Goal: Transaction & Acquisition: Purchase product/service

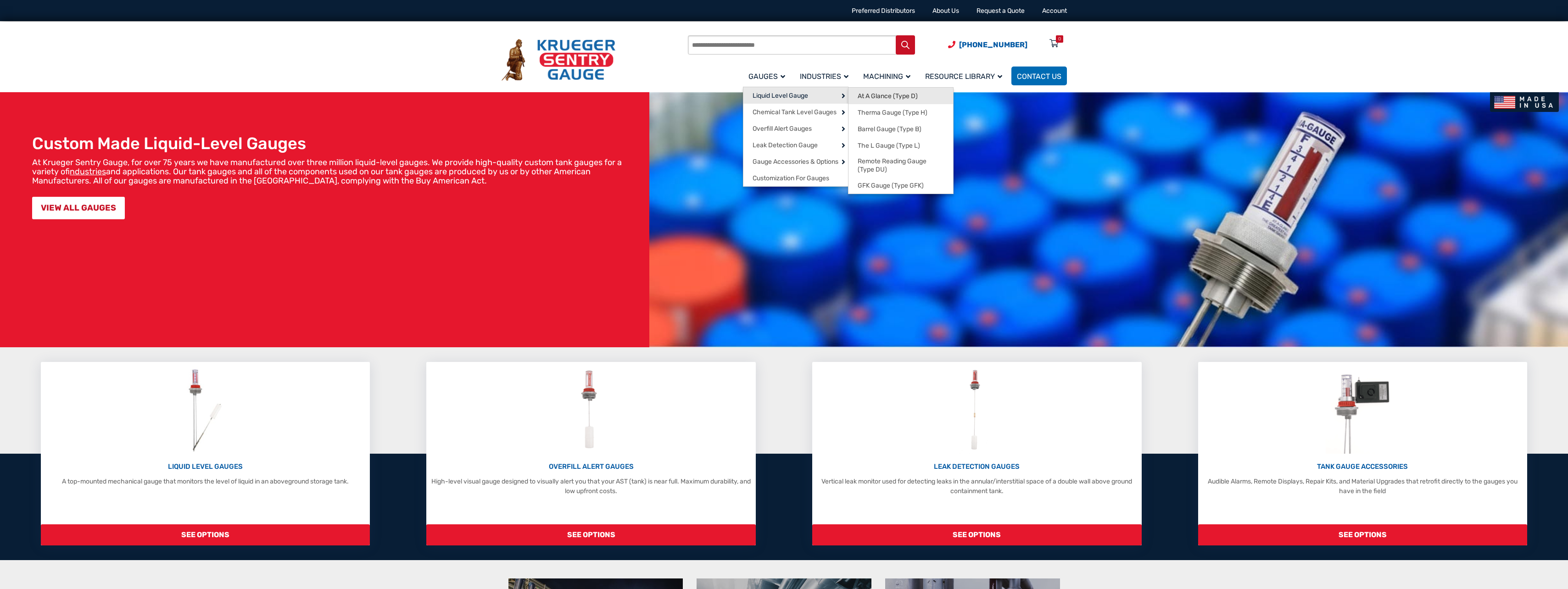
click at [922, 99] on link "At A Glance (Type D)" at bounding box center [900, 95] width 105 height 16
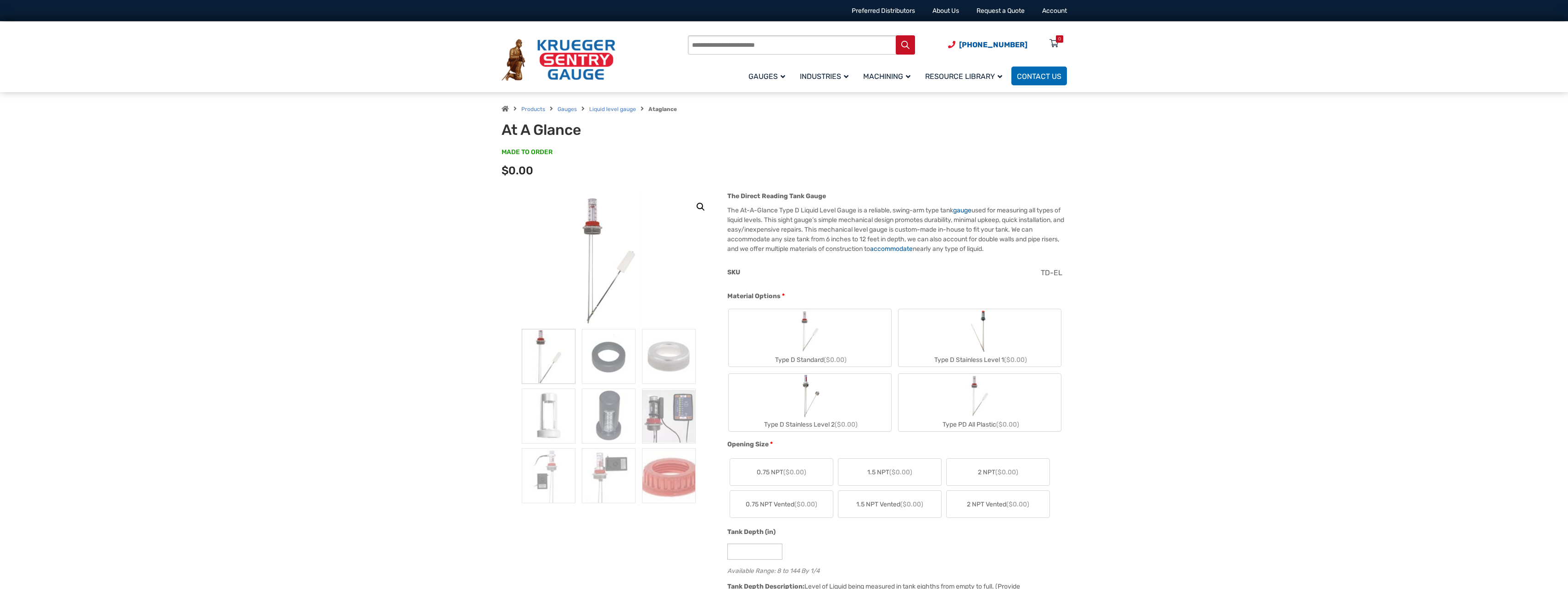
click at [1000, 337] on label "Type D Stainless Level 1 ($0.00)" at bounding box center [980, 338] width 163 height 57
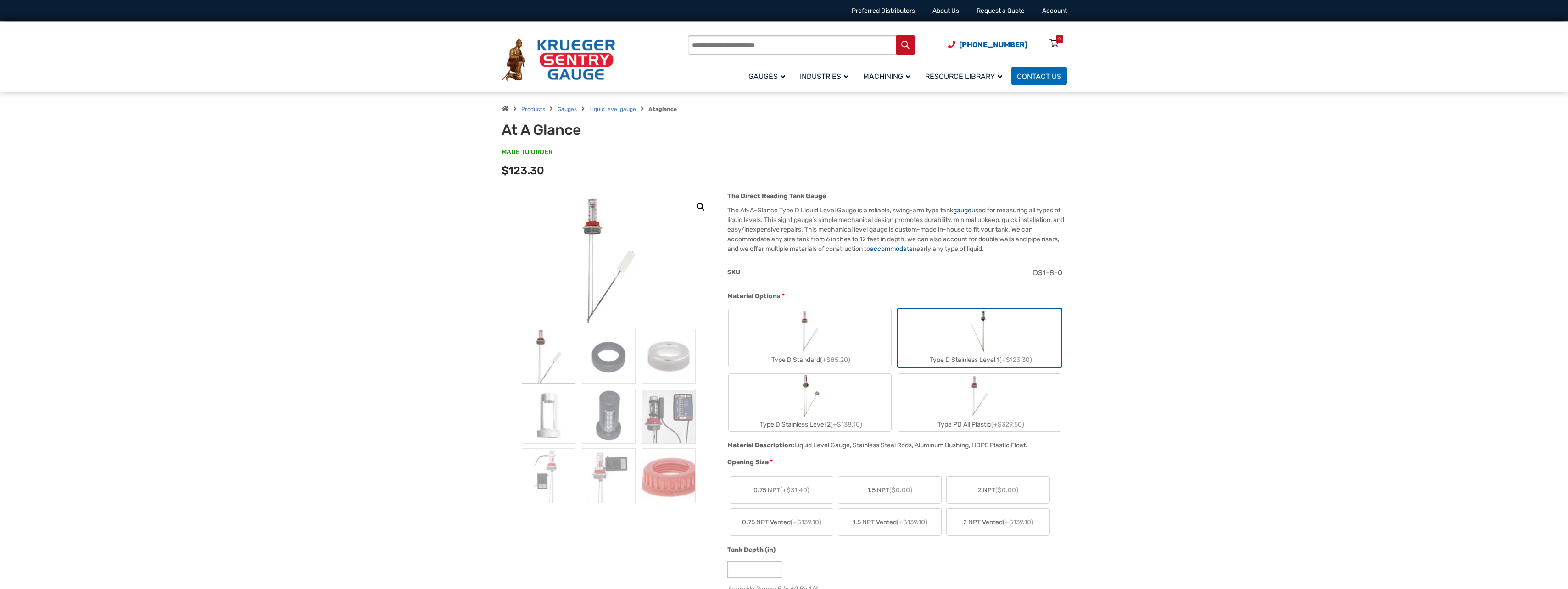
click at [983, 493] on span "2 NPT ($0.00)" at bounding box center [998, 490] width 40 height 10
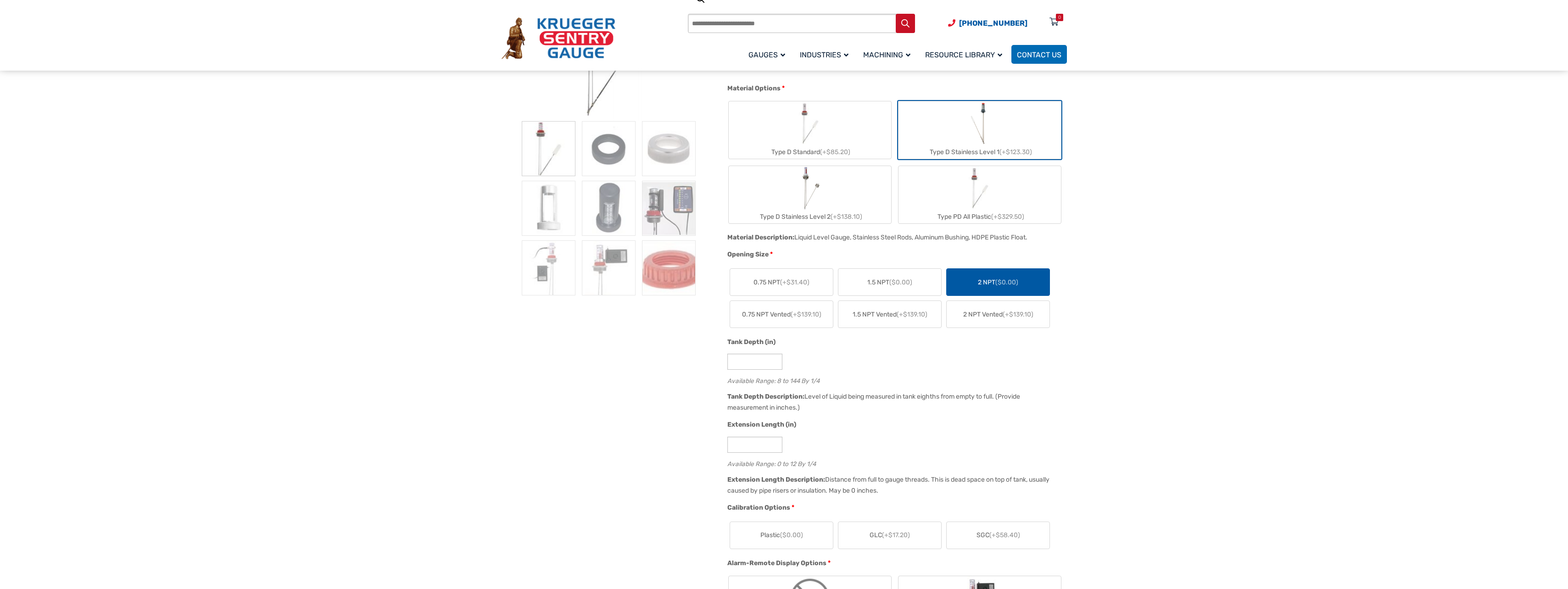
scroll to position [229, 0]
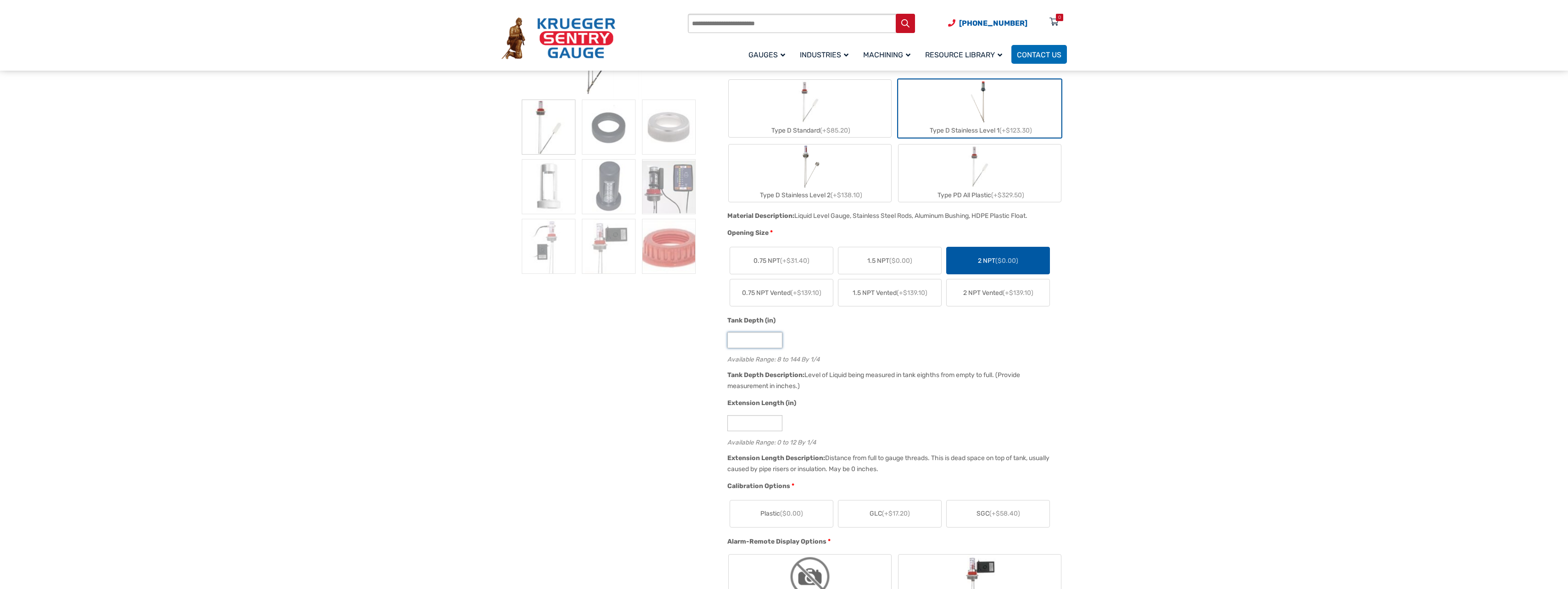
click at [757, 337] on input "*" at bounding box center [755, 340] width 55 height 16
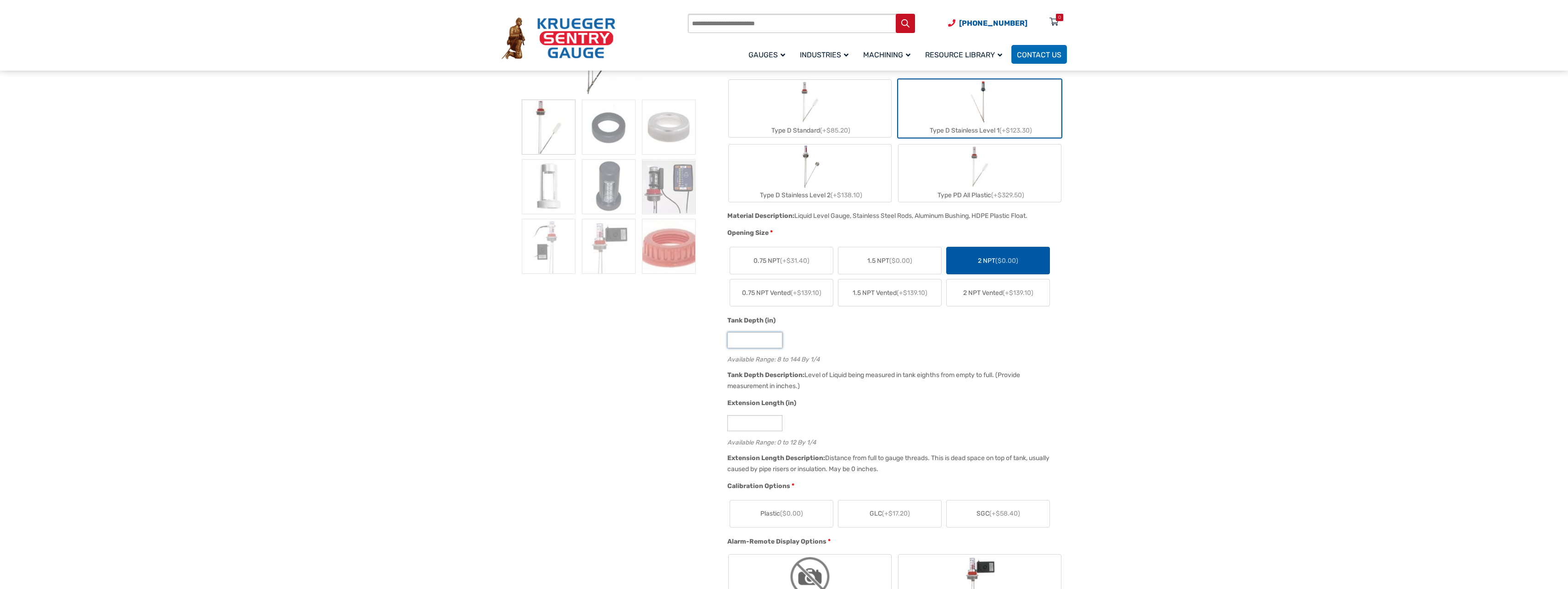
click at [757, 337] on input "*" at bounding box center [755, 340] width 55 height 16
type input "**"
click at [756, 428] on input "*" at bounding box center [755, 423] width 55 height 16
click at [924, 415] on div "Extension Length (in) * Available Range: 0 to 12 By 1/4" at bounding box center [894, 425] width 339 height 54
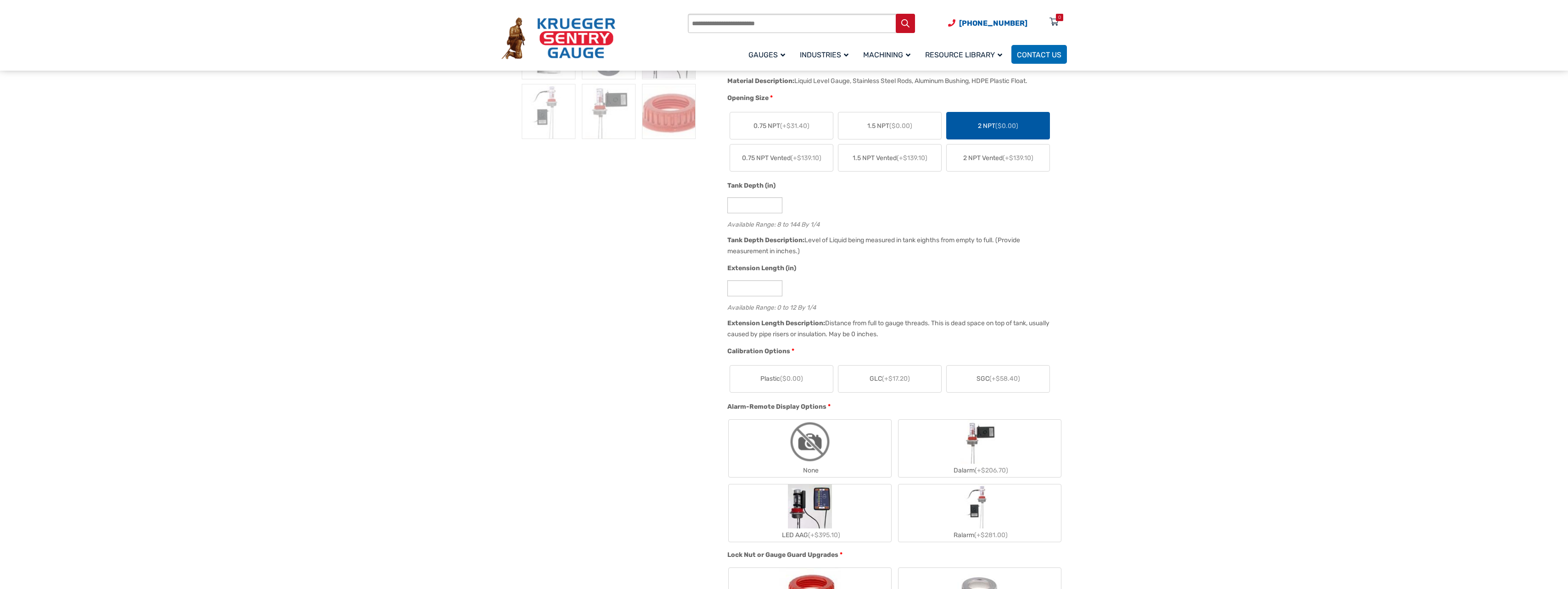
scroll to position [367, 0]
click at [795, 368] on label "Plastic ($0.00)" at bounding box center [781, 376] width 103 height 27
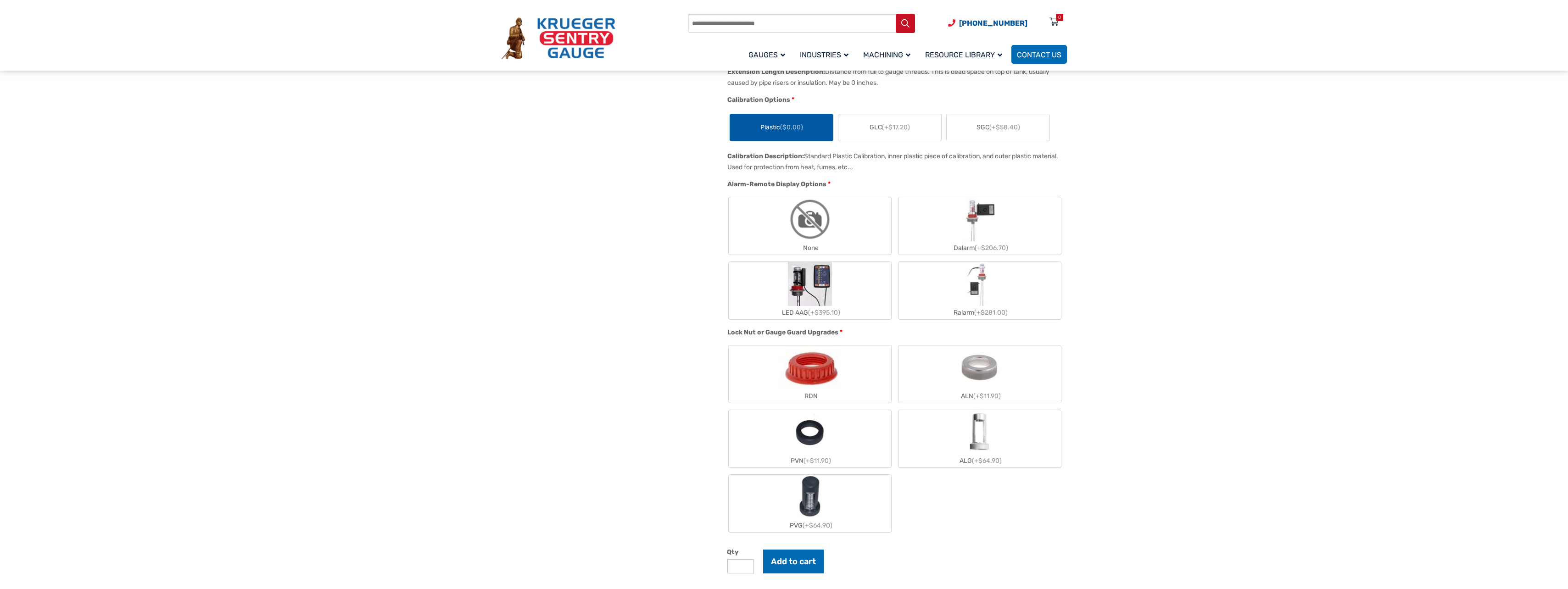
scroll to position [642, 0]
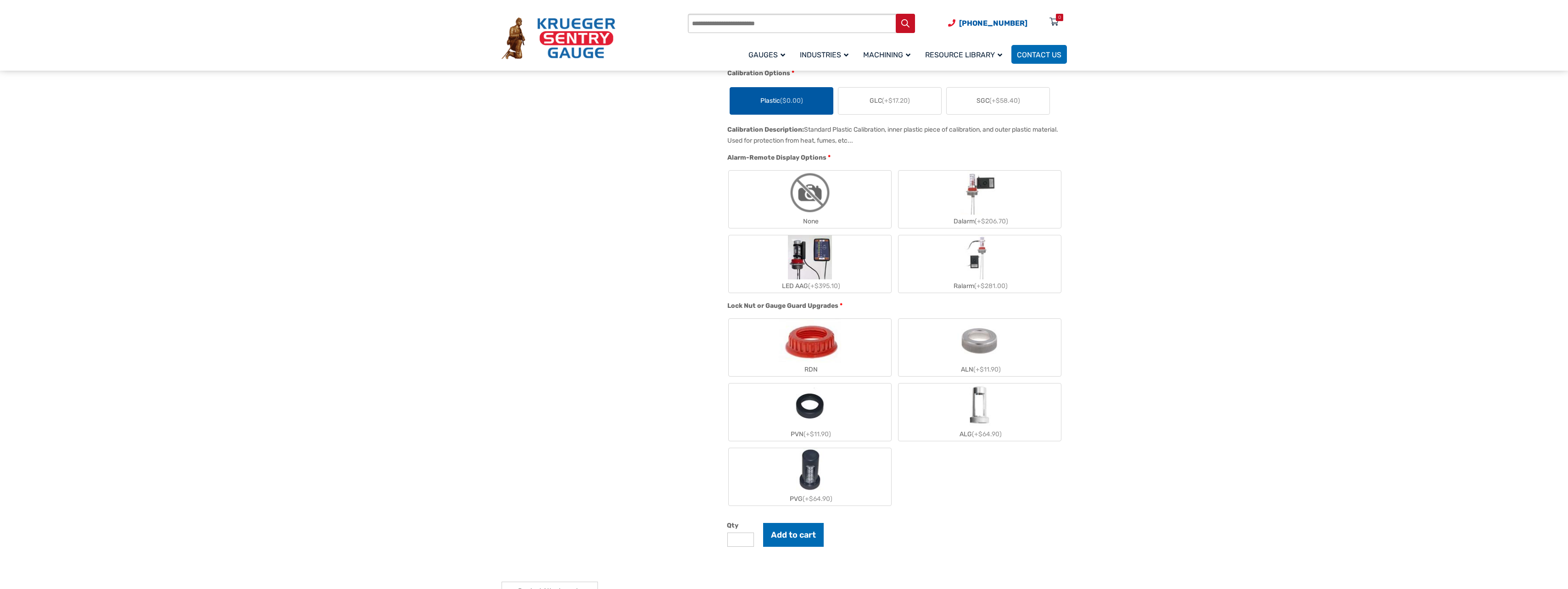
click at [773, 203] on label "None" at bounding box center [810, 199] width 163 height 57
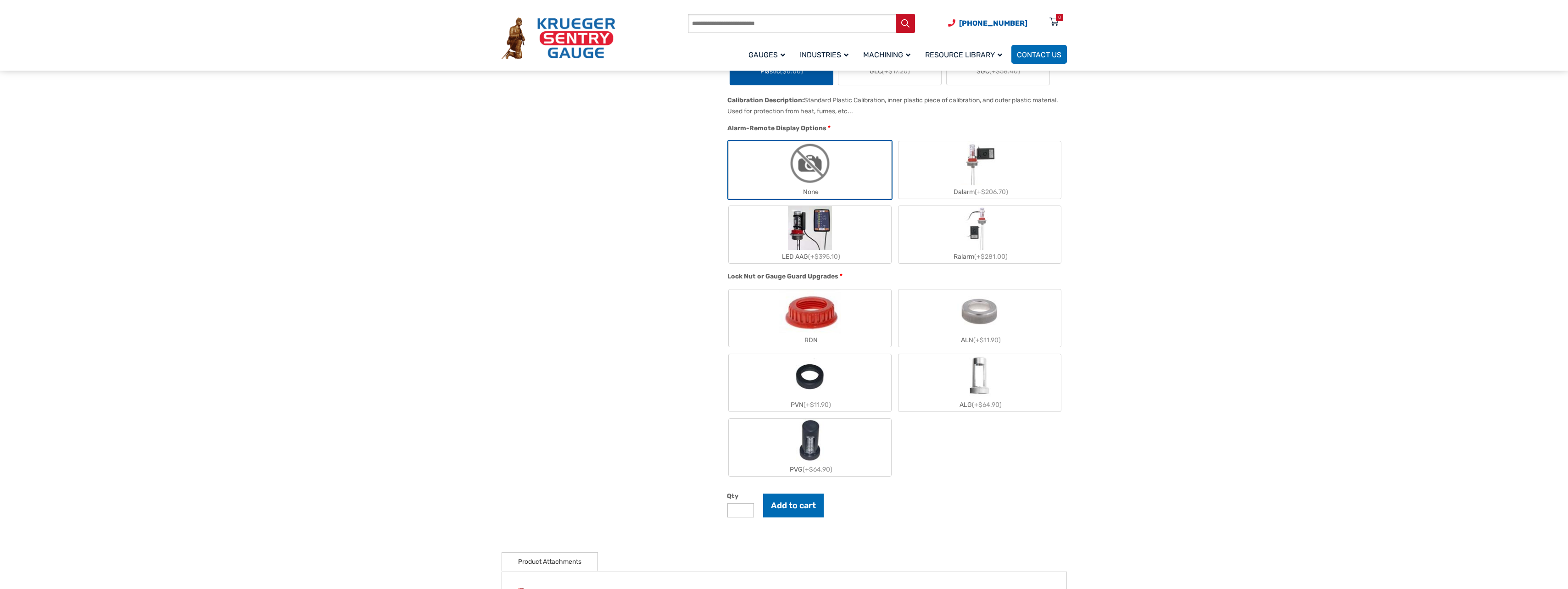
scroll to position [688, 0]
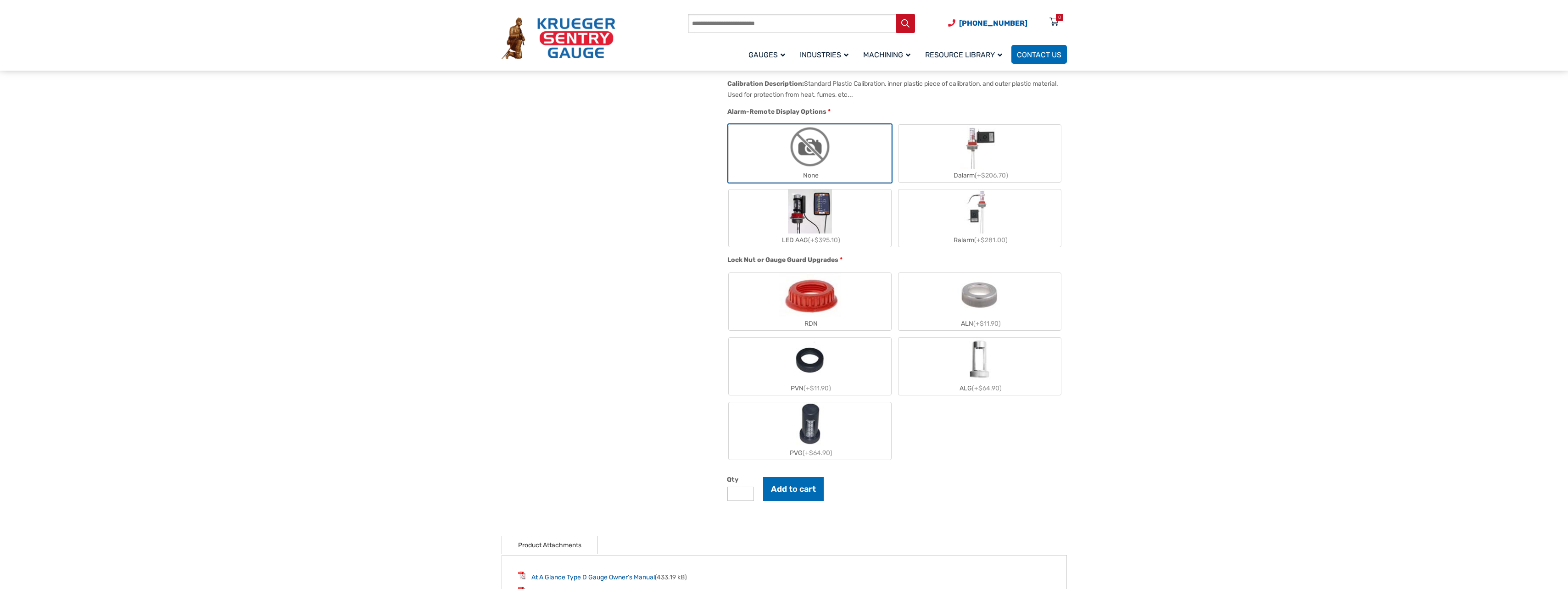
click at [949, 304] on label "ALN (+$11.90)" at bounding box center [980, 302] width 163 height 57
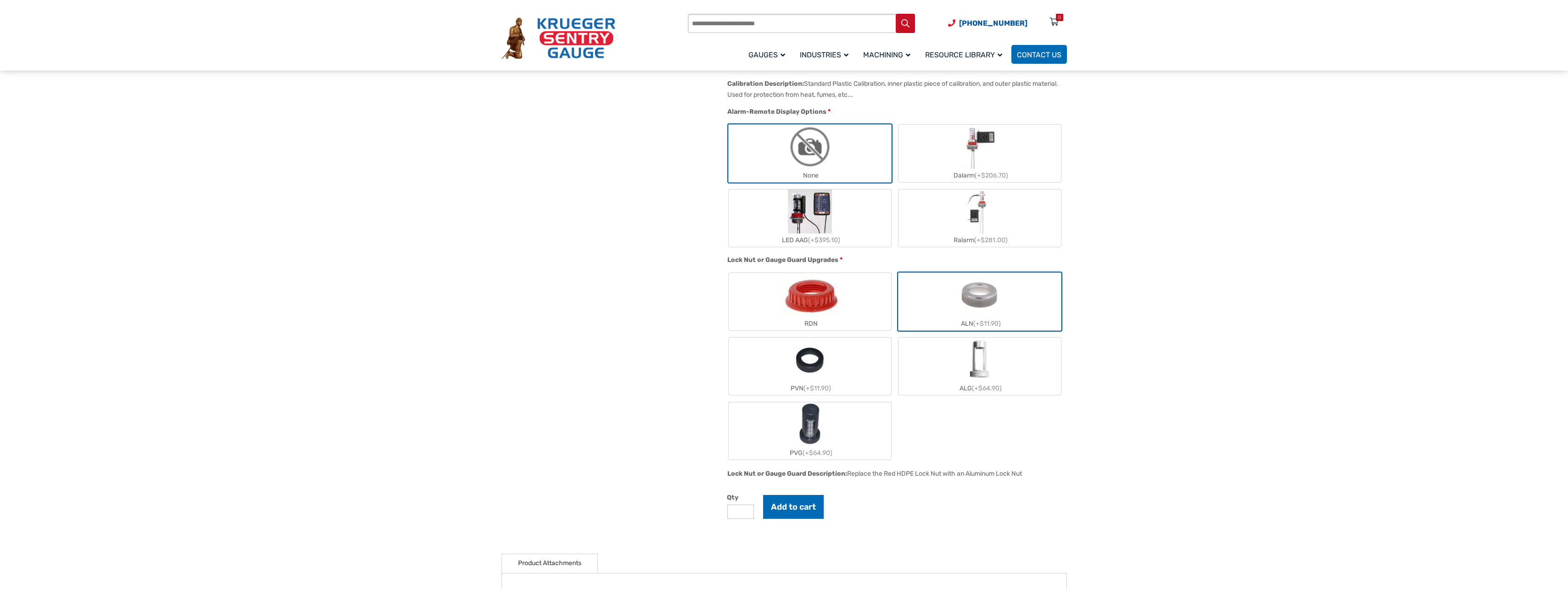
click at [844, 364] on label "PVN (+$11.90)" at bounding box center [810, 366] width 163 height 57
click at [937, 308] on label "ALN (+$11.90)" at bounding box center [980, 302] width 163 height 57
click at [847, 378] on label "PVN (+$11.90)" at bounding box center [810, 366] width 163 height 57
click at [747, 513] on input "*" at bounding box center [741, 511] width 27 height 14
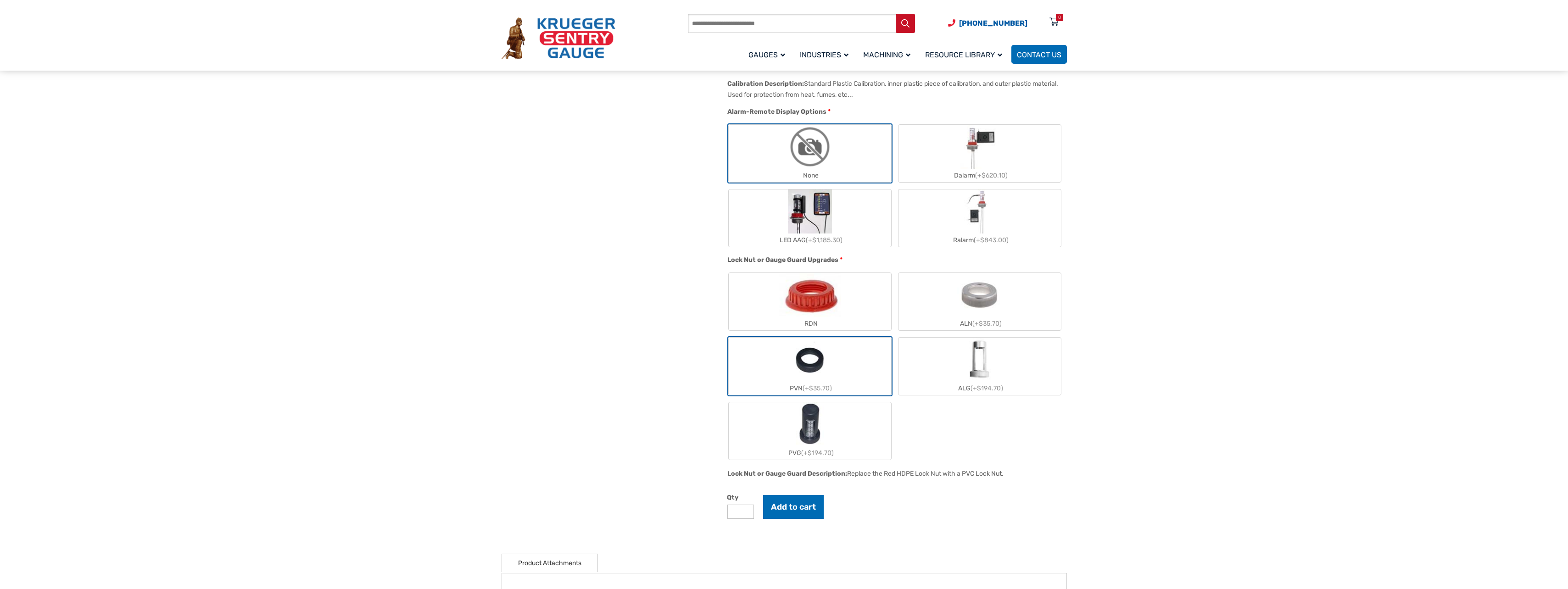
type input "*"
click at [747, 516] on input "*" at bounding box center [741, 511] width 27 height 14
click at [798, 512] on button "Add to cart" at bounding box center [793, 507] width 61 height 24
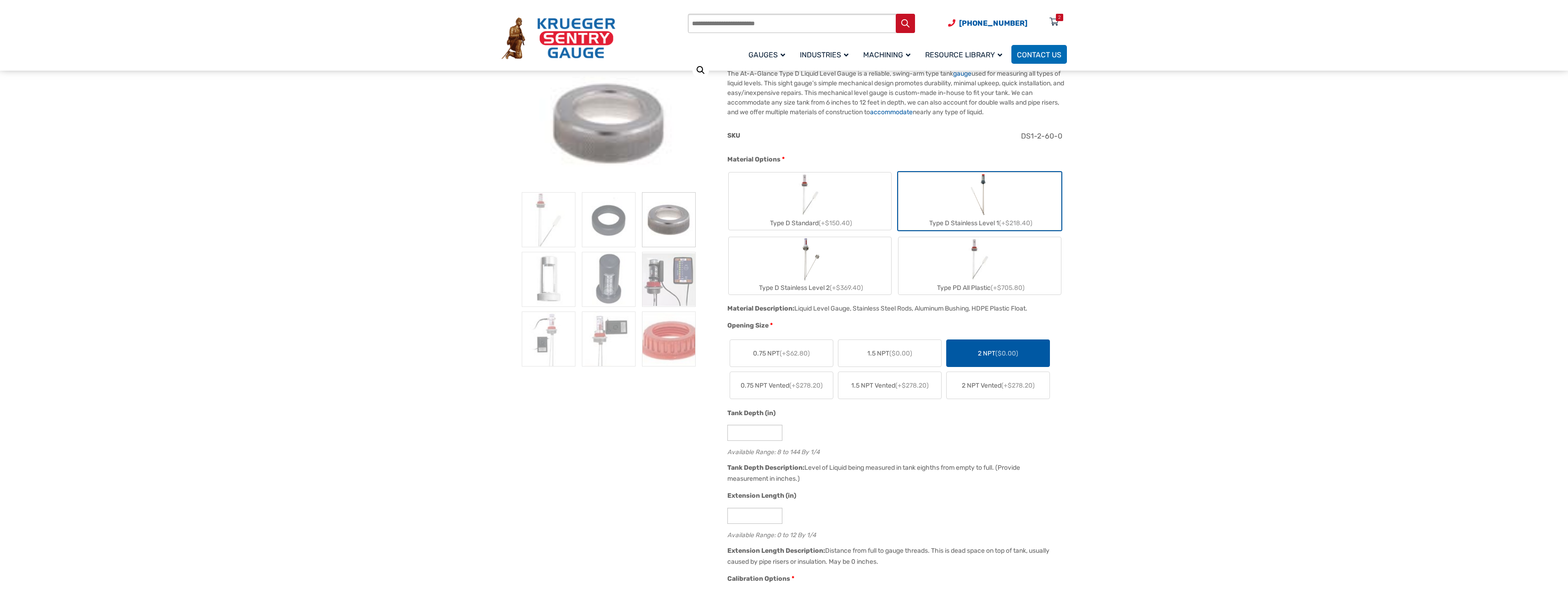
scroll to position [137, 0]
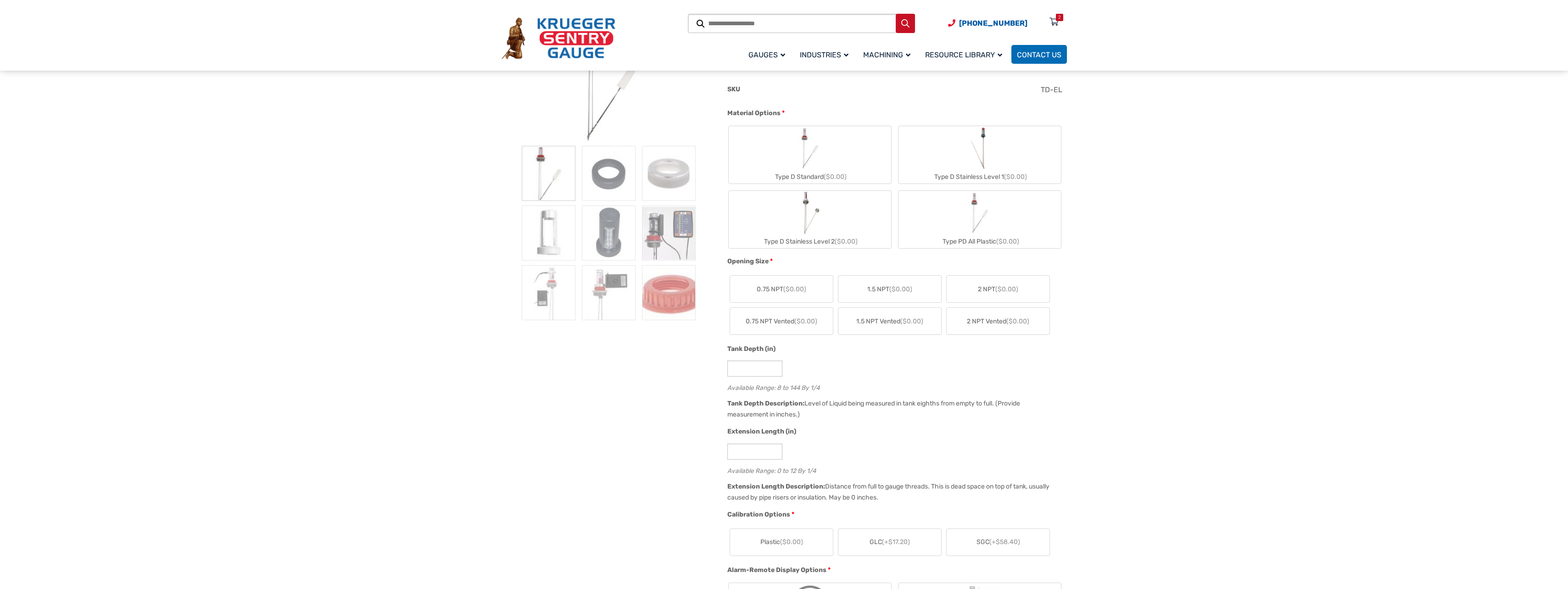
scroll to position [183, 0]
click at [755, 365] on input "*" at bounding box center [755, 368] width 55 height 16
click at [965, 291] on label "2 NPT ($0.00)" at bounding box center [998, 288] width 103 height 27
click at [937, 163] on label "Type D Stainless Level 1 (+$109.20)" at bounding box center [980, 155] width 163 height 57
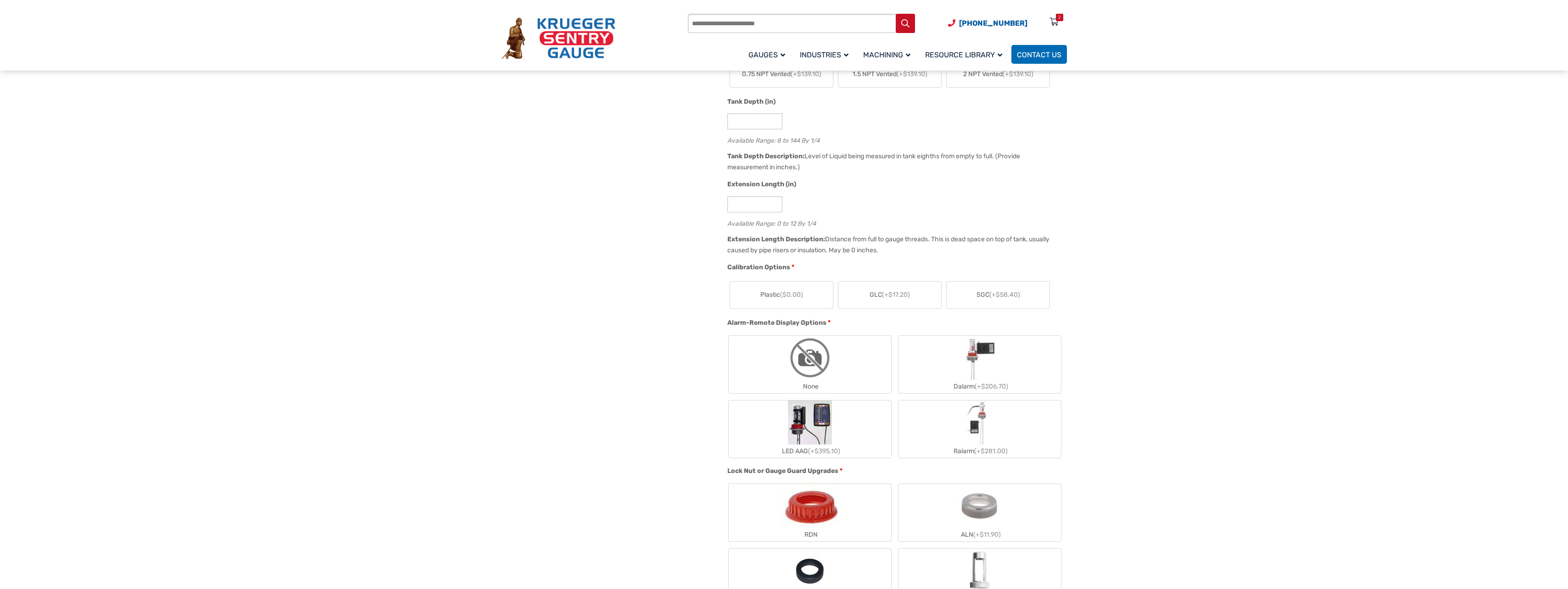
scroll to position [459, 0]
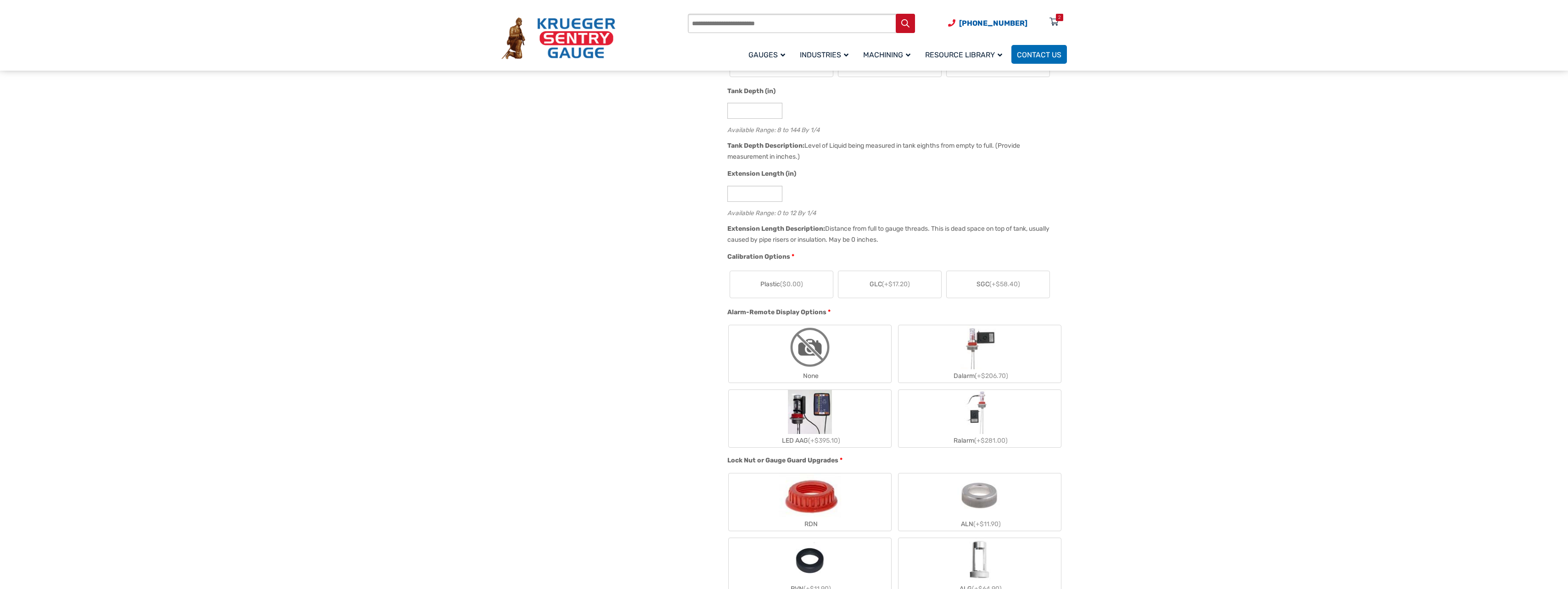
click at [807, 282] on label "Plastic ($0.00)" at bounding box center [781, 285] width 103 height 27
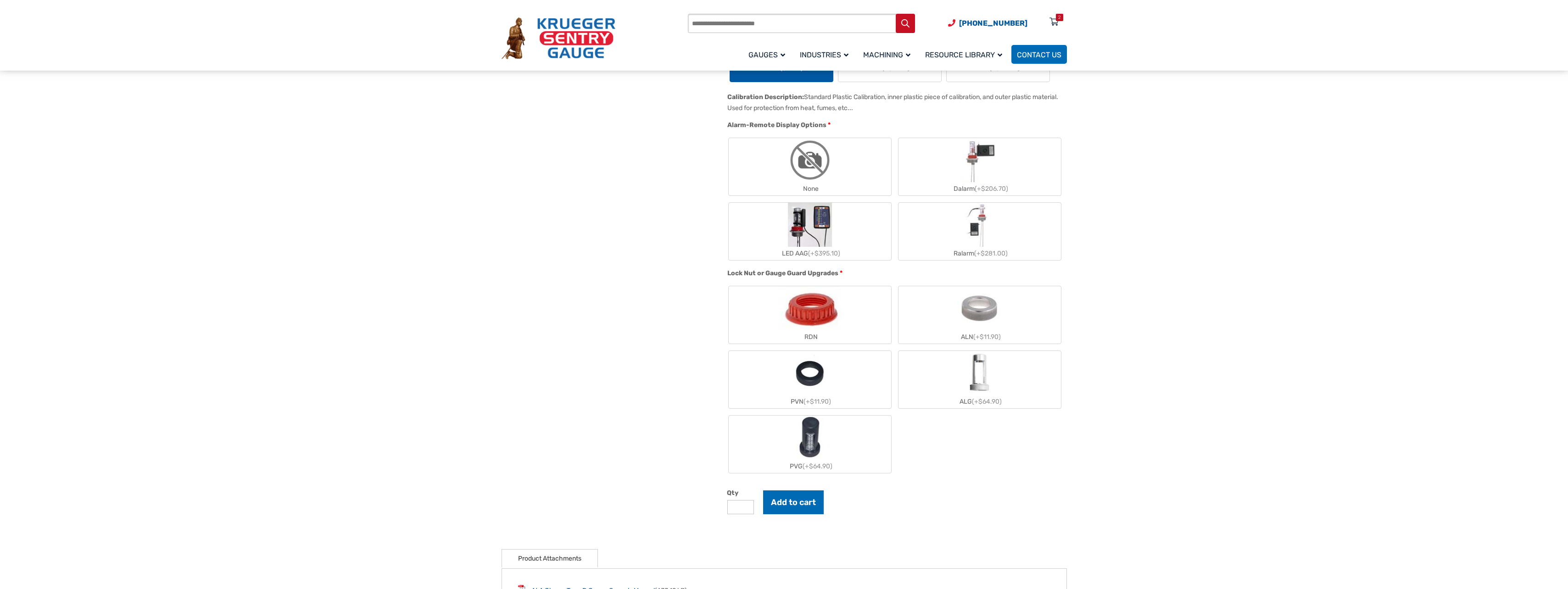
scroll to position [688, 0]
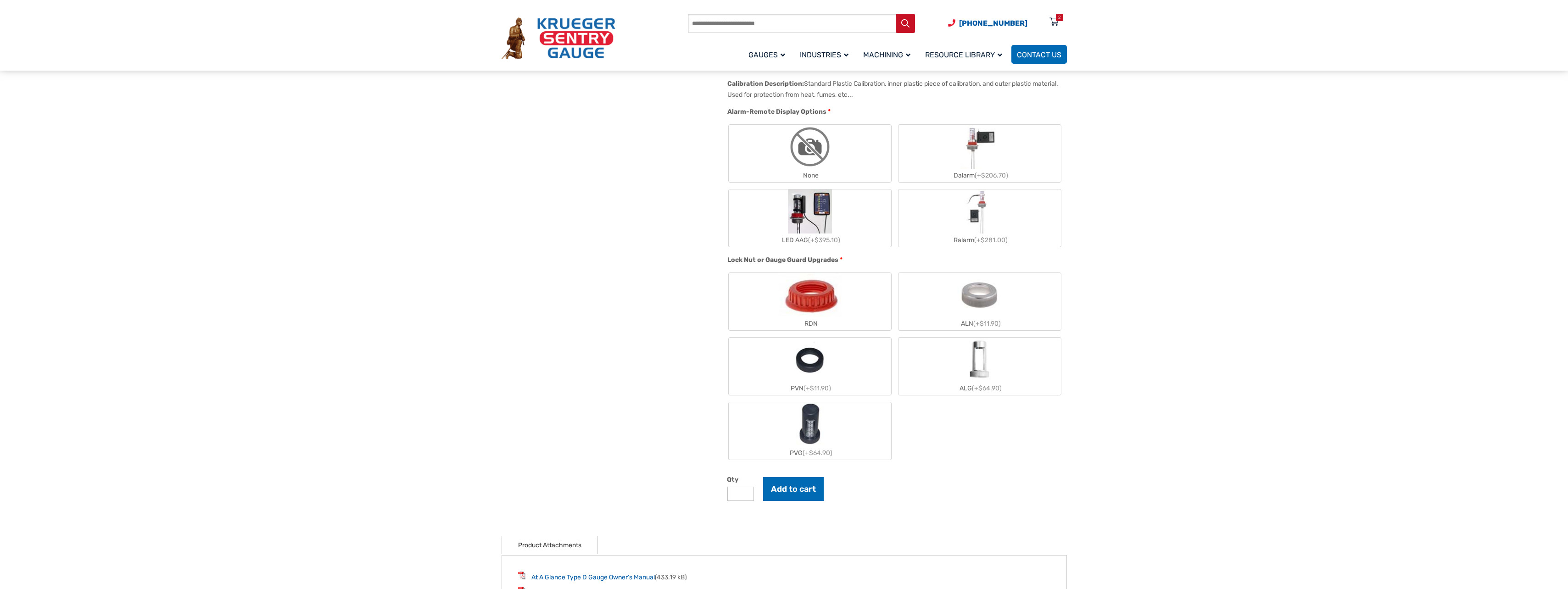
click at [987, 297] on img "ALN" at bounding box center [979, 295] width 45 height 44
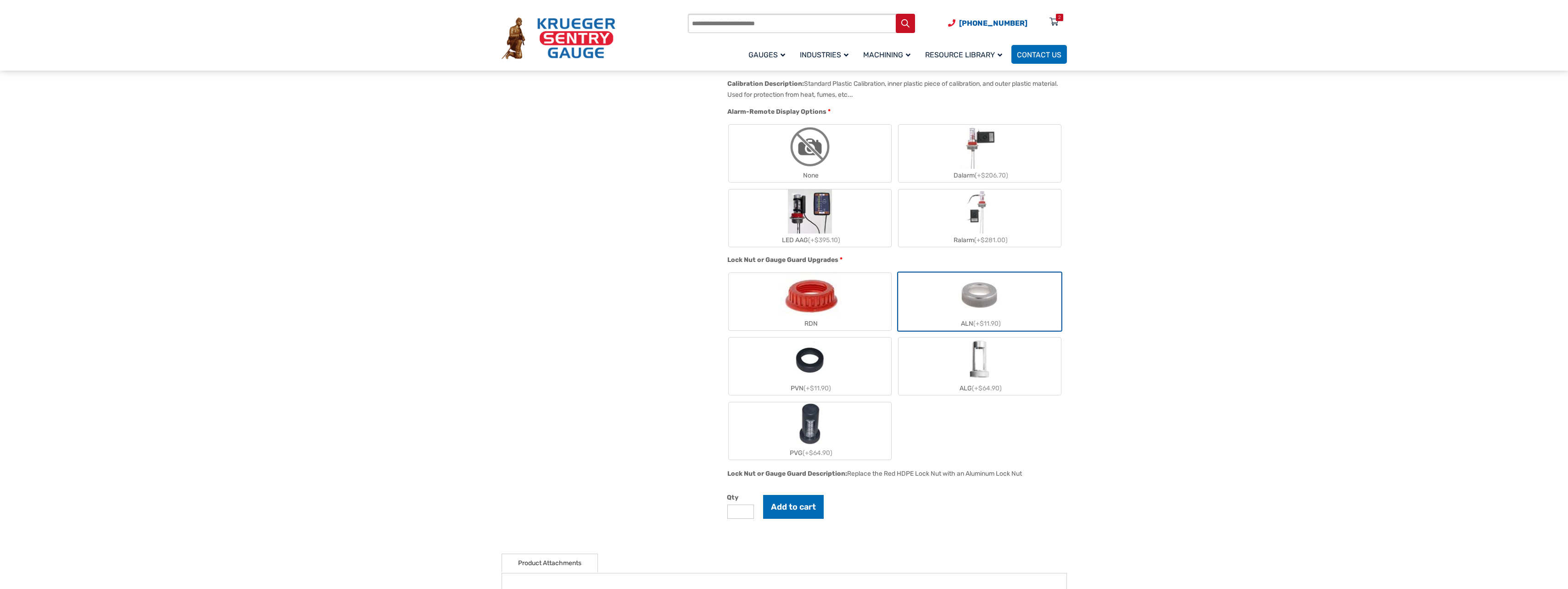
click at [800, 379] on img "PVN" at bounding box center [809, 359] width 35 height 44
click at [829, 422] on label "PVG (+$64.90)" at bounding box center [810, 431] width 163 height 57
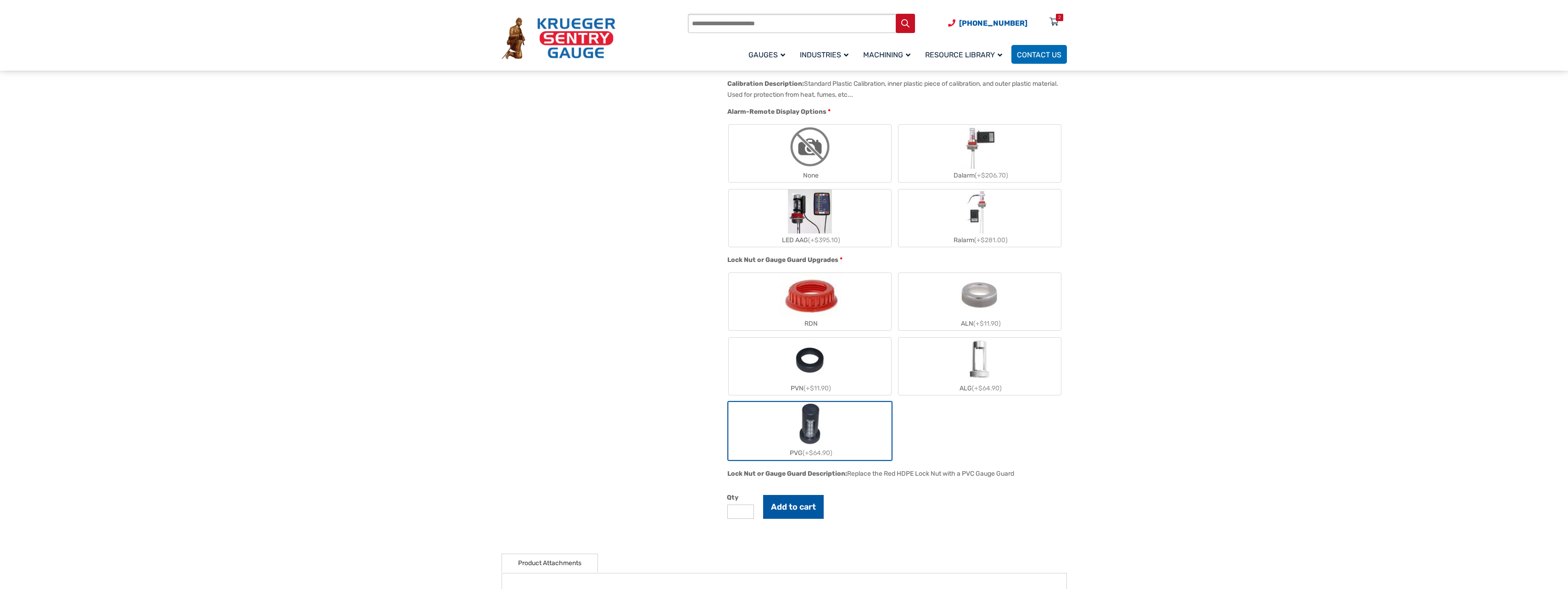
click at [797, 510] on button "Add to cart" at bounding box center [793, 507] width 61 height 24
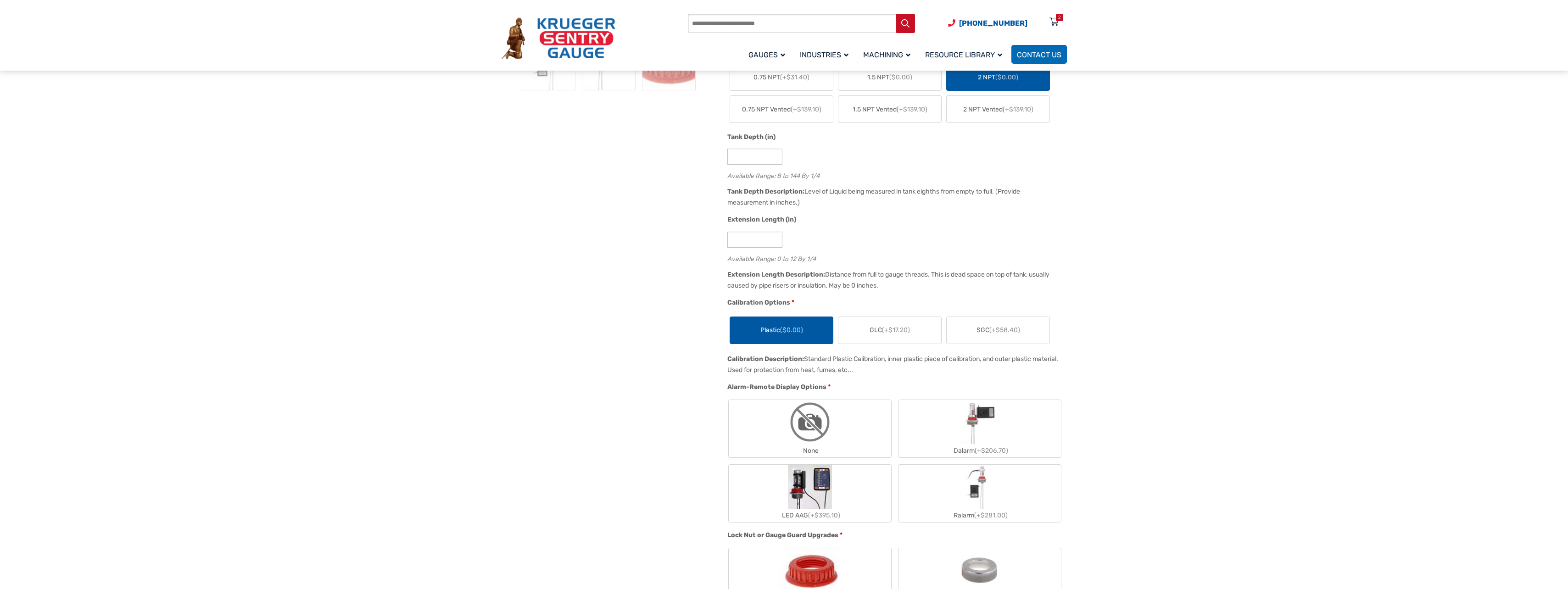
scroll to position [92, 0]
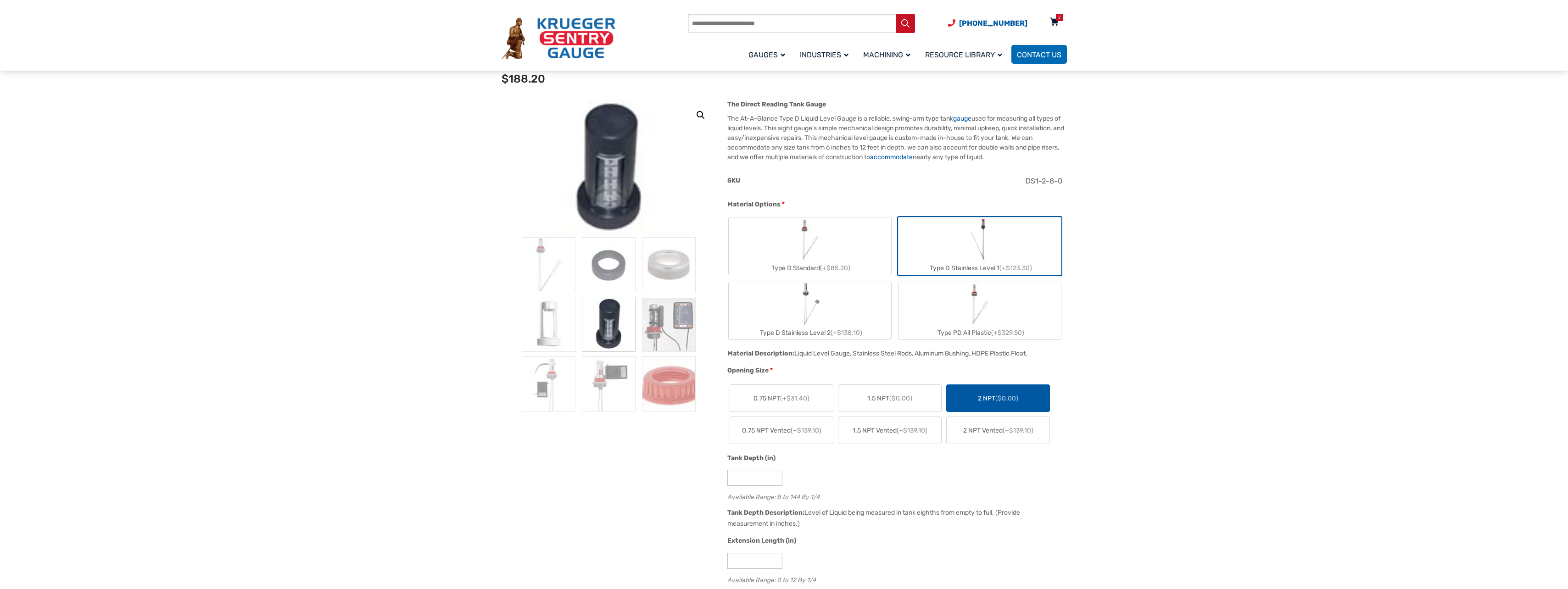
click at [1058, 23] on icon at bounding box center [1054, 23] width 9 height 15
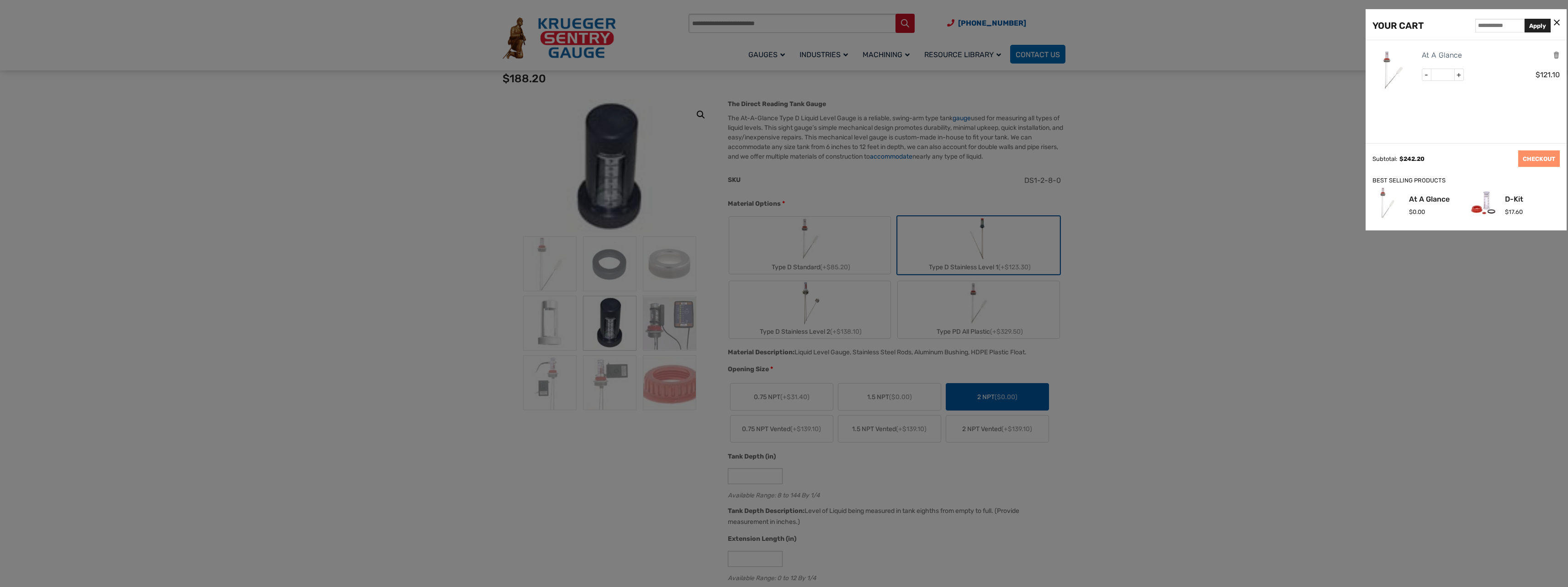
click at [1191, 206] on div at bounding box center [784, 294] width 1568 height 587
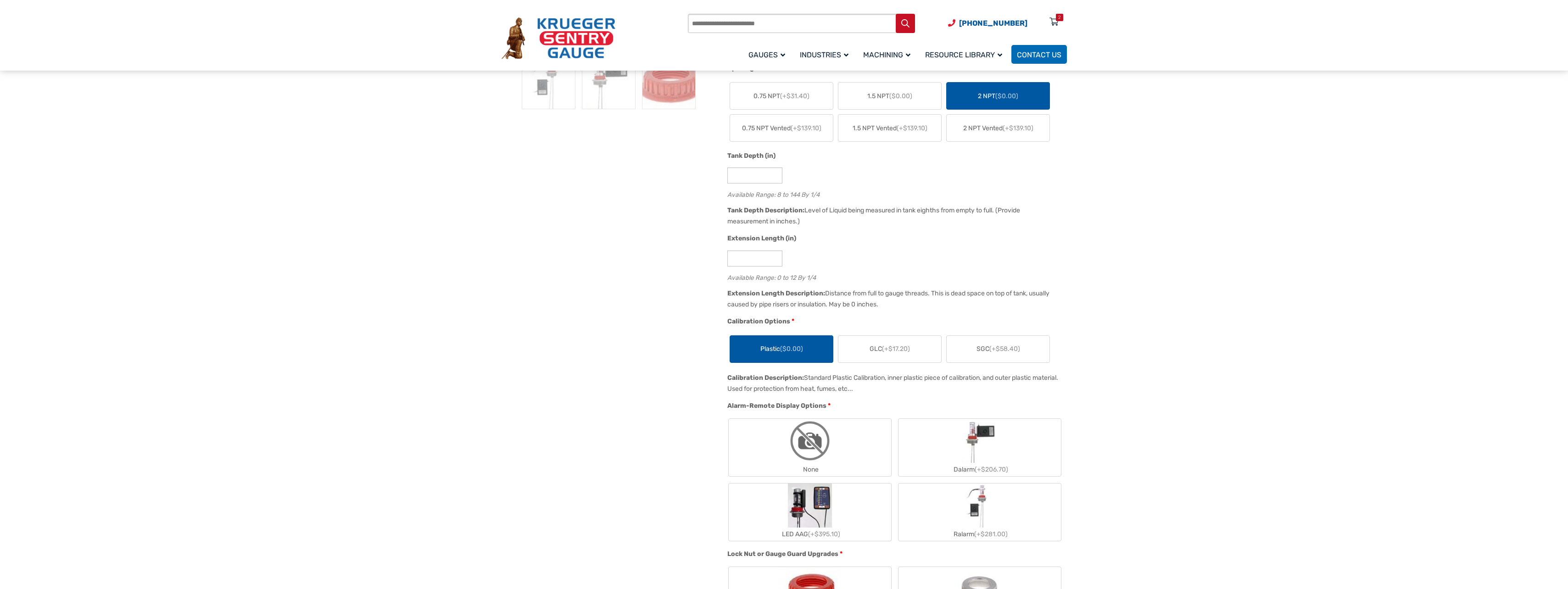
scroll to position [413, 0]
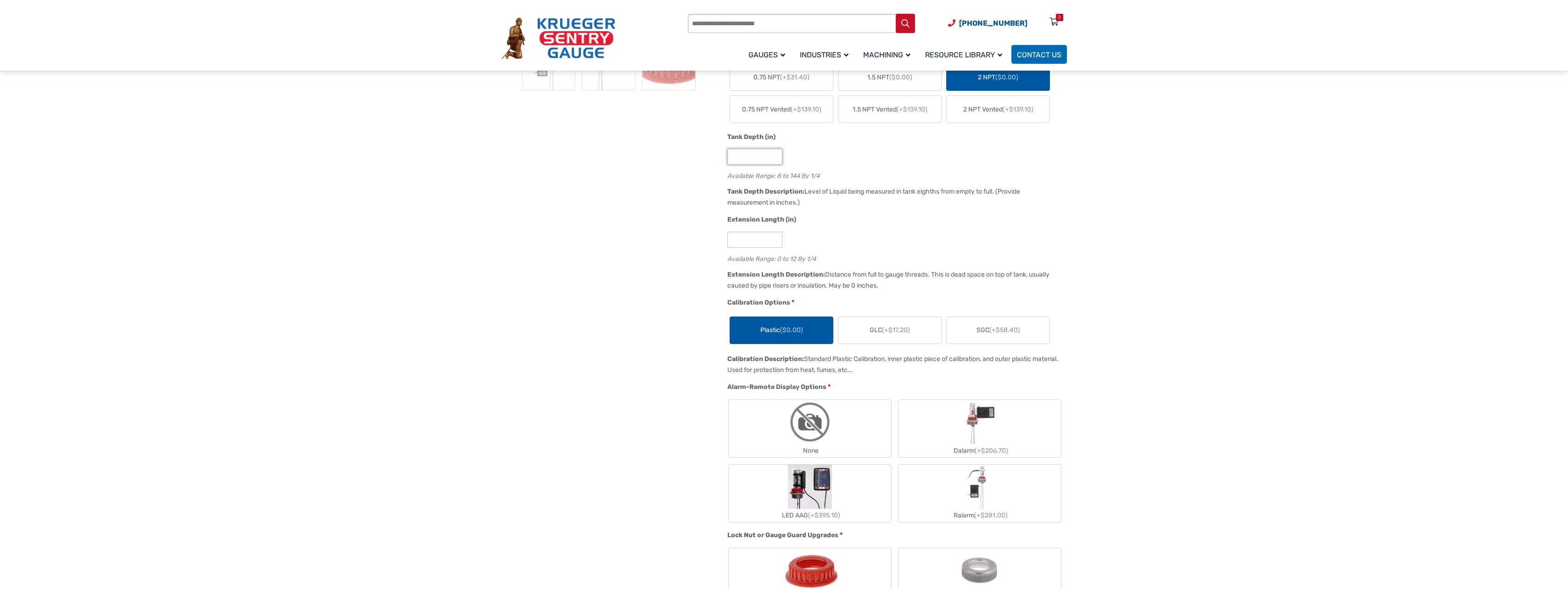
click at [751, 164] on input "*" at bounding box center [755, 156] width 55 height 16
type input "**"
click at [1059, 20] on div "2" at bounding box center [1059, 18] width 3 height 7
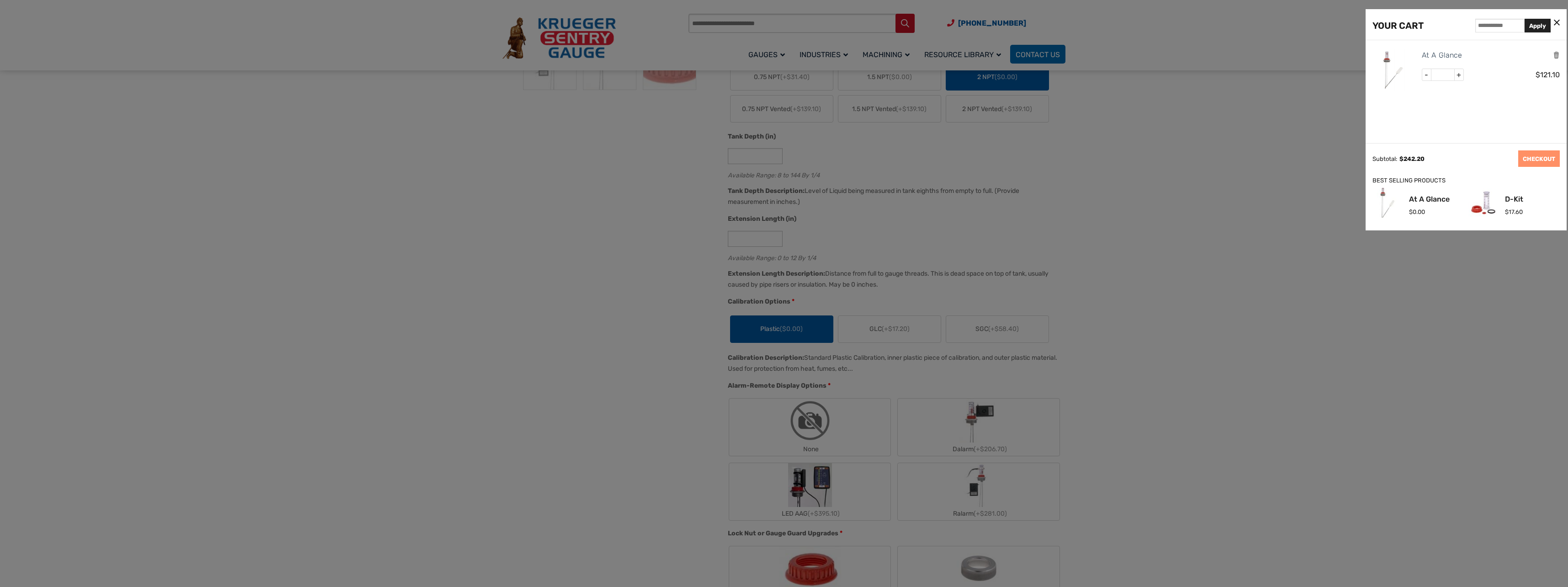
click at [1054, 19] on div at bounding box center [784, 294] width 1568 height 587
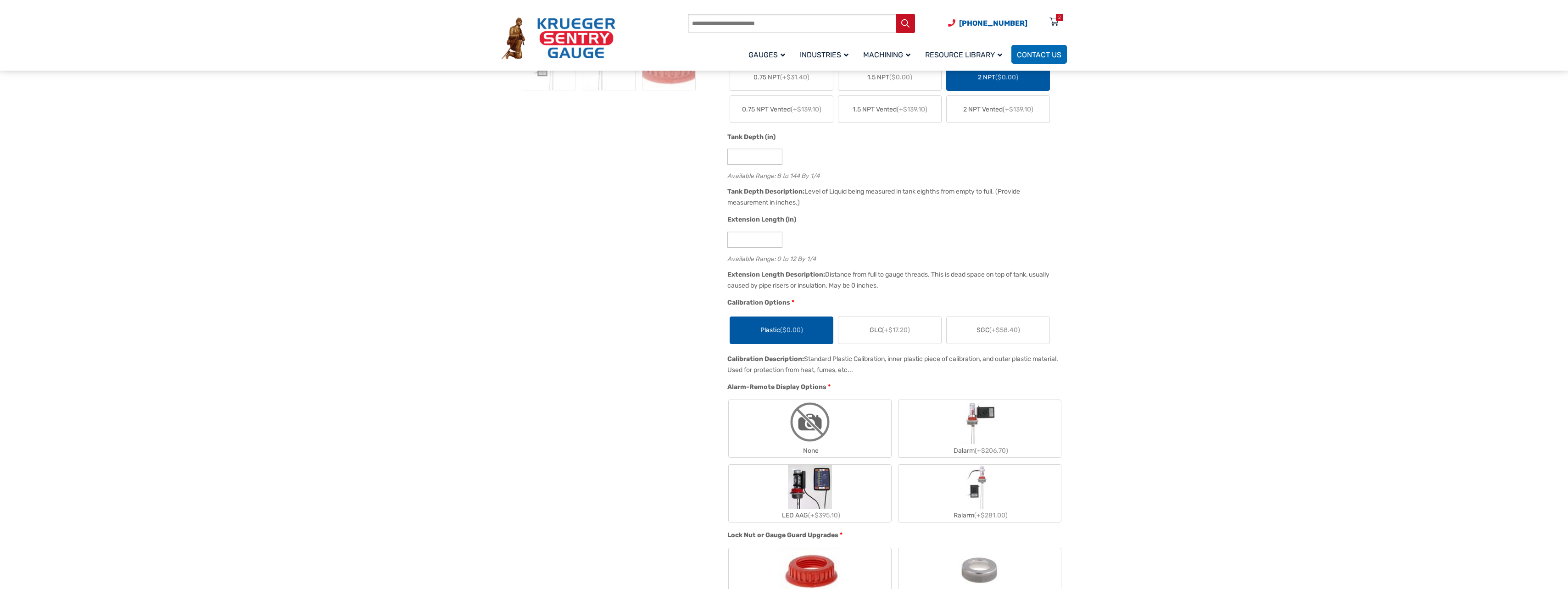
click at [556, 46] on img at bounding box center [558, 38] width 114 height 42
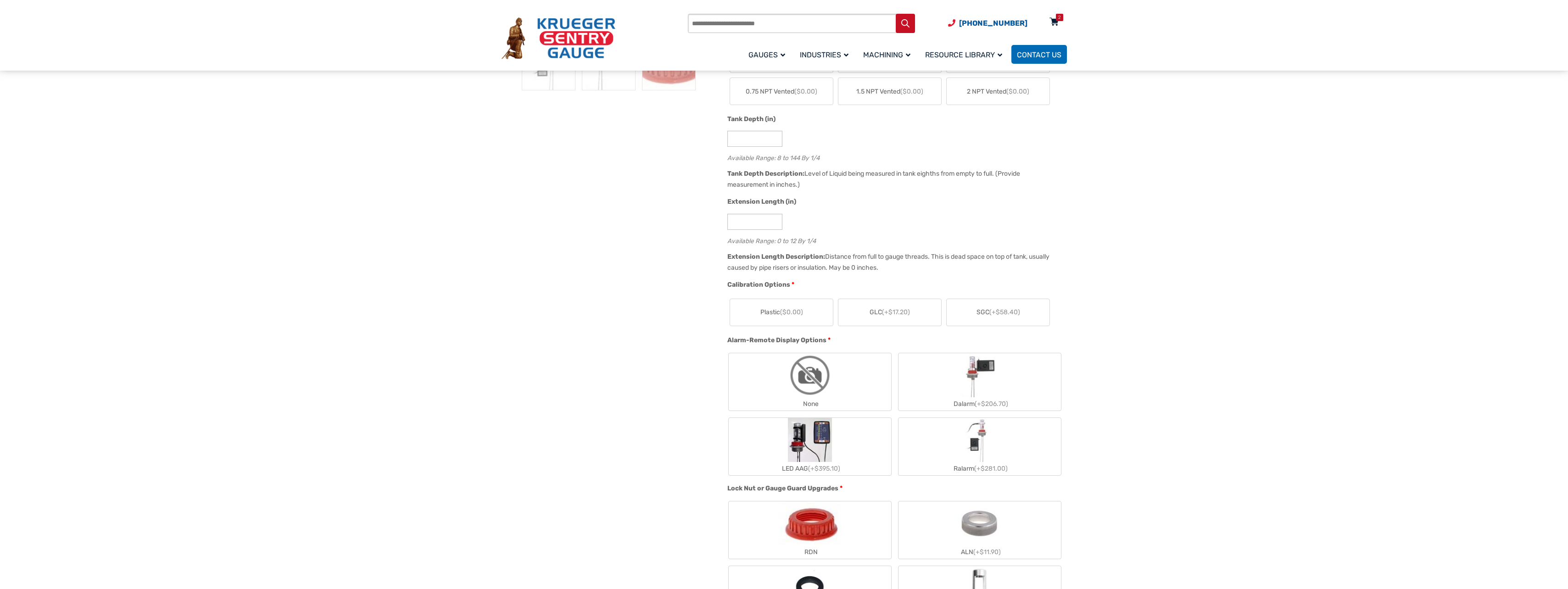
click at [1058, 20] on div "2" at bounding box center [1059, 18] width 3 height 7
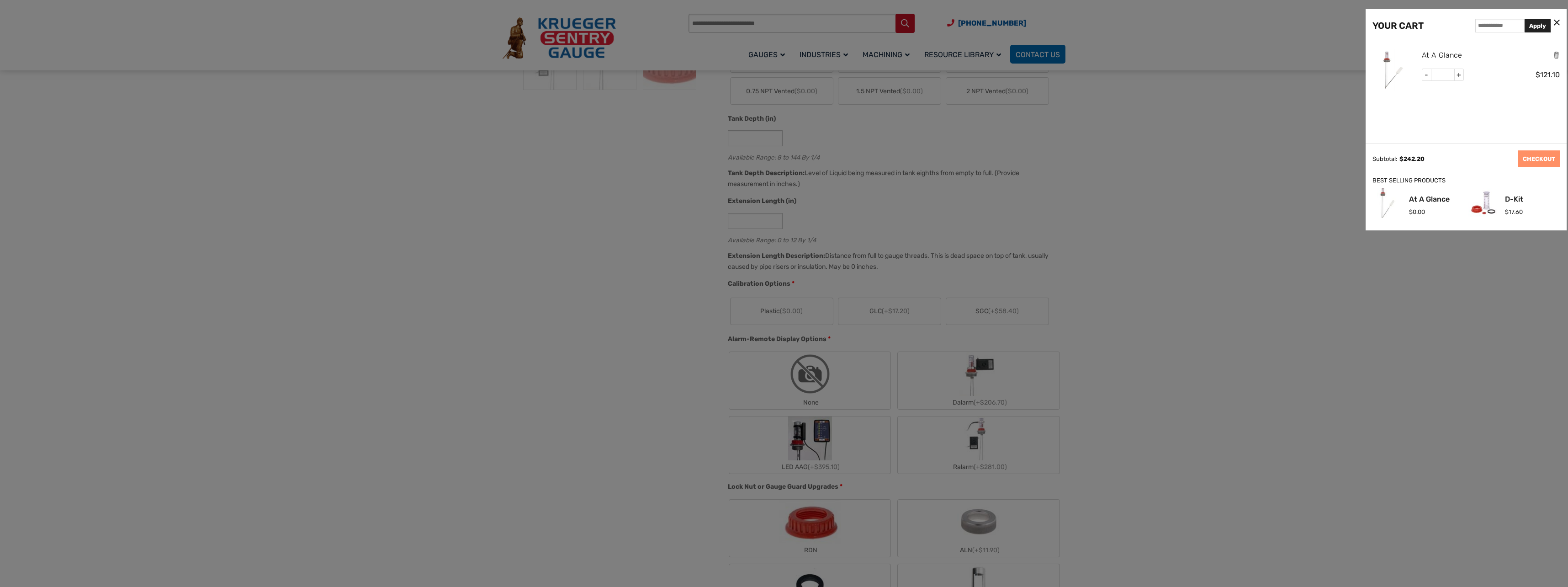
click at [1450, 60] on link "At A Glance" at bounding box center [1442, 55] width 40 height 12
click at [1451, 54] on link "At A Glance" at bounding box center [1442, 55] width 40 height 12
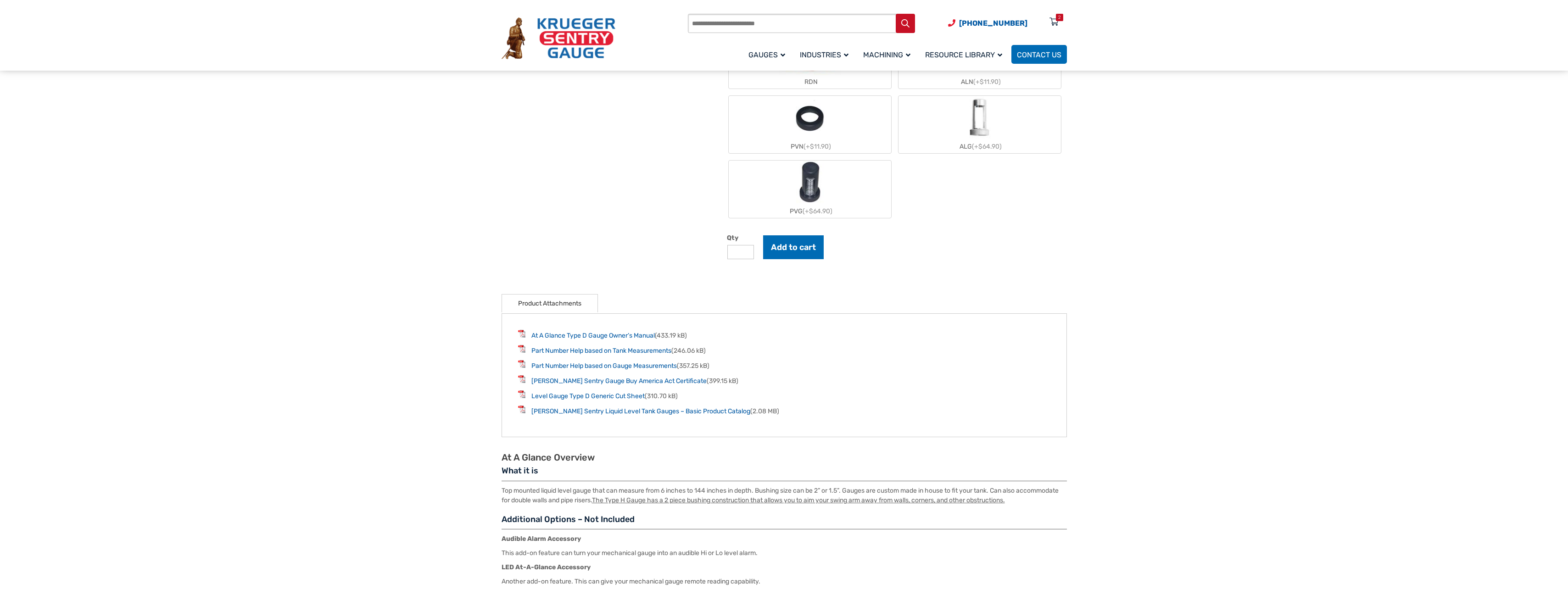
scroll to position [1100, 0]
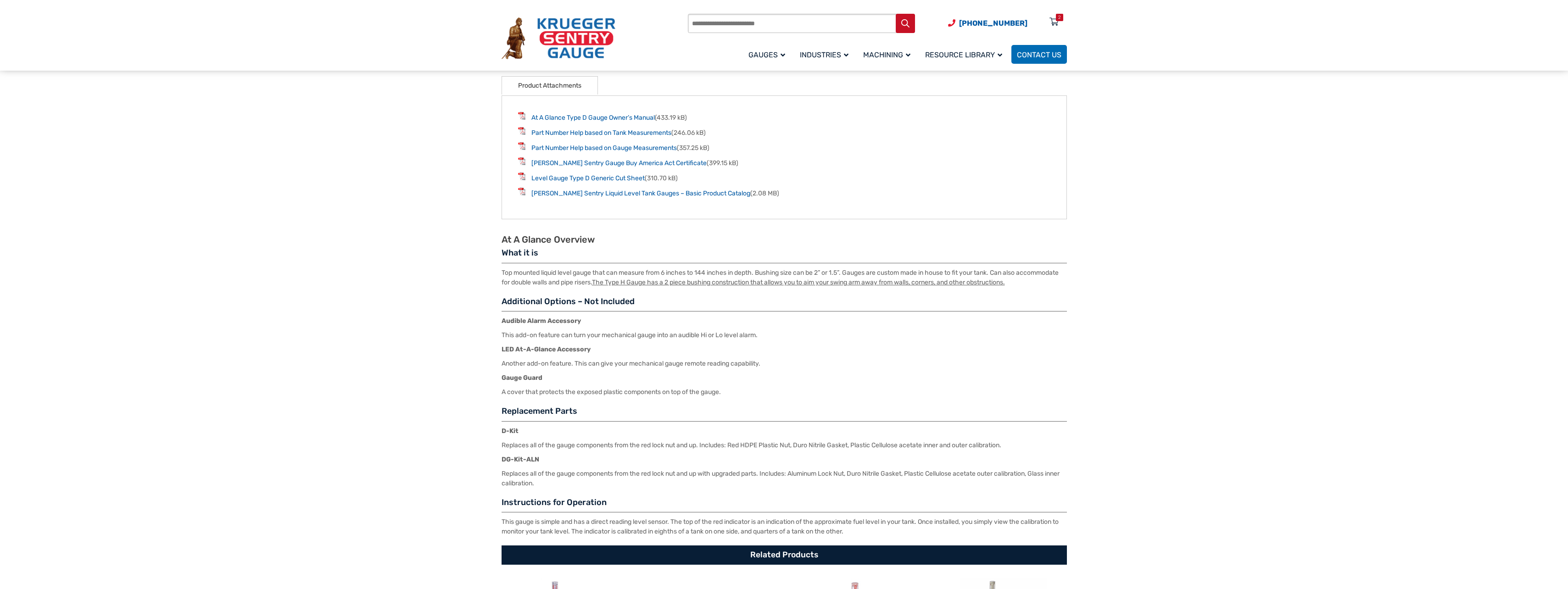
click at [586, 31] on img at bounding box center [558, 38] width 114 height 42
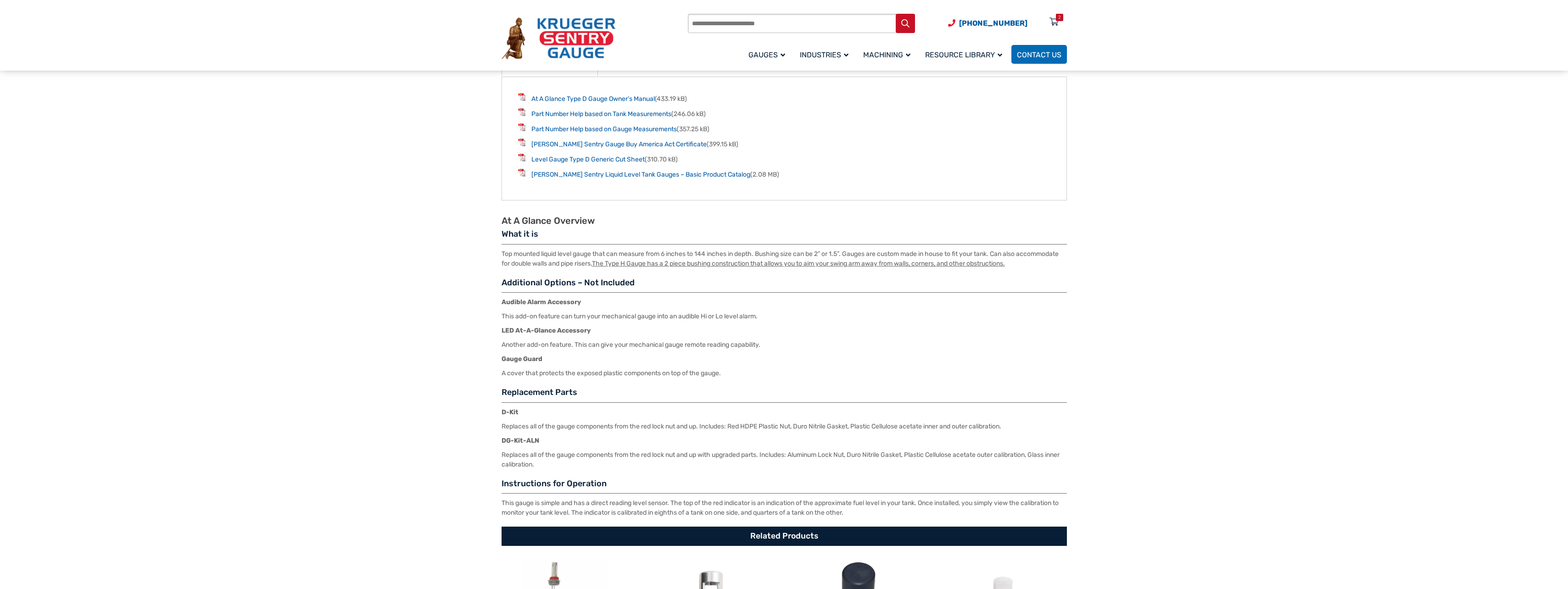
scroll to position [917, 0]
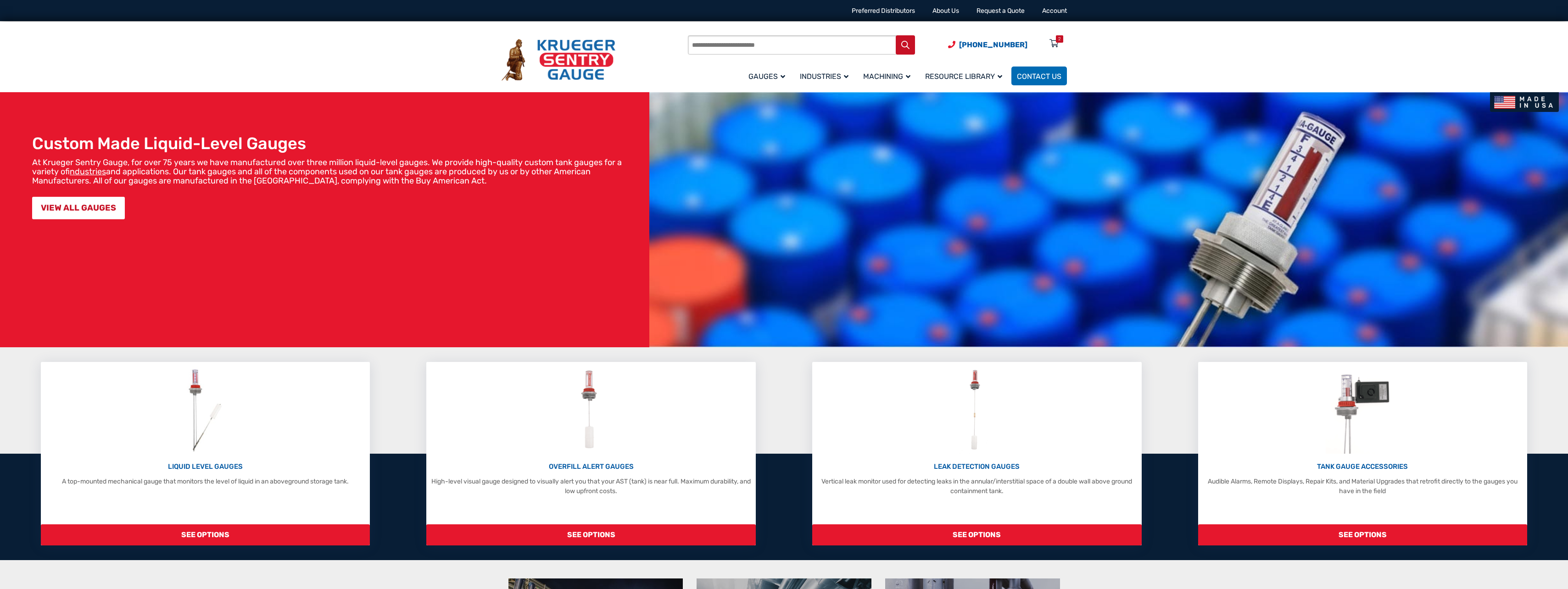
click at [1061, 37] on div "2" at bounding box center [1059, 39] width 7 height 7
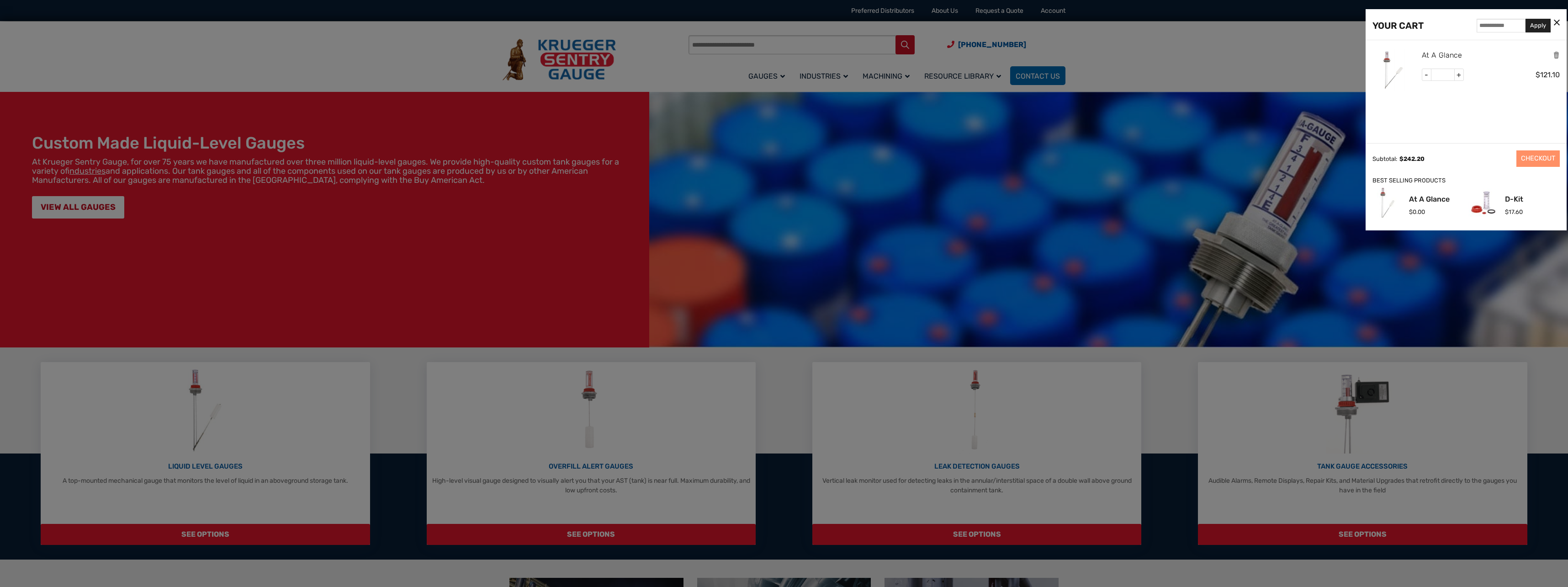
click at [1442, 57] on link "At A Glance" at bounding box center [1442, 55] width 40 height 12
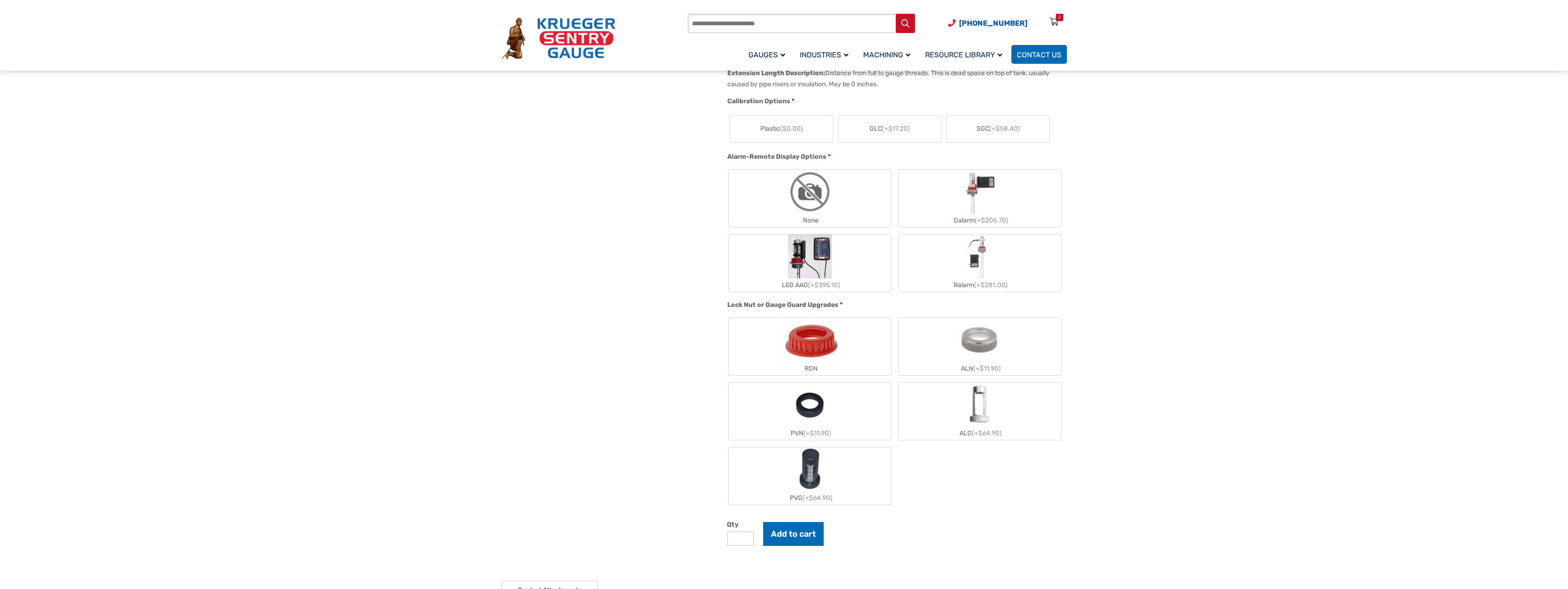
scroll to position [229, 0]
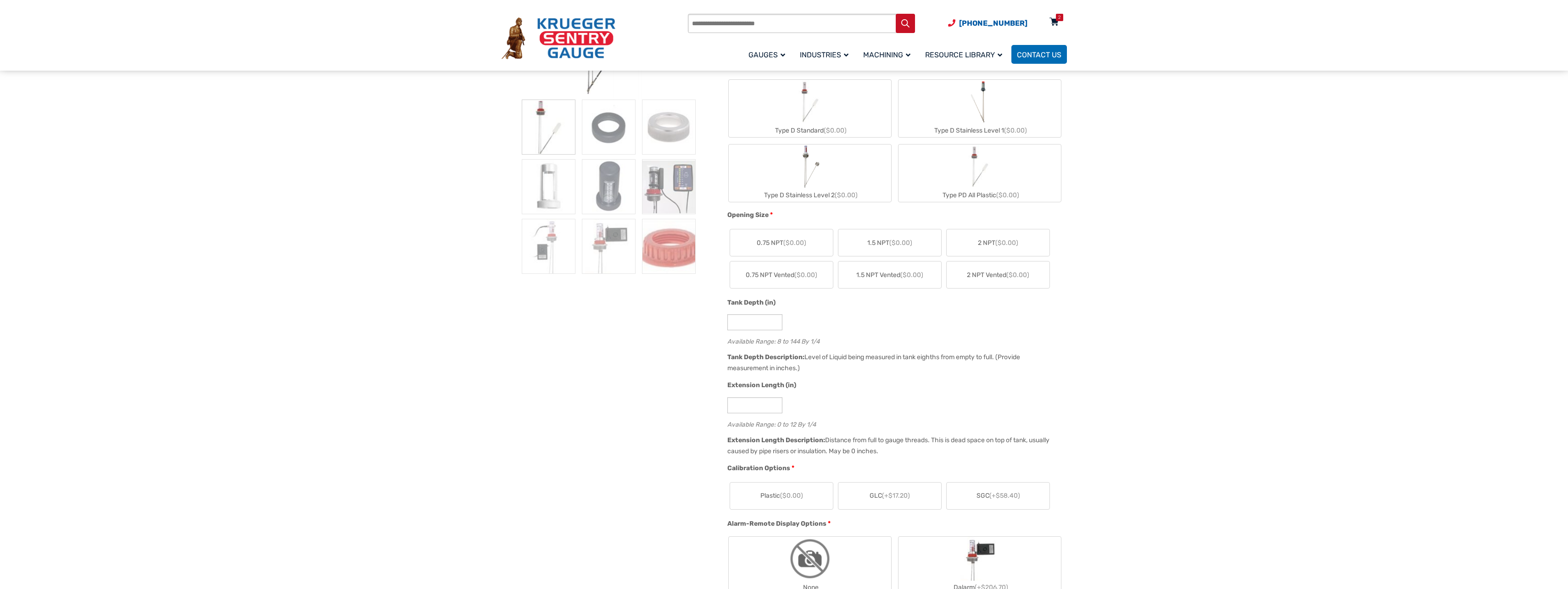
click at [1051, 22] on icon at bounding box center [1054, 23] width 9 height 15
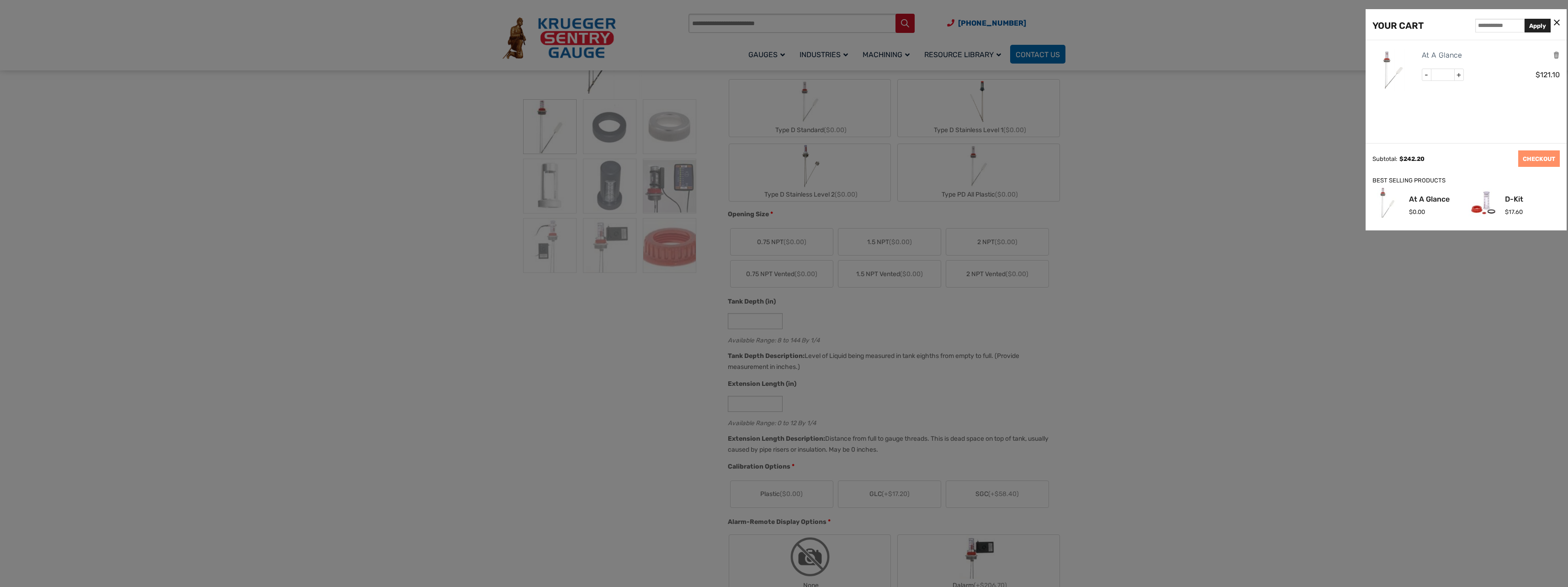
click at [1550, 59] on div "At A Glance" at bounding box center [1491, 55] width 138 height 12
click at [1555, 52] on icon "Remove this item" at bounding box center [1556, 55] width 7 height 9
click at [1254, 285] on div at bounding box center [784, 294] width 1568 height 587
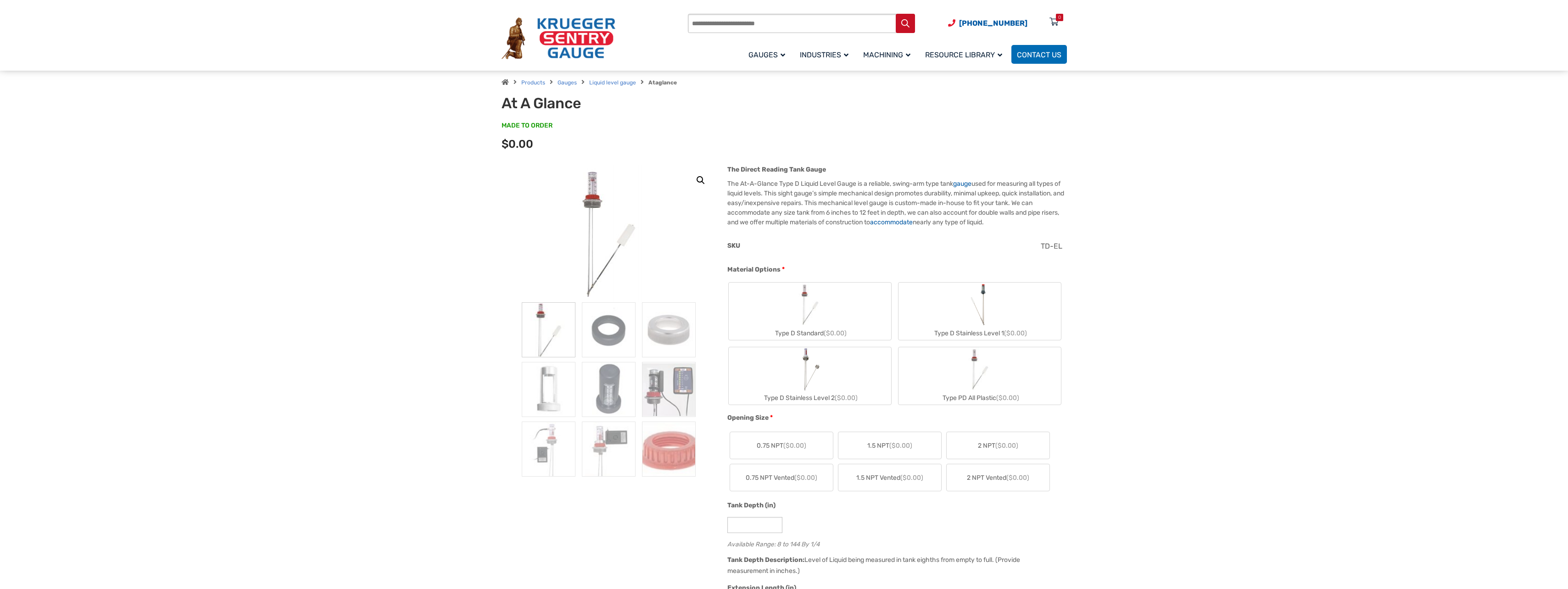
scroll to position [0, 0]
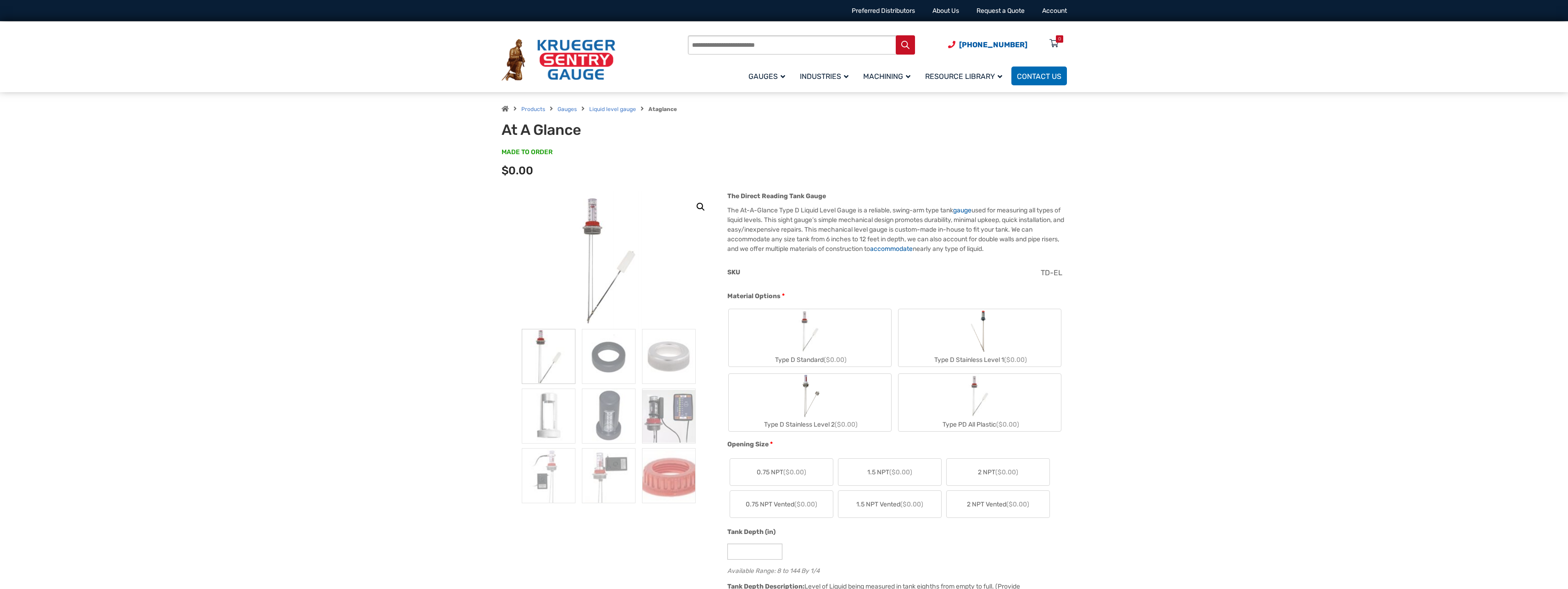
click at [986, 348] on img "Type D Stainless Level 1" at bounding box center [979, 331] width 24 height 44
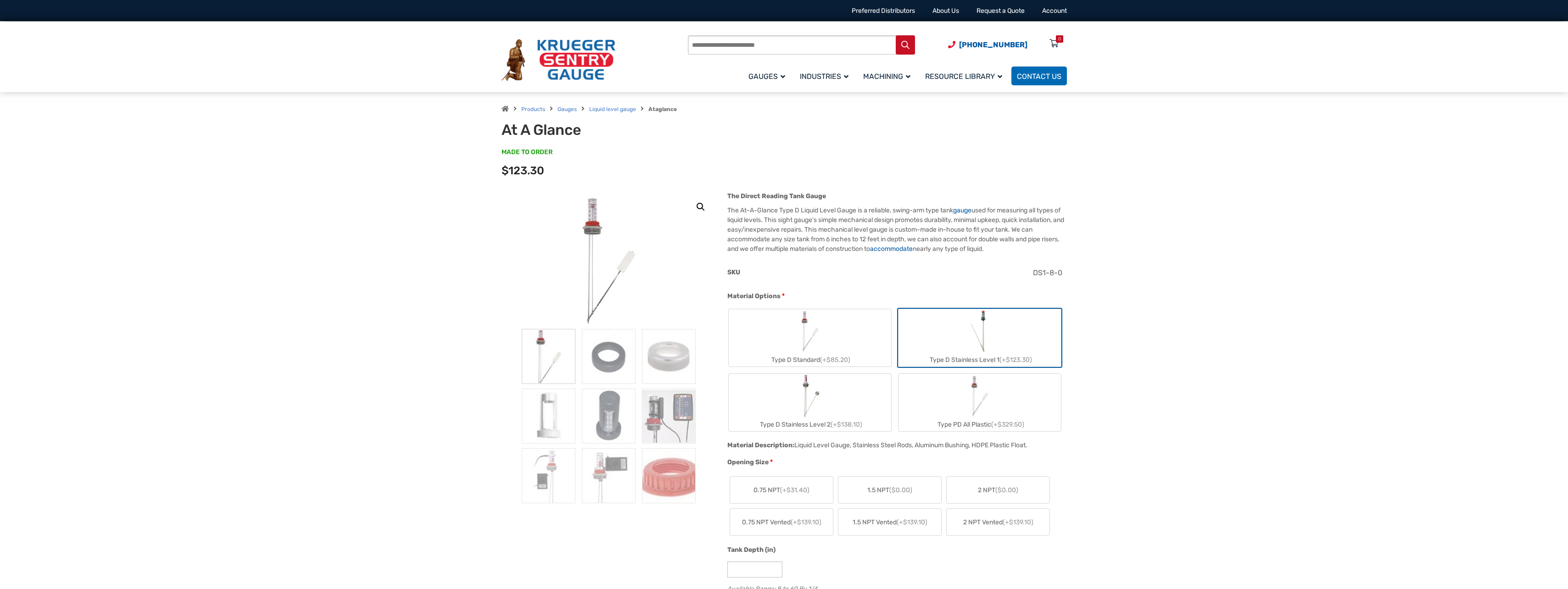
scroll to position [137, 0]
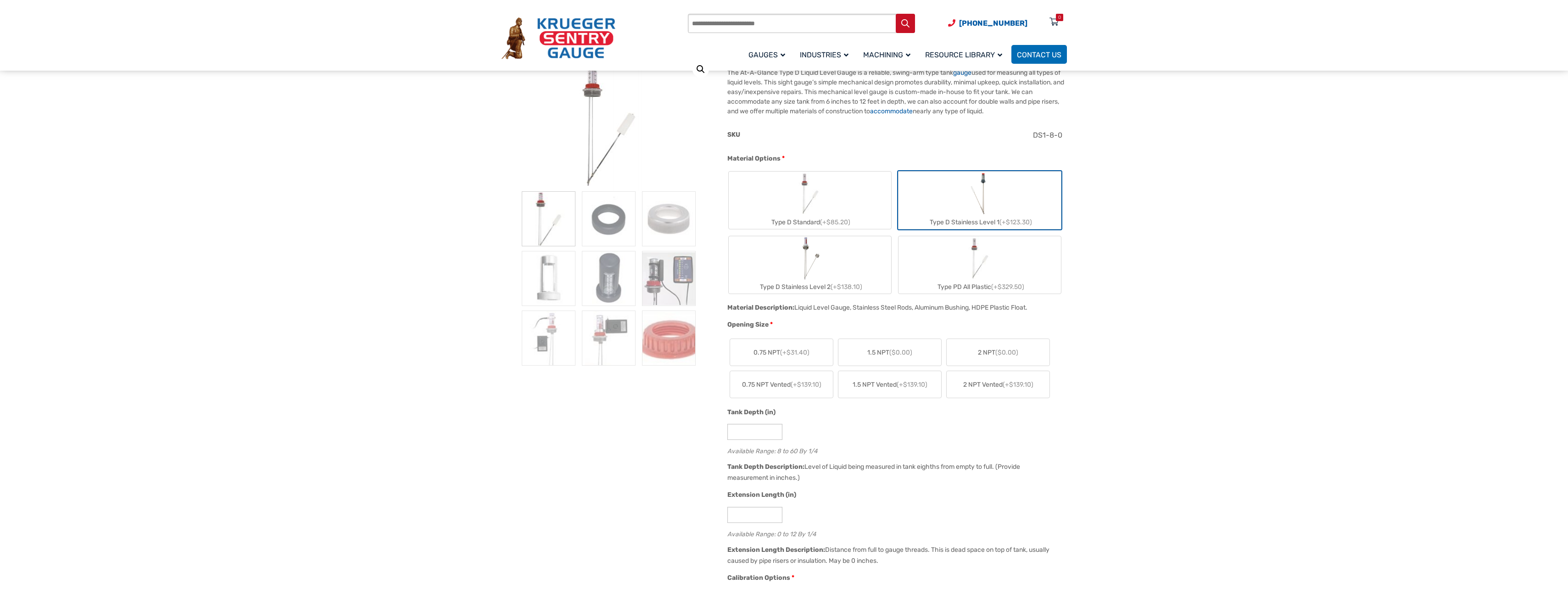
click at [1014, 357] on label "2 NPT ($0.00)" at bounding box center [998, 353] width 103 height 27
click at [757, 428] on input "*" at bounding box center [755, 432] width 55 height 16
type input "**"
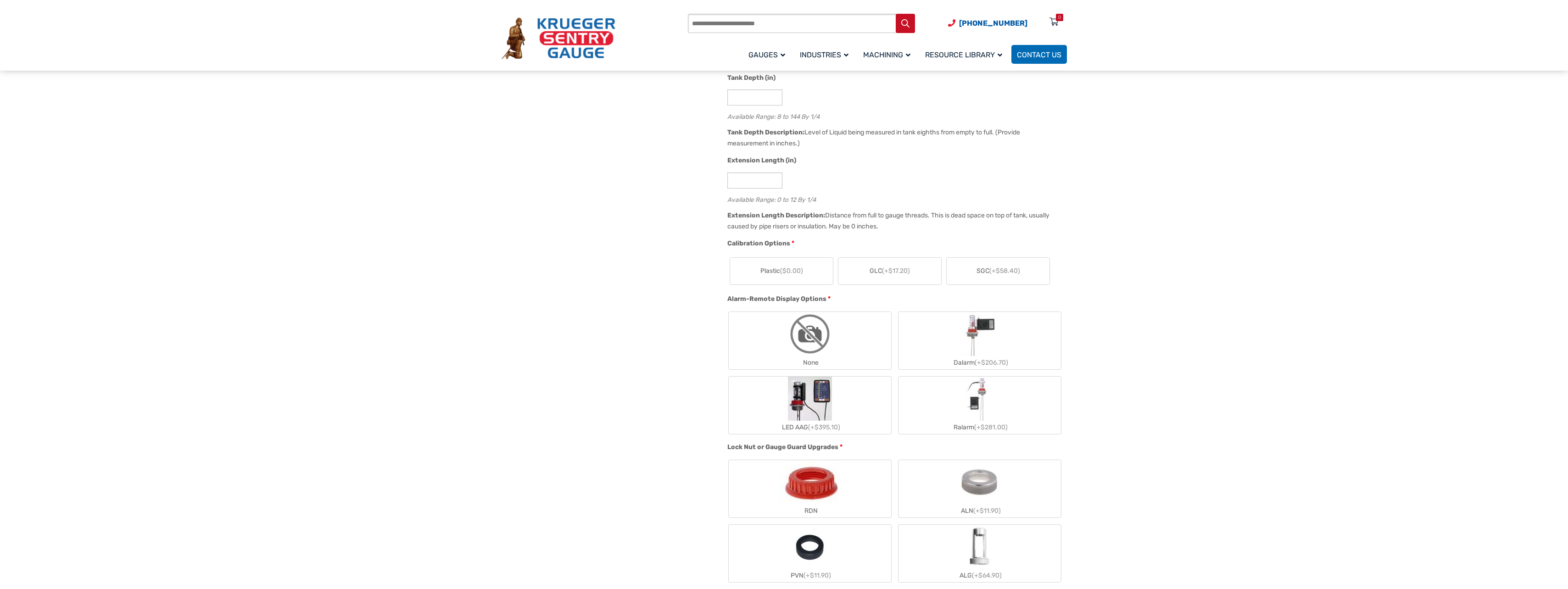
scroll to position [505, 0]
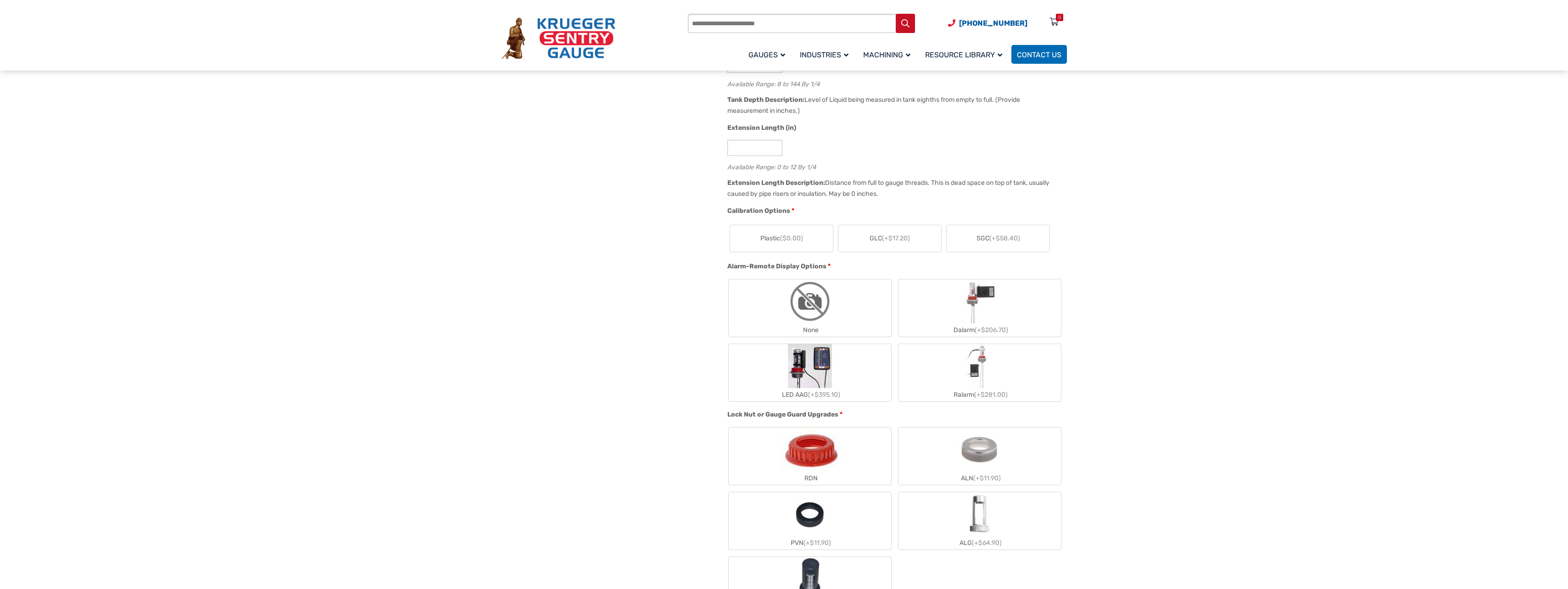
click at [792, 240] on span "($0.00)" at bounding box center [792, 238] width 23 height 8
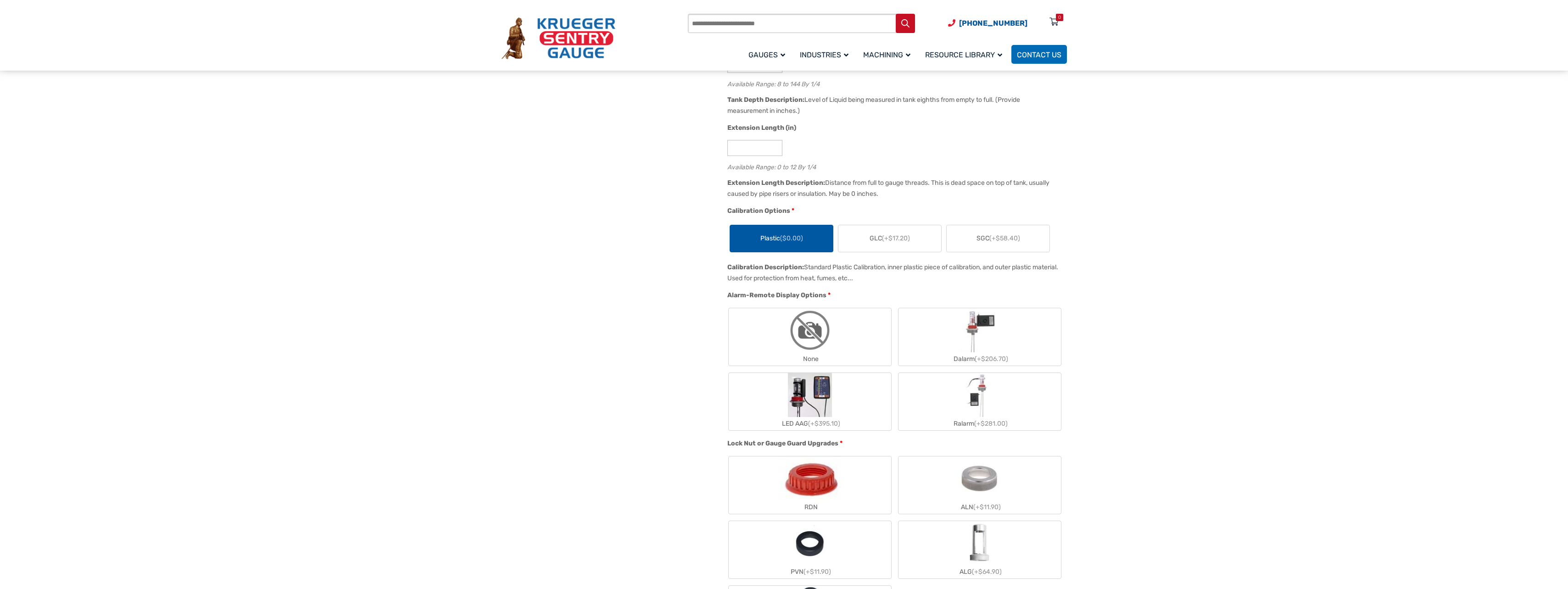
click at [825, 549] on img "PVN" at bounding box center [809, 543] width 35 height 44
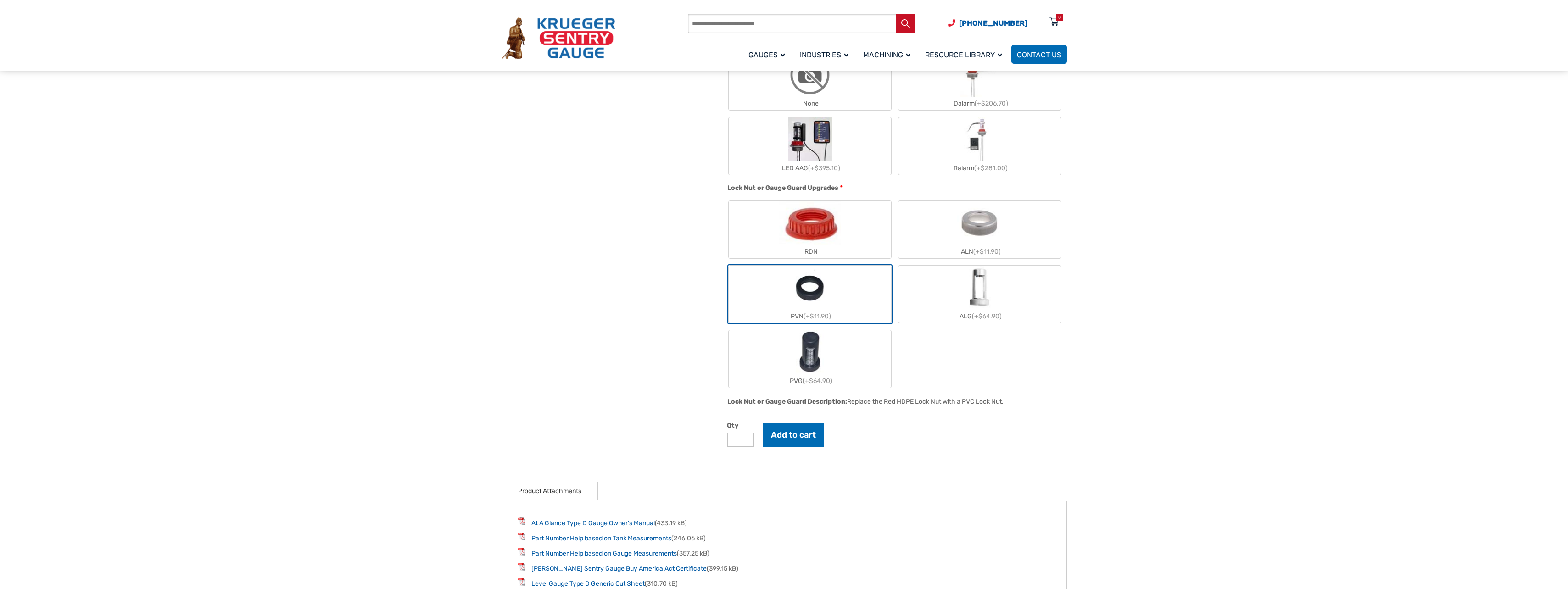
scroll to position [780, 0]
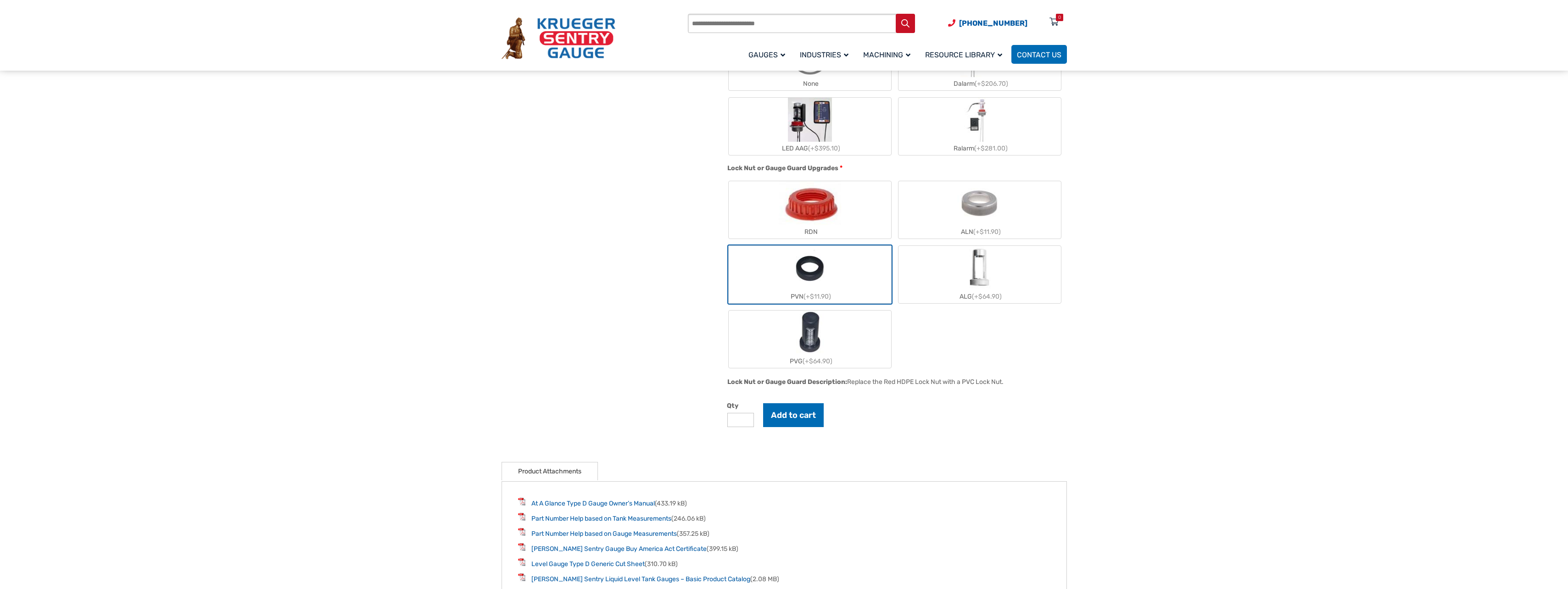
type input "*"
click at [745, 421] on input "*" at bounding box center [741, 420] width 27 height 14
click at [814, 414] on button "Add to cart" at bounding box center [793, 415] width 61 height 24
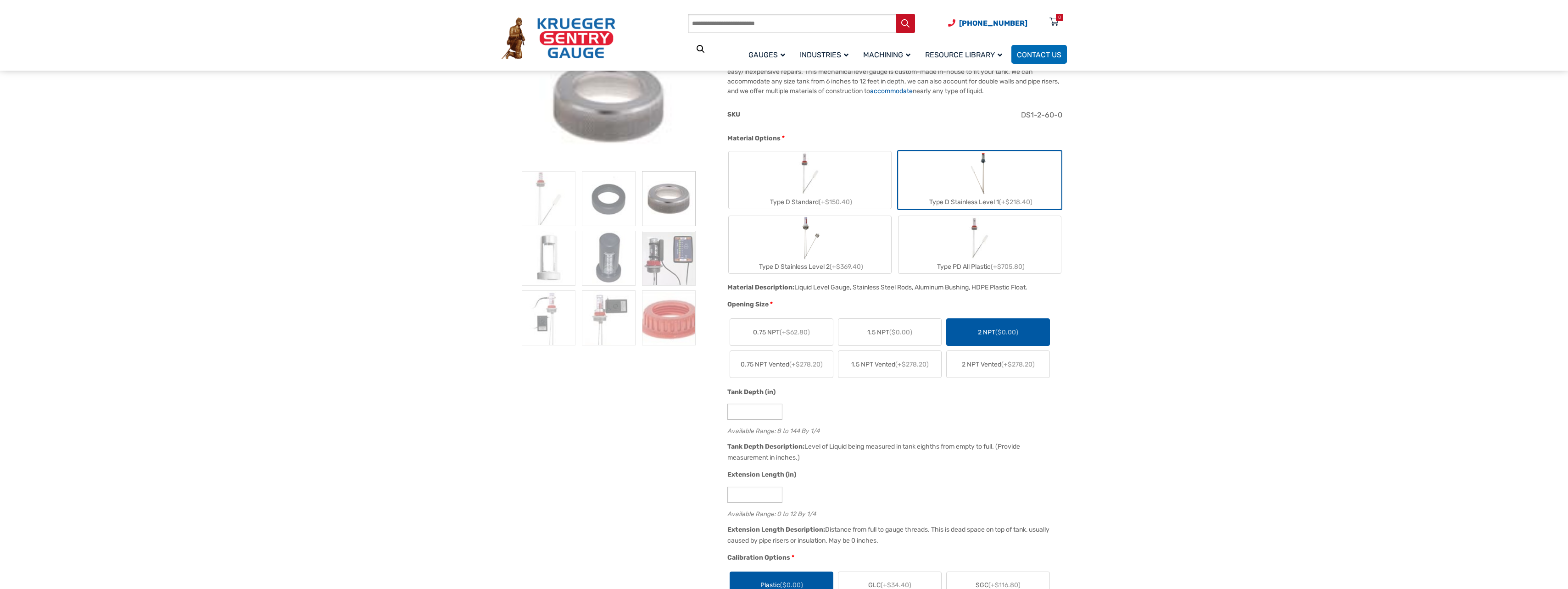
scroll to position [92, 0]
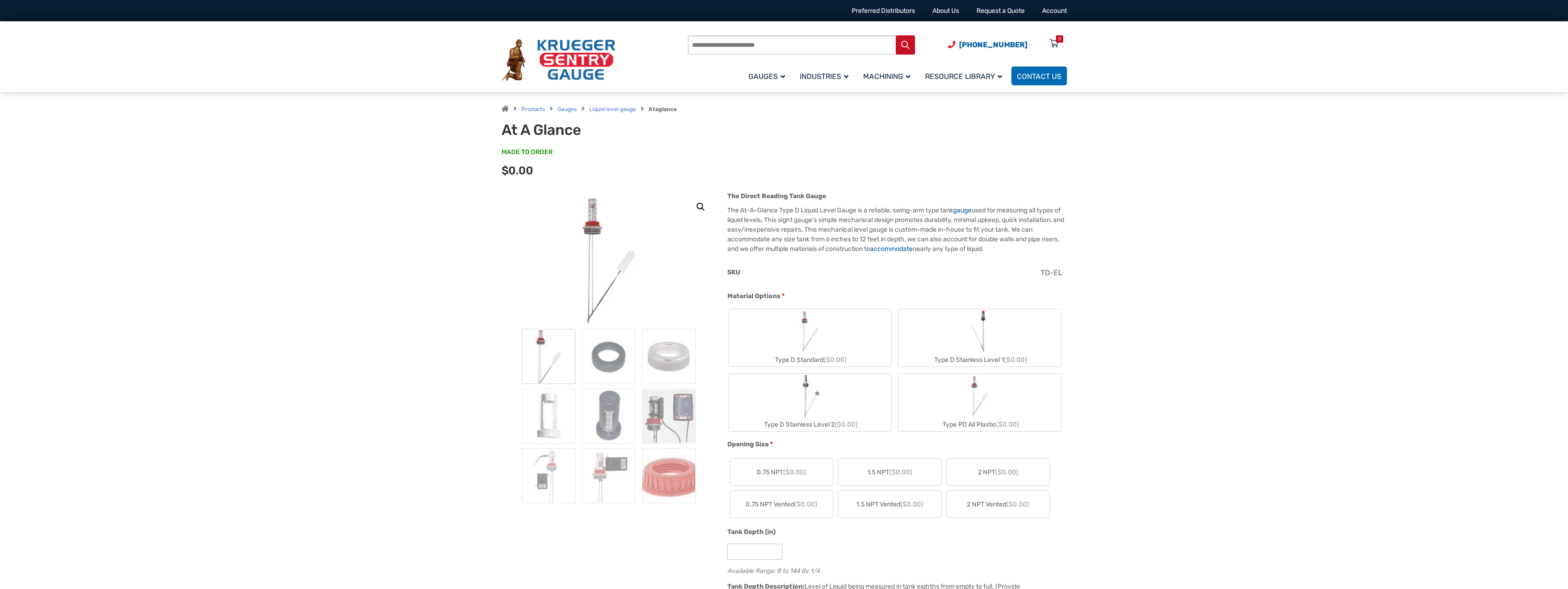
drag, startPoint x: 1162, startPoint y: 216, endPoint x: 1045, endPoint y: 101, distance: 164.1
click at [1050, 45] on icon at bounding box center [1054, 44] width 9 height 15
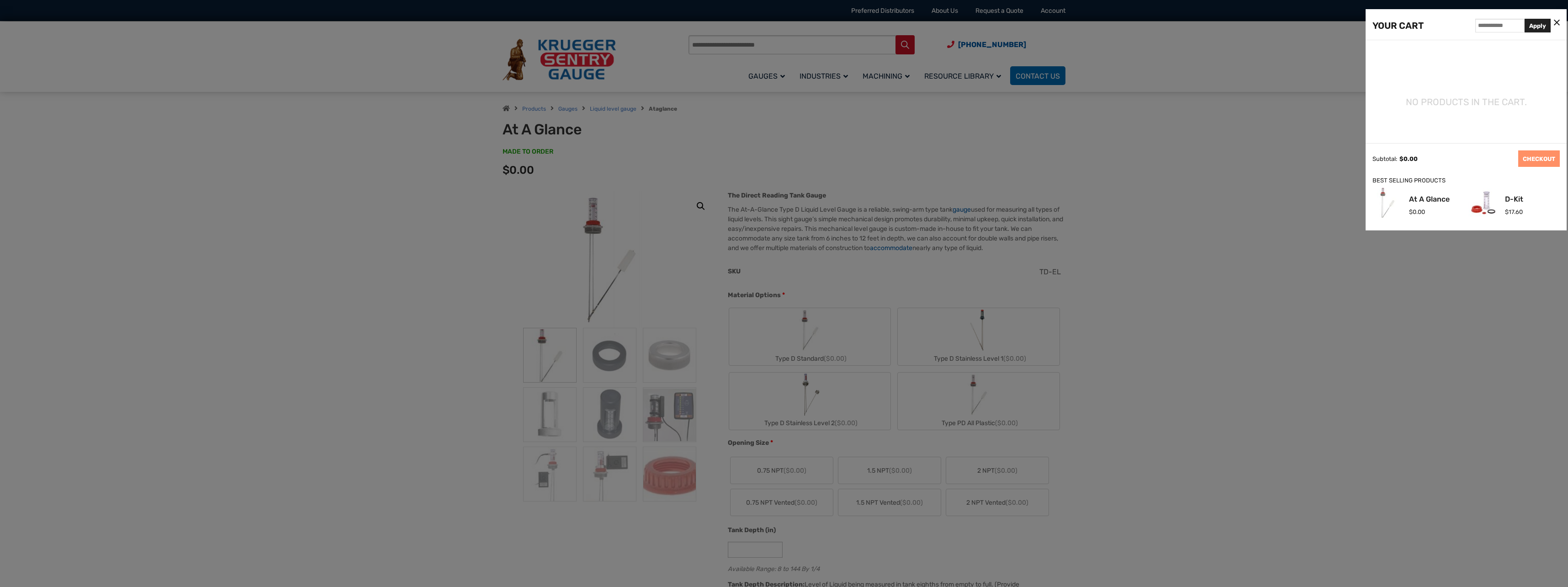
click at [1252, 166] on div at bounding box center [784, 294] width 1568 height 587
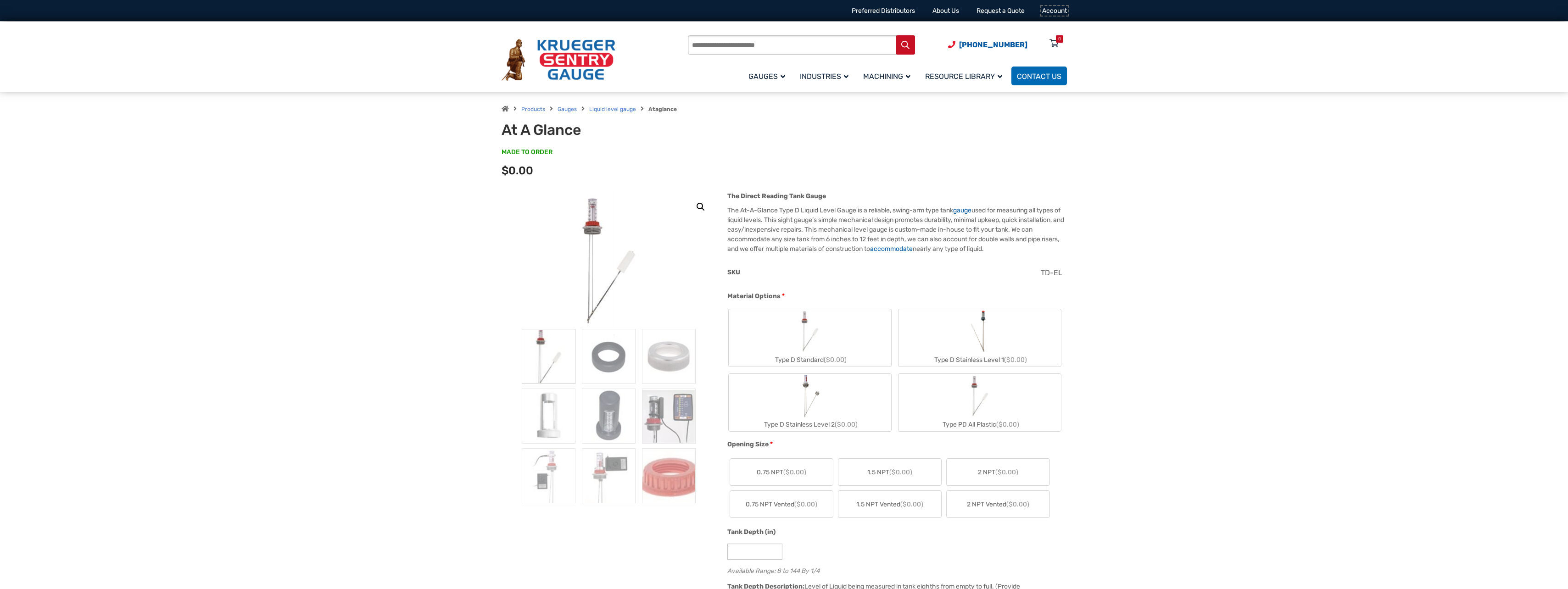
click at [1051, 12] on link "Account" at bounding box center [1055, 10] width 25 height 8
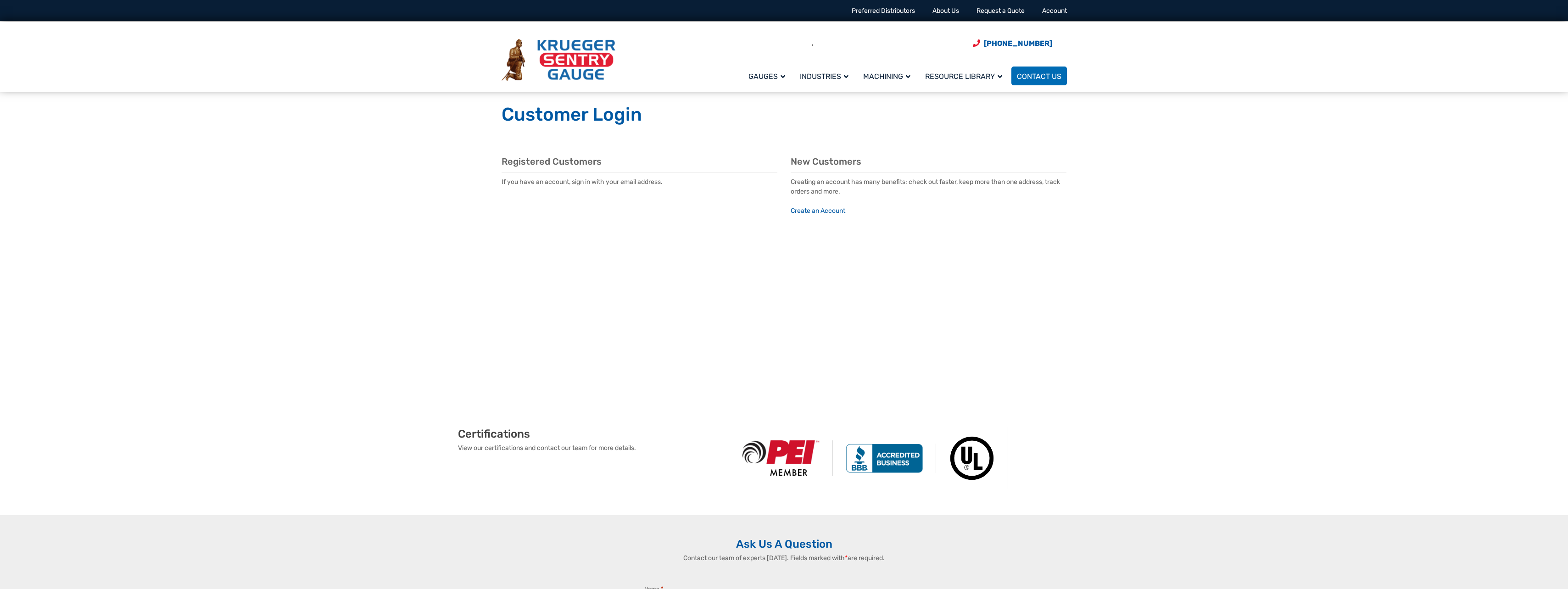
click at [533, 183] on p "If you have an account, sign in with your email address." at bounding box center [639, 182] width 276 height 10
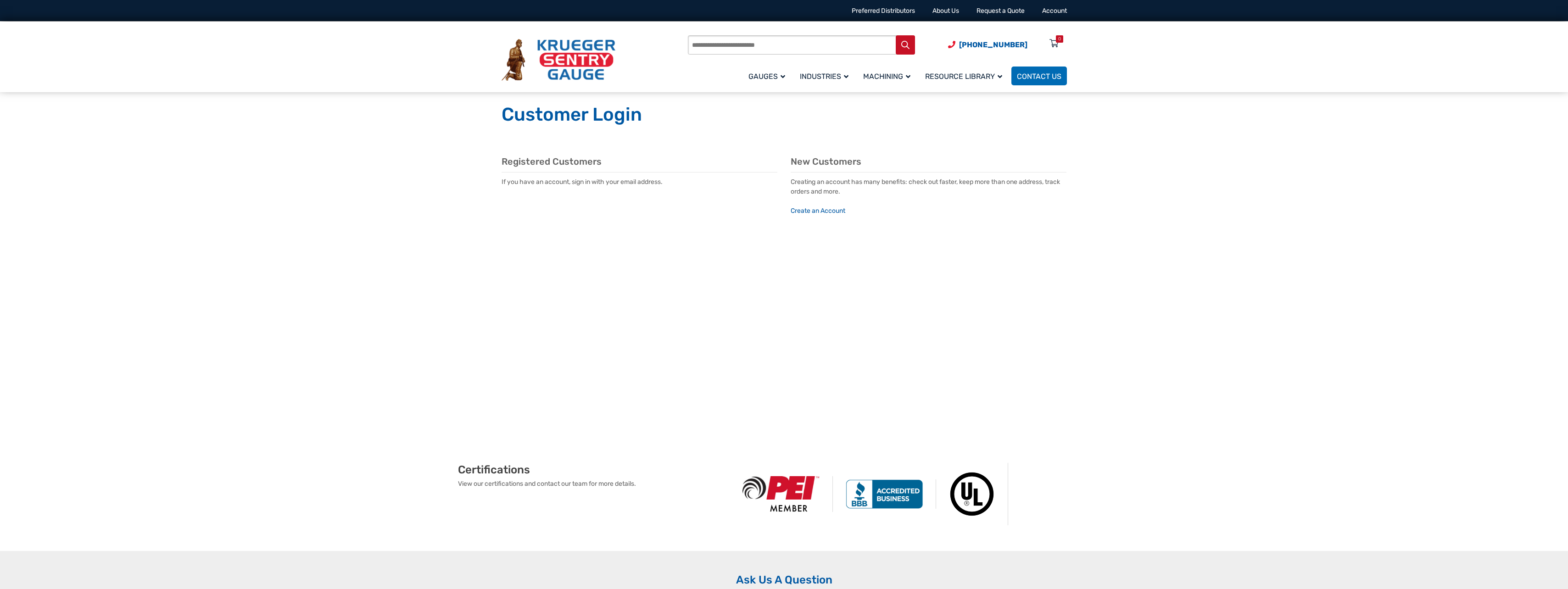
type input "**********"
click at [505, 346] on icon at bounding box center [506, 346] width 9 height 13
click at [572, 368] on input "*****" at bounding box center [551, 366] width 99 height 21
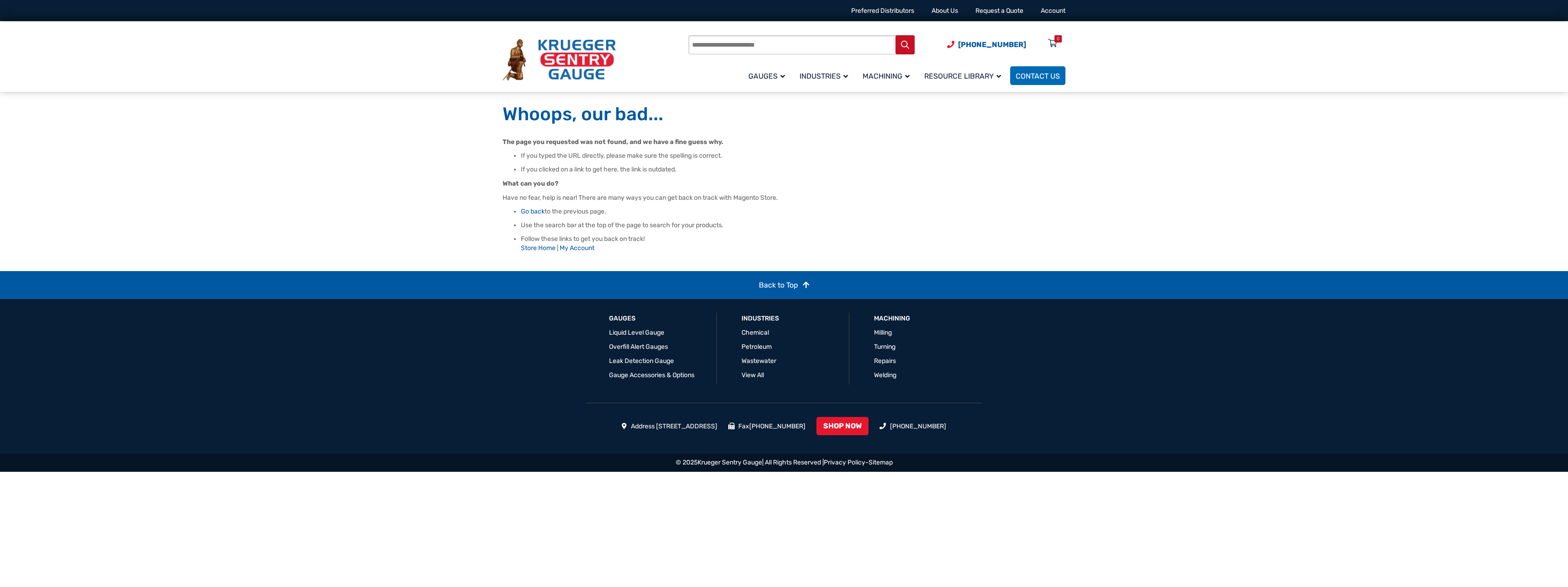
click at [581, 55] on img at bounding box center [559, 60] width 113 height 42
click at [1041, 10] on link "Account" at bounding box center [1053, 10] width 25 height 8
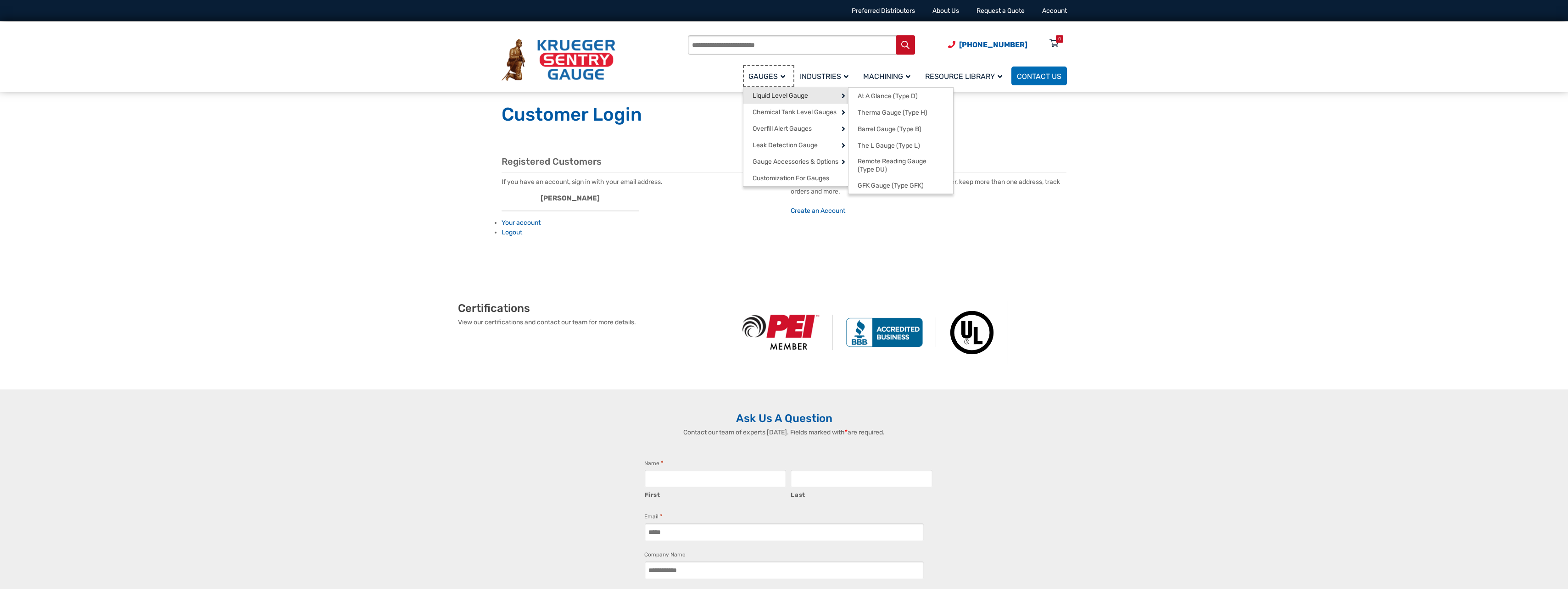
drag, startPoint x: 776, startPoint y: 75, endPoint x: 780, endPoint y: 92, distance: 17.5
click at [776, 75] on span "Gauges" at bounding box center [767, 76] width 37 height 9
click at [915, 100] on span "At A Glance (Type D)" at bounding box center [888, 97] width 60 height 9
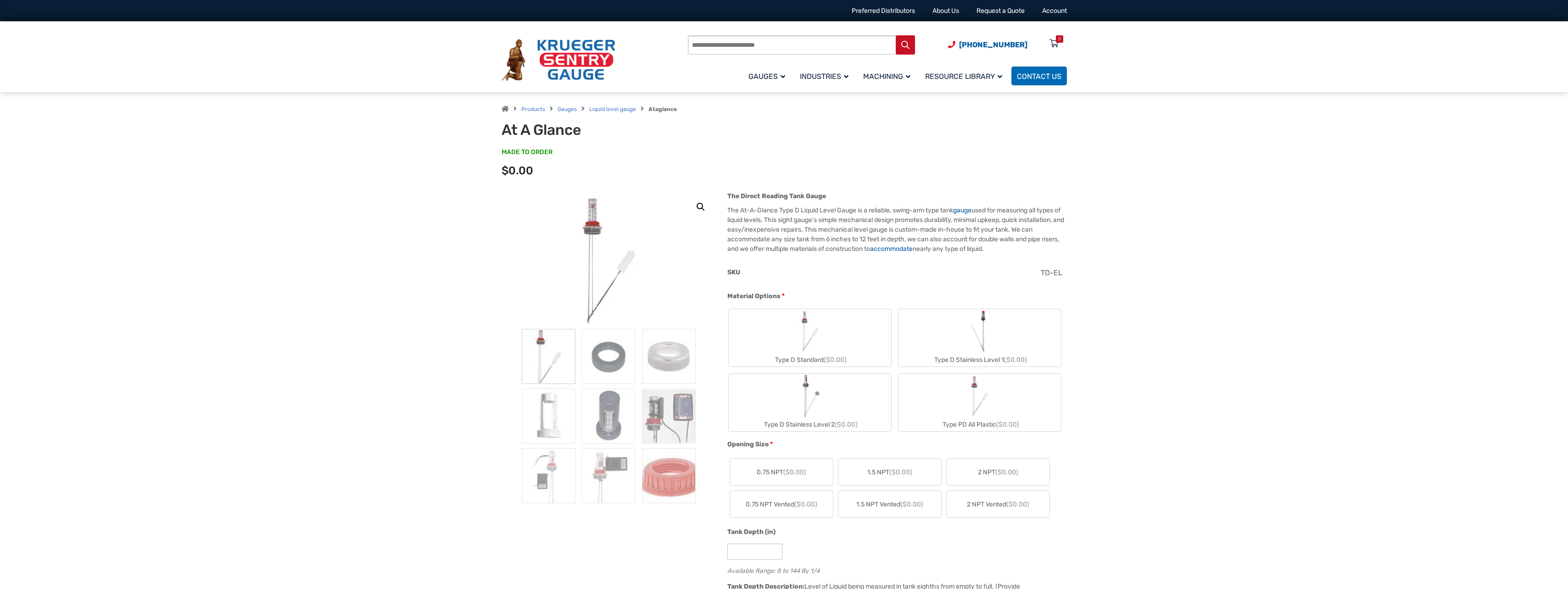
click at [762, 323] on label "Type D Standard ($0.00)" at bounding box center [810, 338] width 163 height 57
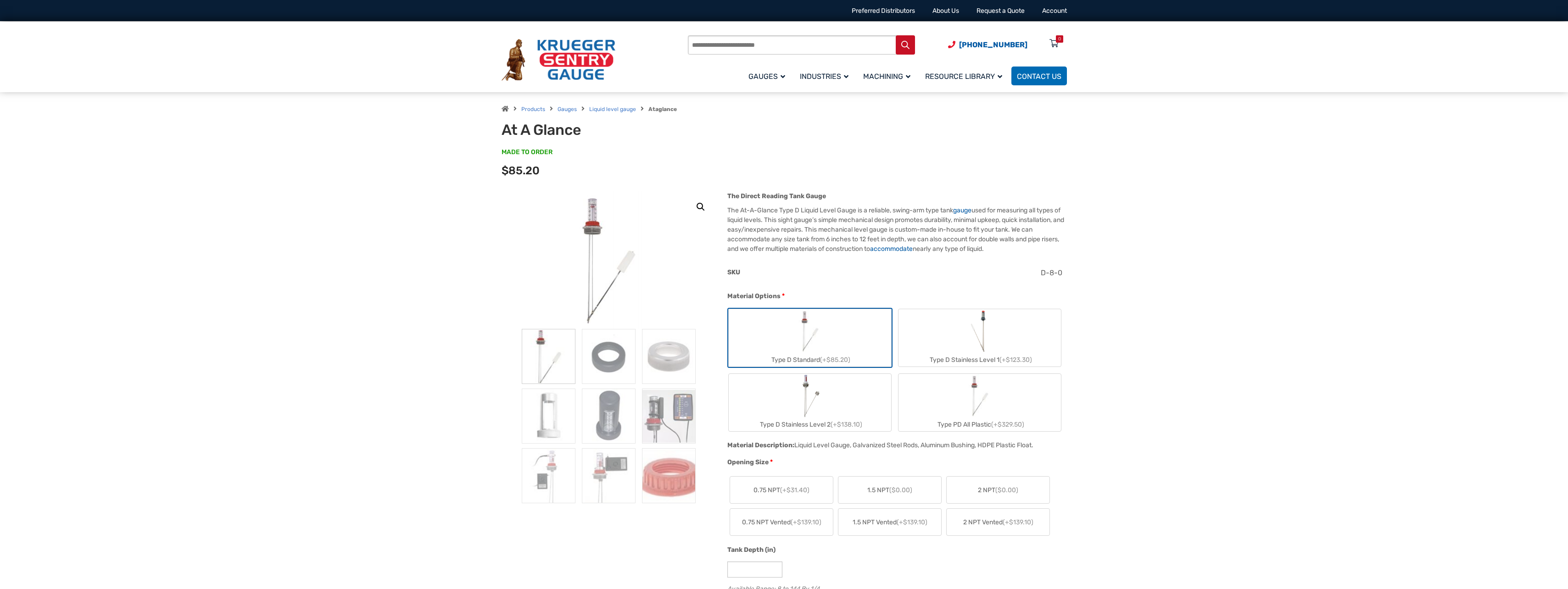
click at [992, 334] on label "Type D Stainless Level 1 (+$123.30)" at bounding box center [980, 338] width 163 height 57
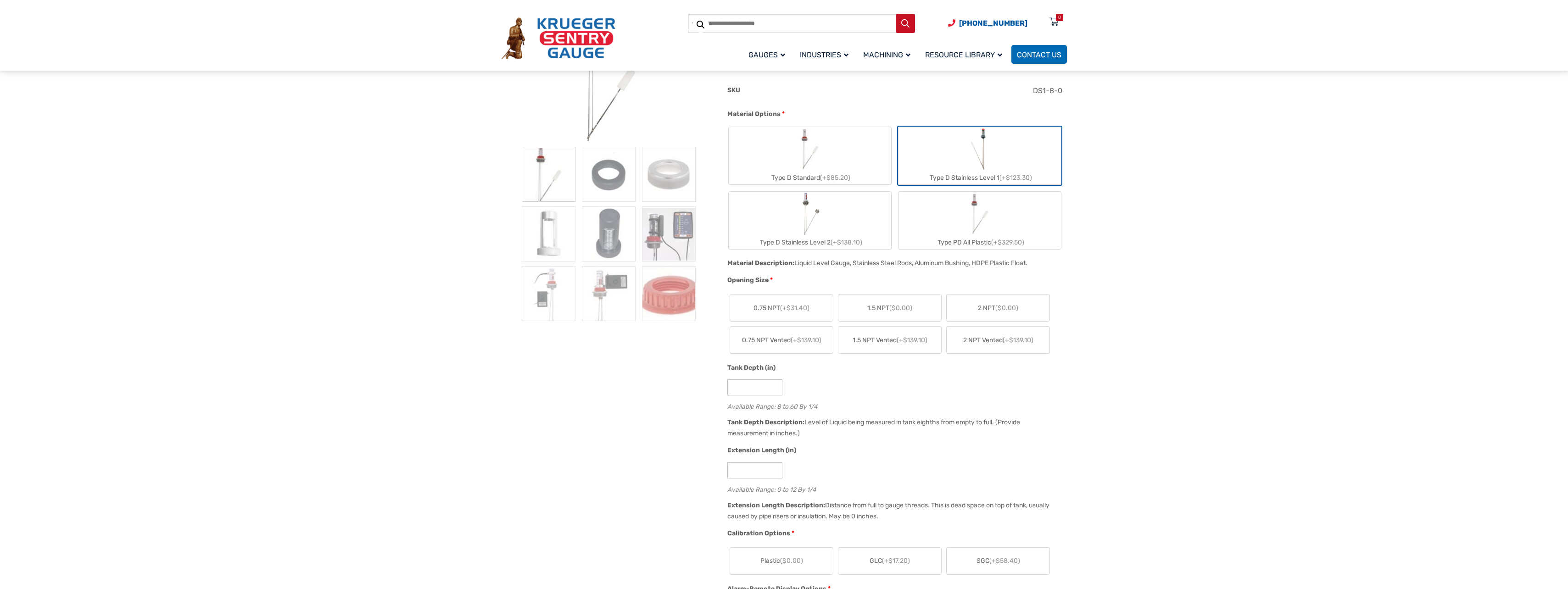
scroll to position [183, 0]
click at [1024, 302] on label "2 NPT ($0.00)" at bounding box center [998, 307] width 103 height 27
click at [745, 384] on input "*" at bounding box center [755, 386] width 55 height 16
type input "**"
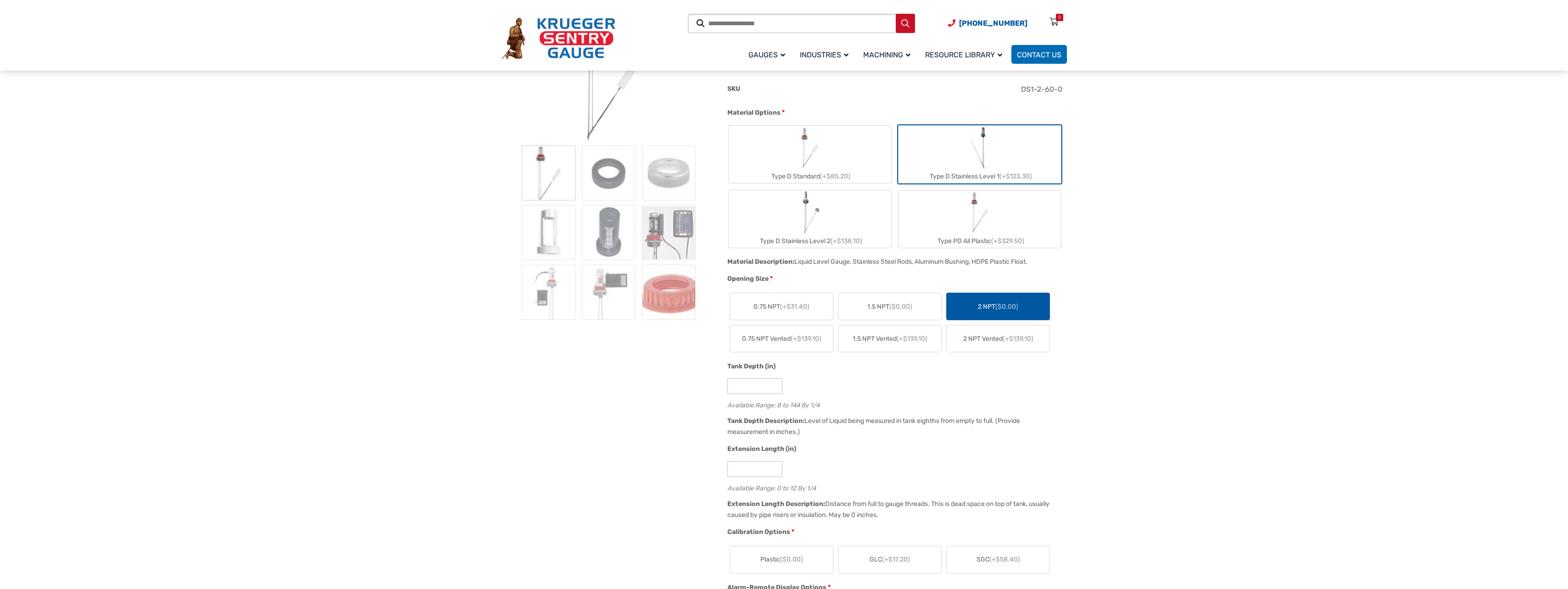
click at [868, 412] on div "Tank Depth (in) ** Available Range: 8 to 144 By 1/4" at bounding box center [894, 388] width 339 height 54
click at [760, 472] on input "*" at bounding box center [755, 469] width 55 height 16
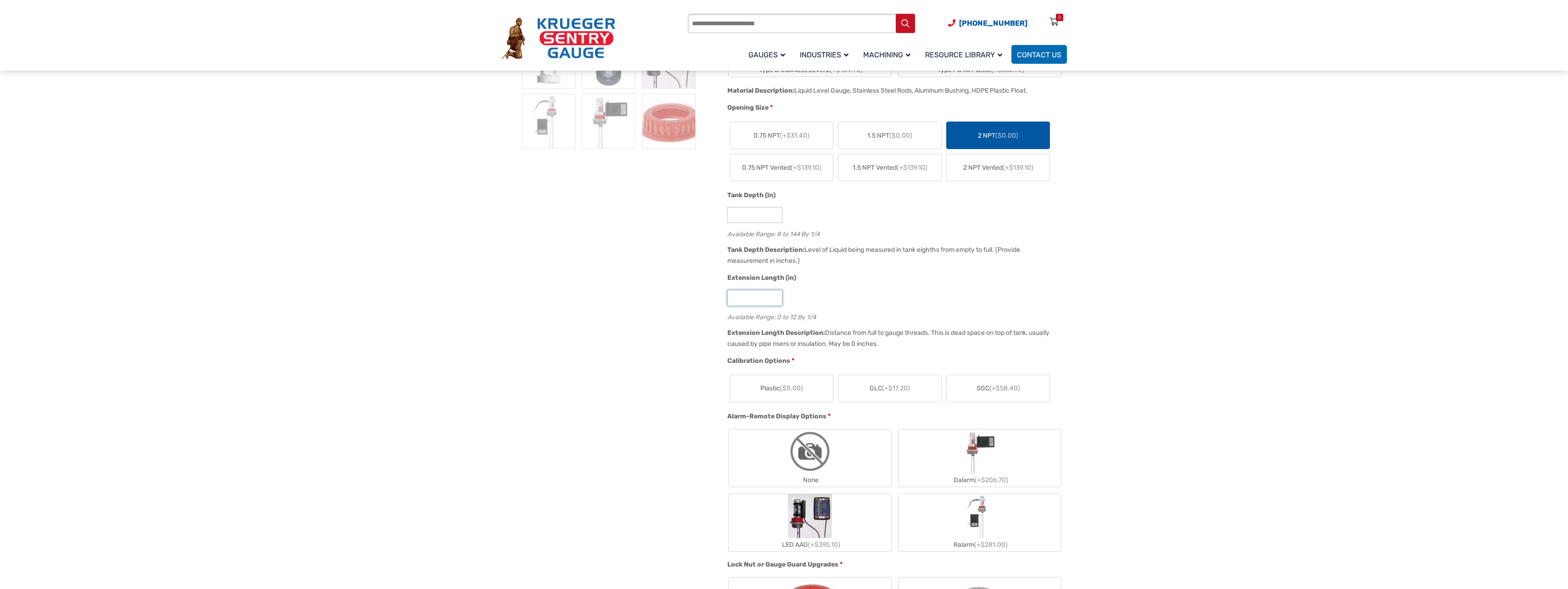
scroll to position [367, 0]
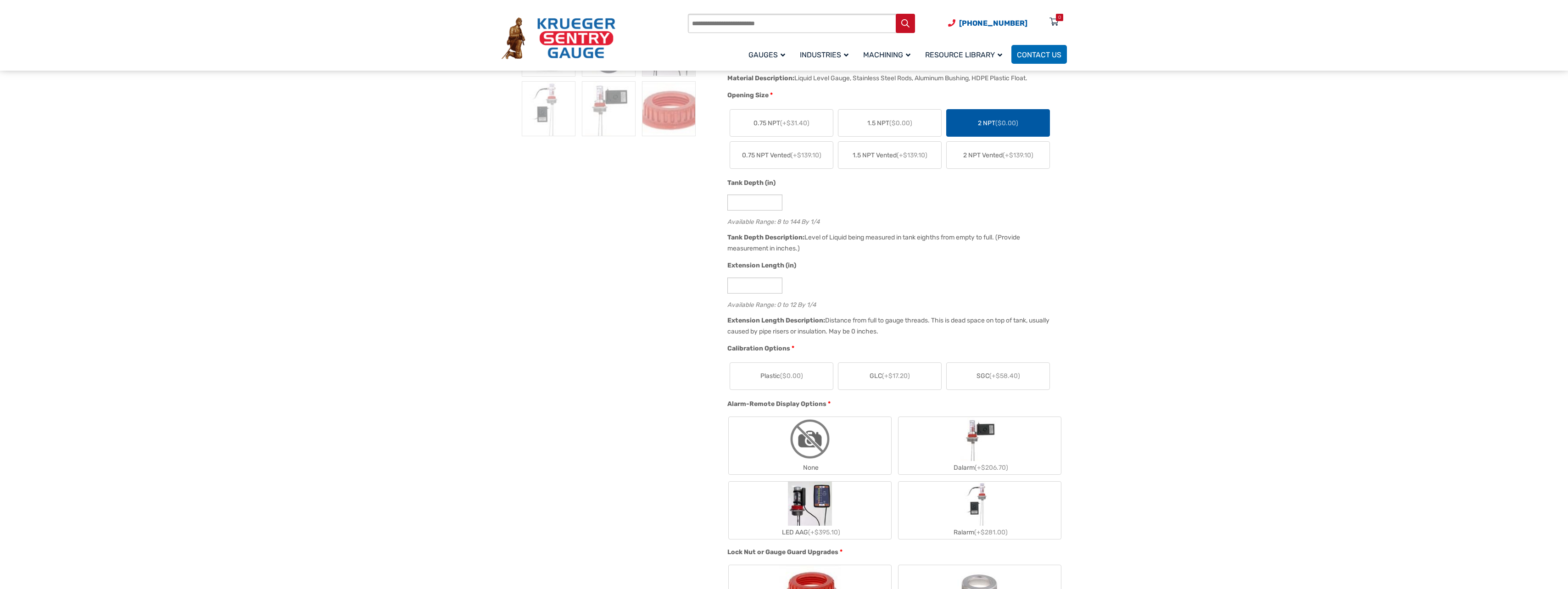
click at [776, 375] on span "Plastic ($0.00)" at bounding box center [782, 376] width 43 height 10
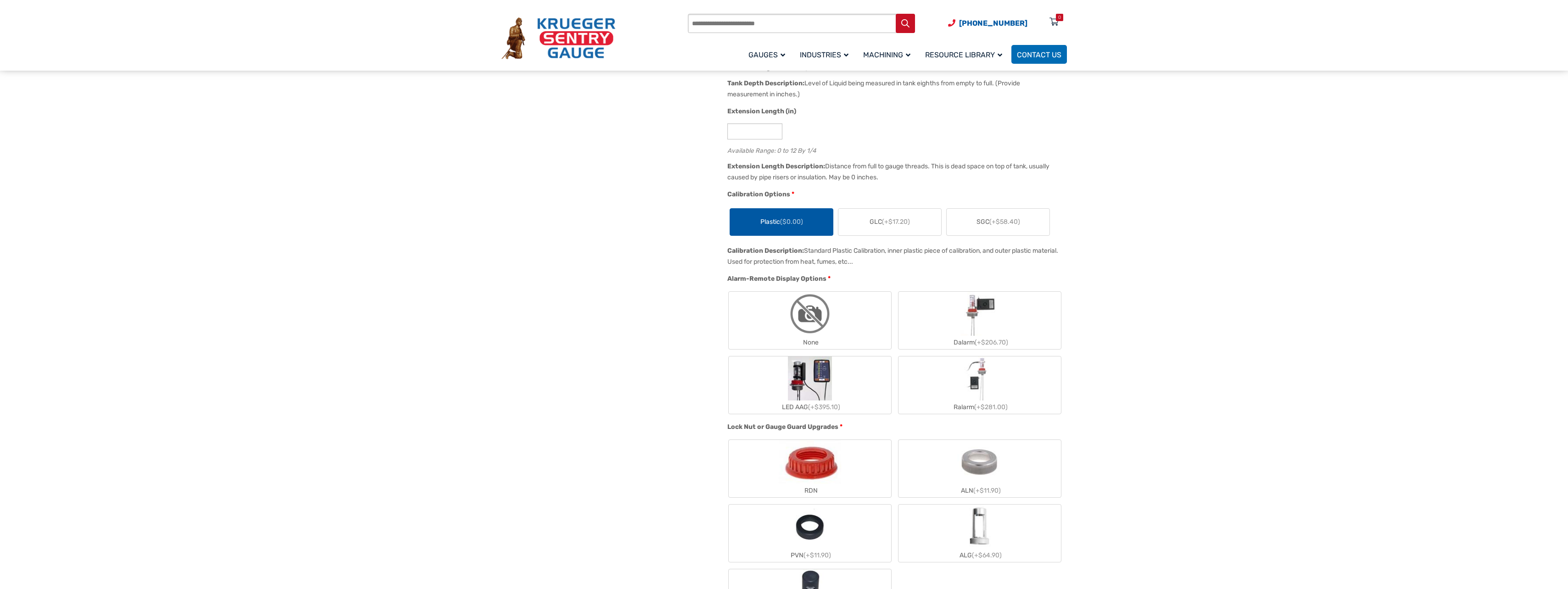
scroll to position [551, 0]
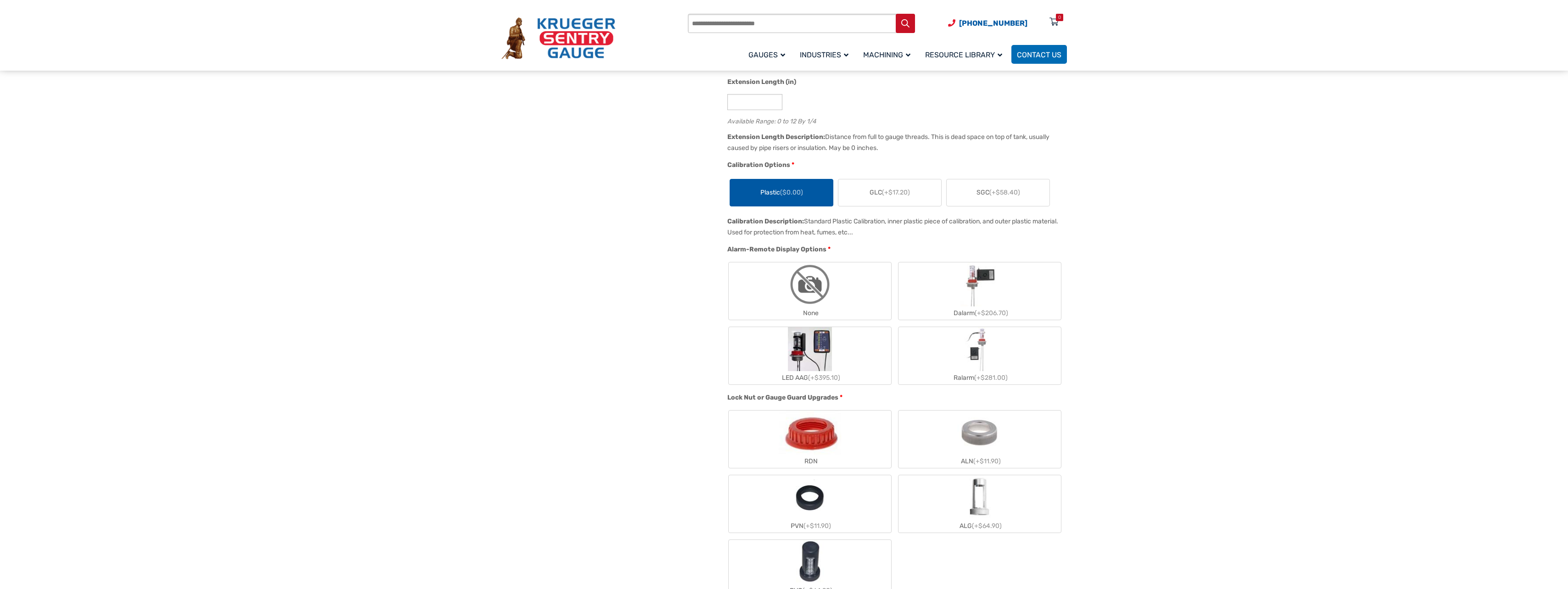
click at [840, 503] on label "PVN (+$11.90)" at bounding box center [810, 504] width 163 height 57
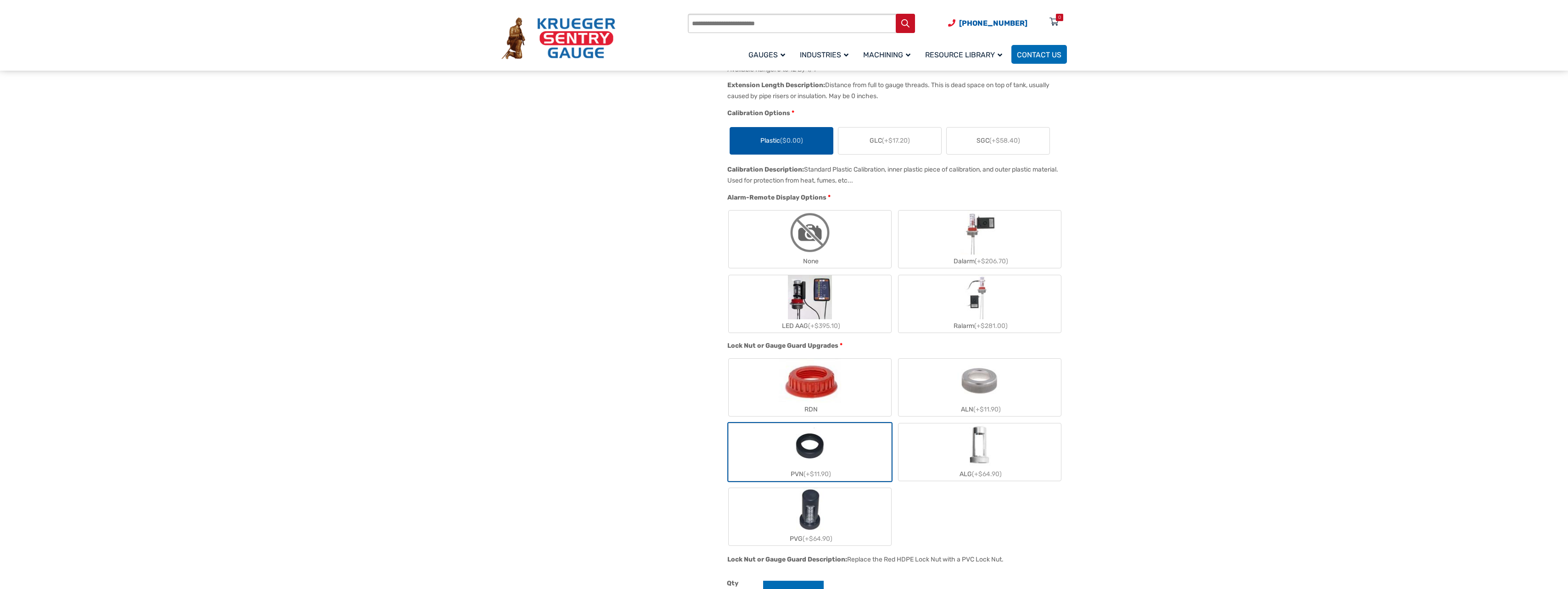
scroll to position [780, 0]
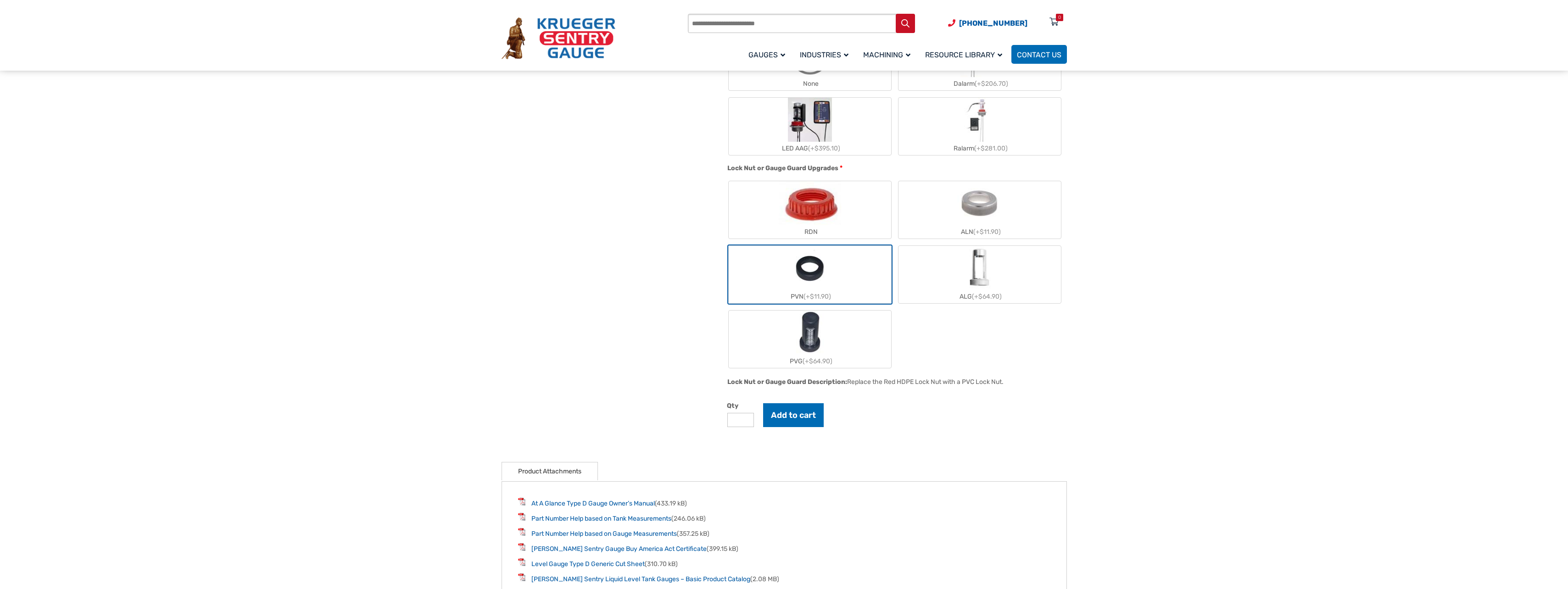
type input "*"
click at [746, 420] on input "*" at bounding box center [741, 420] width 27 height 14
click at [777, 420] on button "Add to cart" at bounding box center [793, 415] width 61 height 24
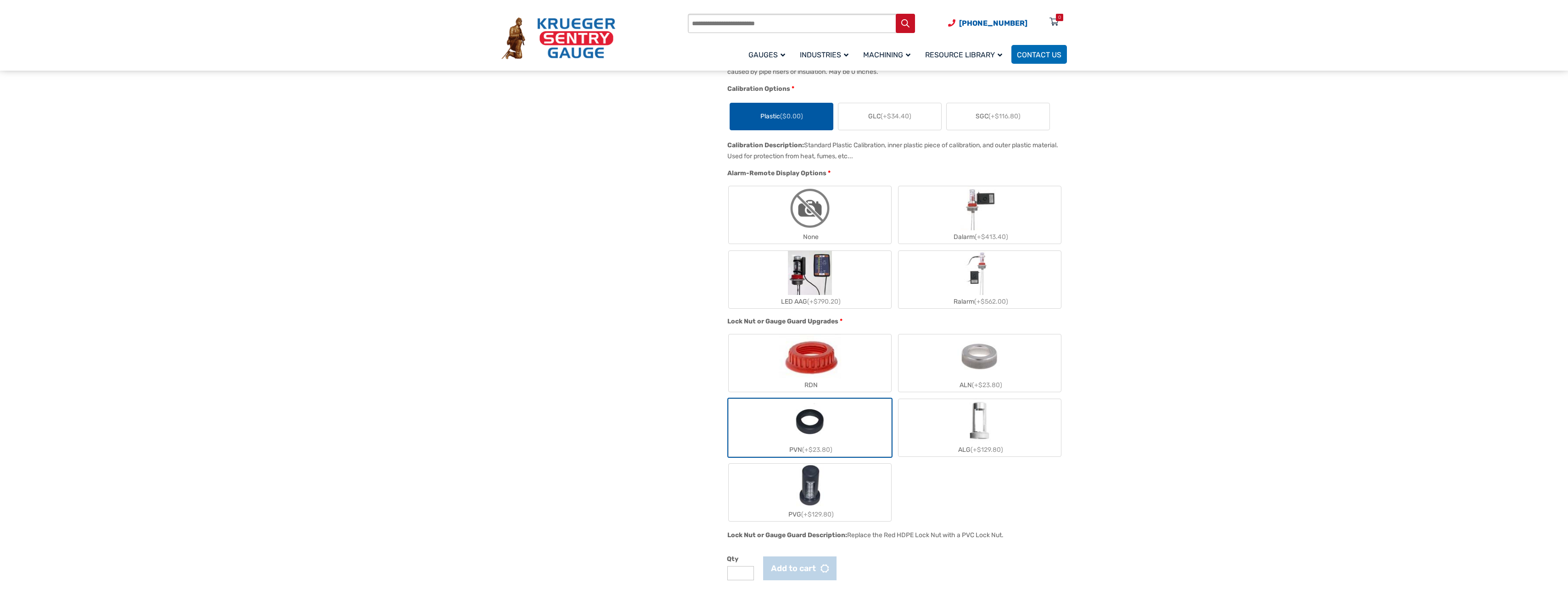
scroll to position [459, 0]
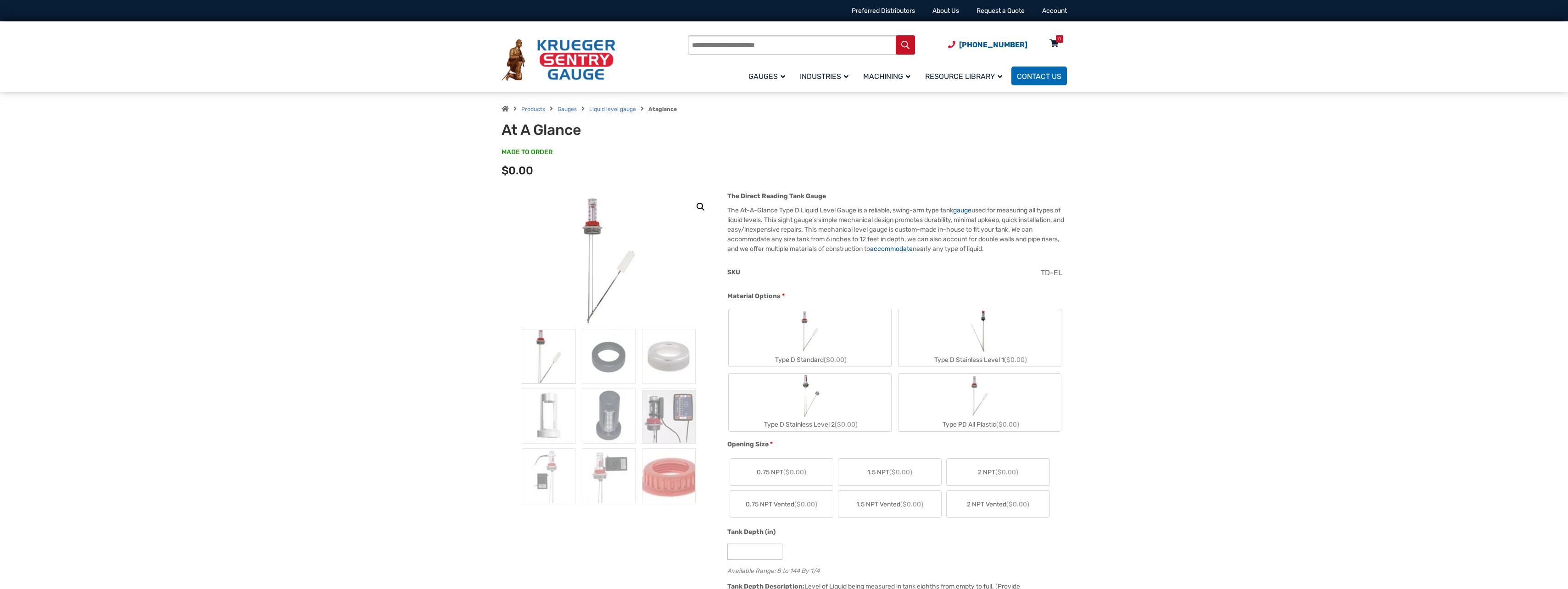
click at [1057, 45] on icon at bounding box center [1054, 44] width 9 height 15
click at [1056, 45] on icon at bounding box center [1054, 44] width 9 height 15
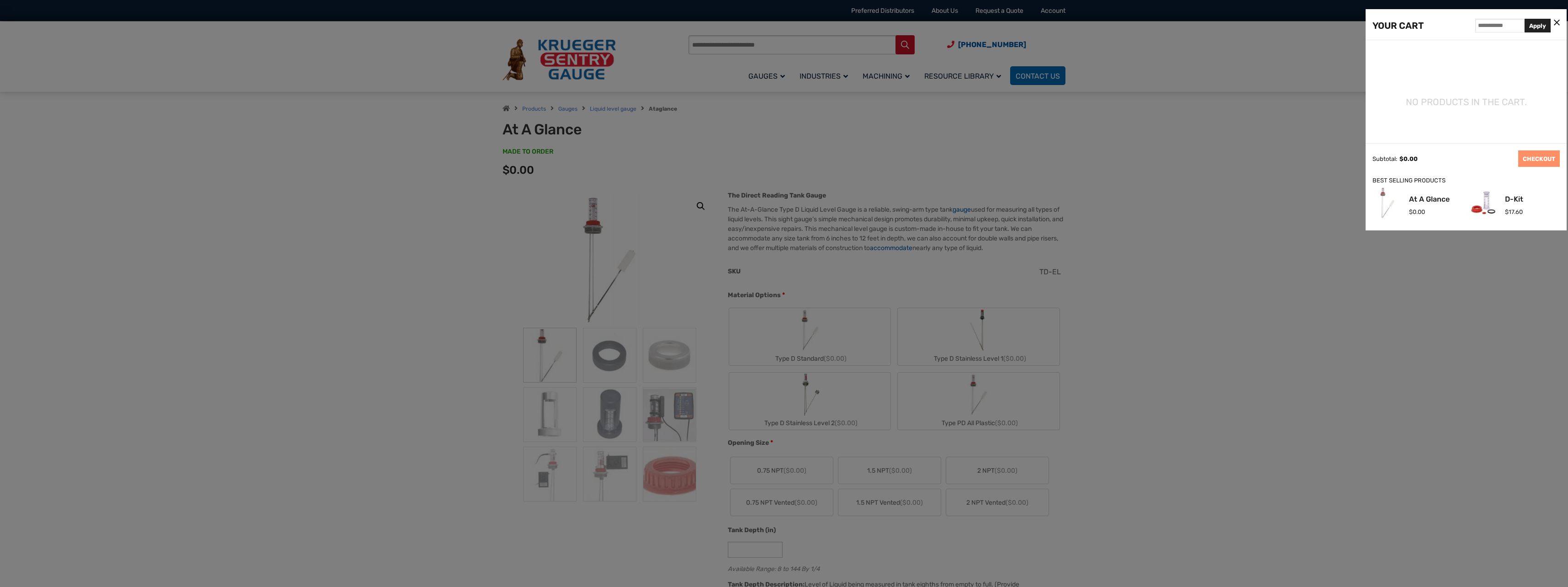
click at [965, 289] on div at bounding box center [784, 294] width 1568 height 587
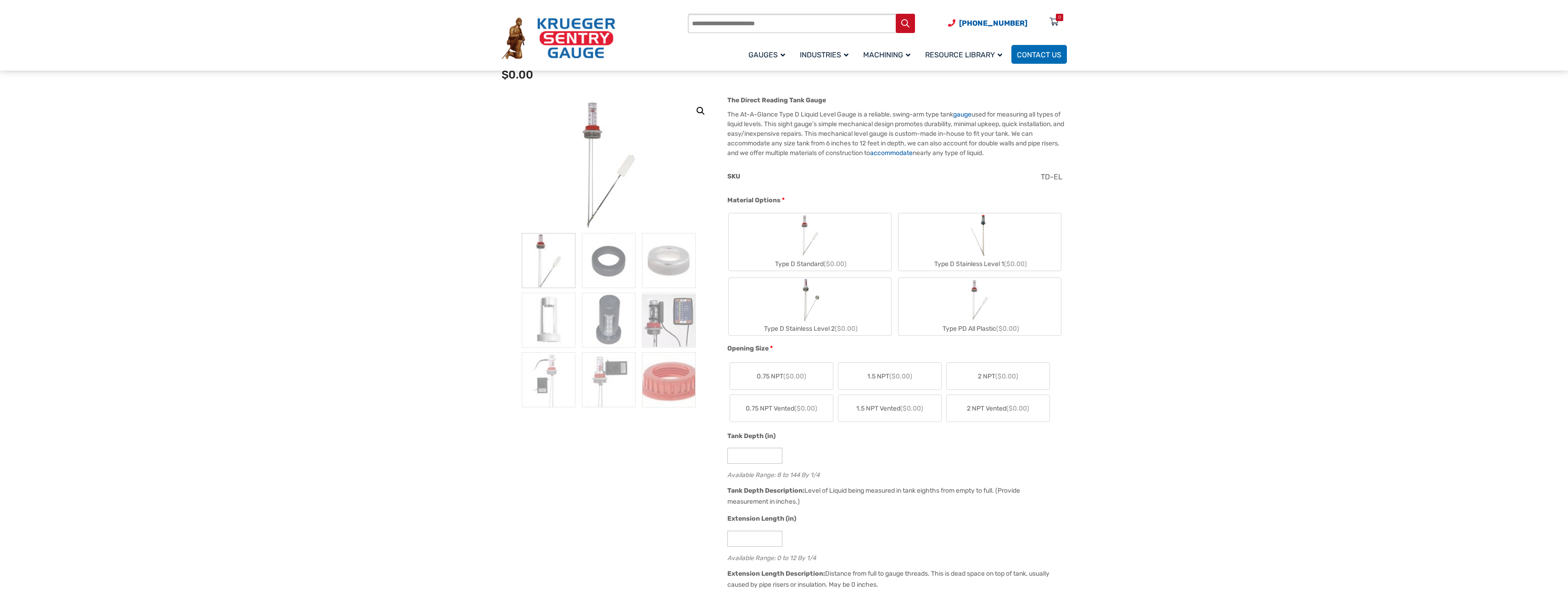
scroll to position [183, 0]
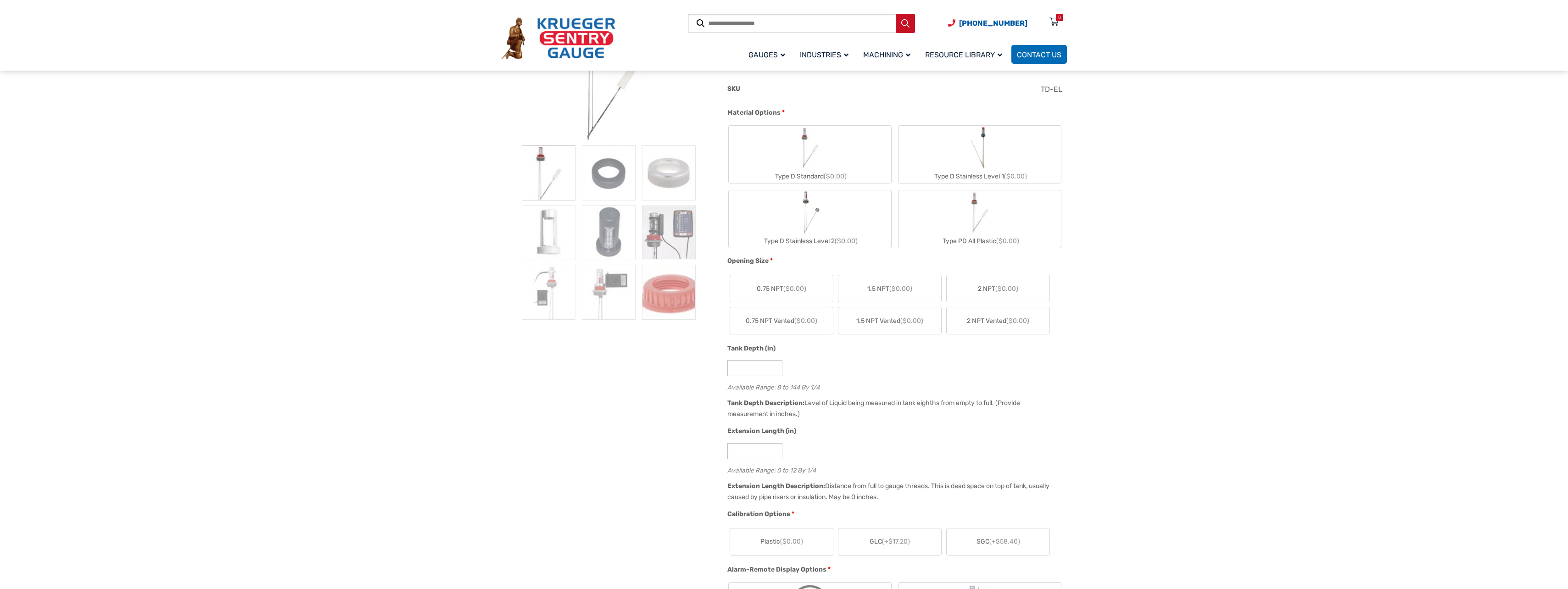
click at [932, 163] on label "Type D Stainless Level 1 ($0.00)" at bounding box center [980, 155] width 163 height 57
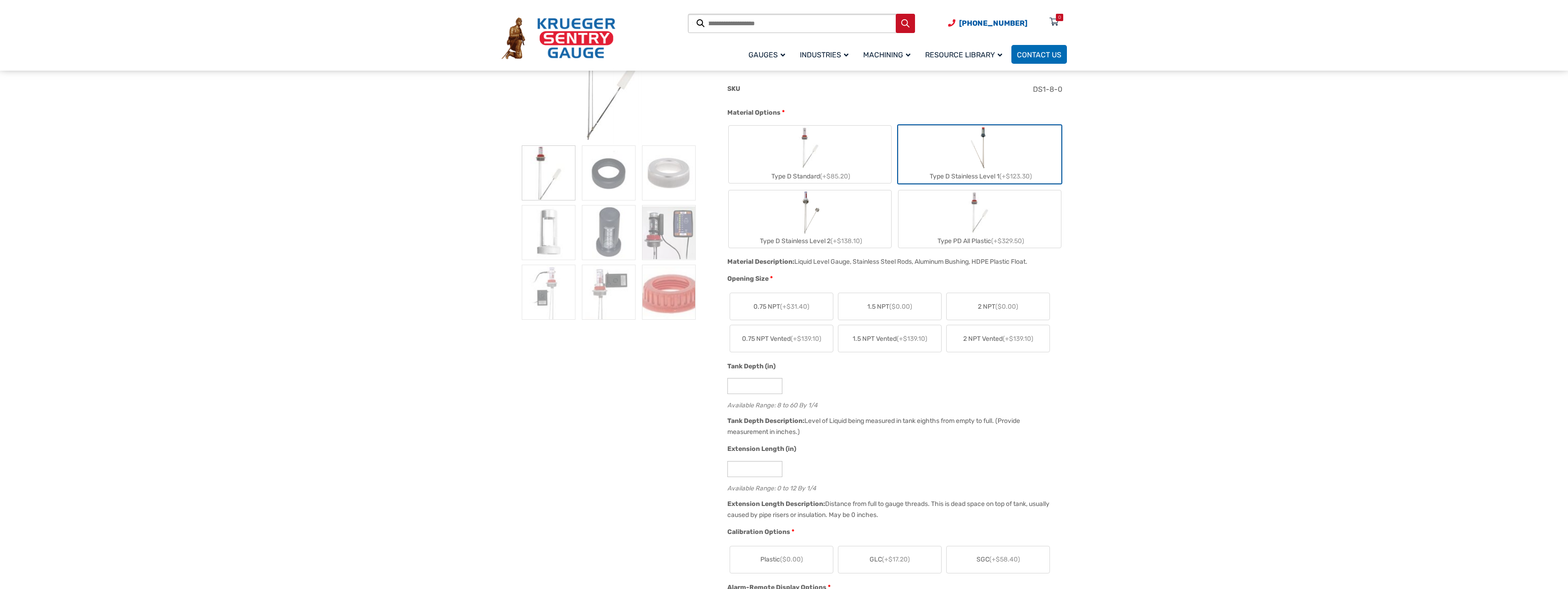
click at [999, 313] on label "2 NPT ($0.00)" at bounding box center [998, 307] width 103 height 27
click at [749, 392] on input "*" at bounding box center [755, 386] width 55 height 16
type input "**"
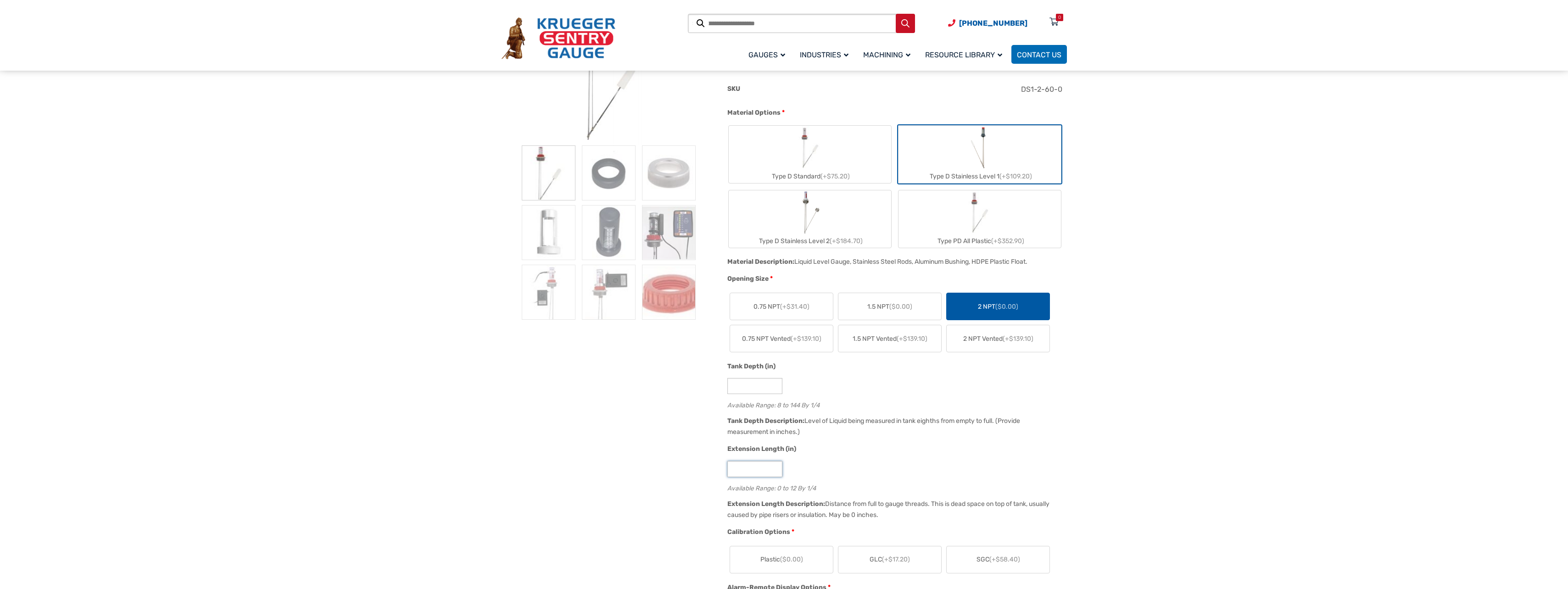
click at [745, 467] on input "*" at bounding box center [755, 469] width 55 height 16
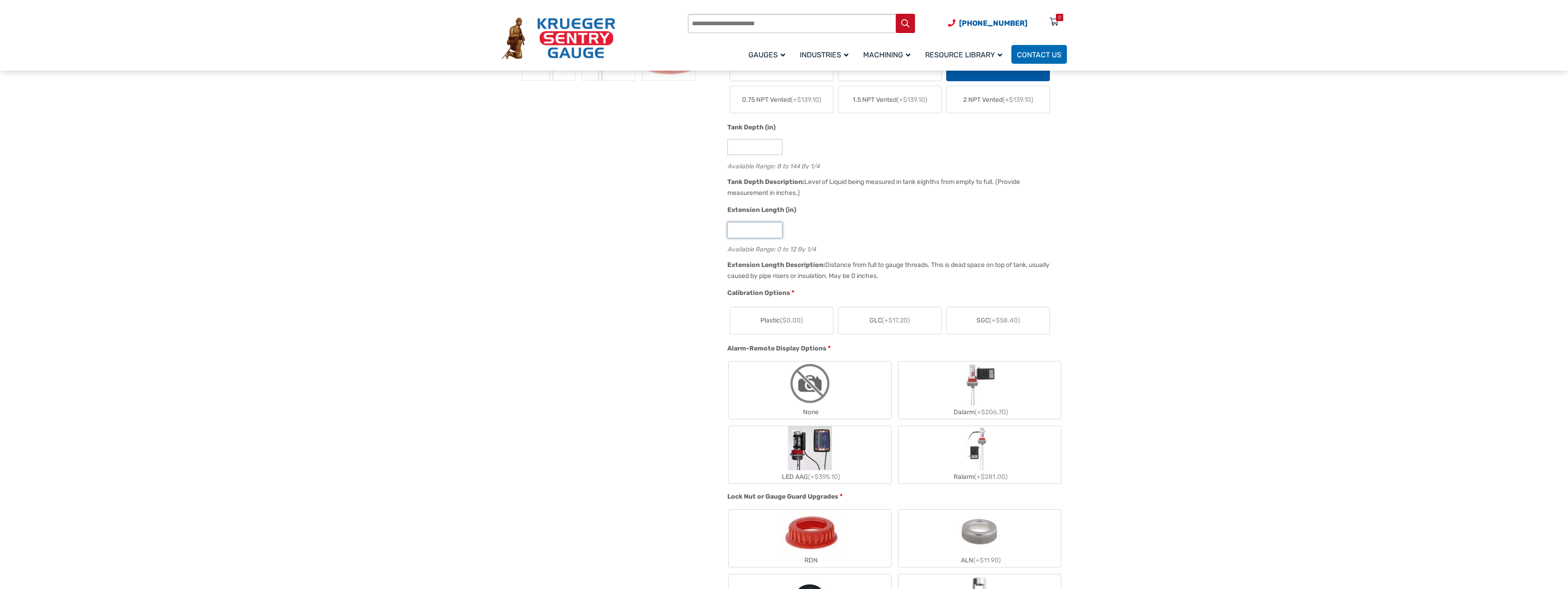
scroll to position [459, 0]
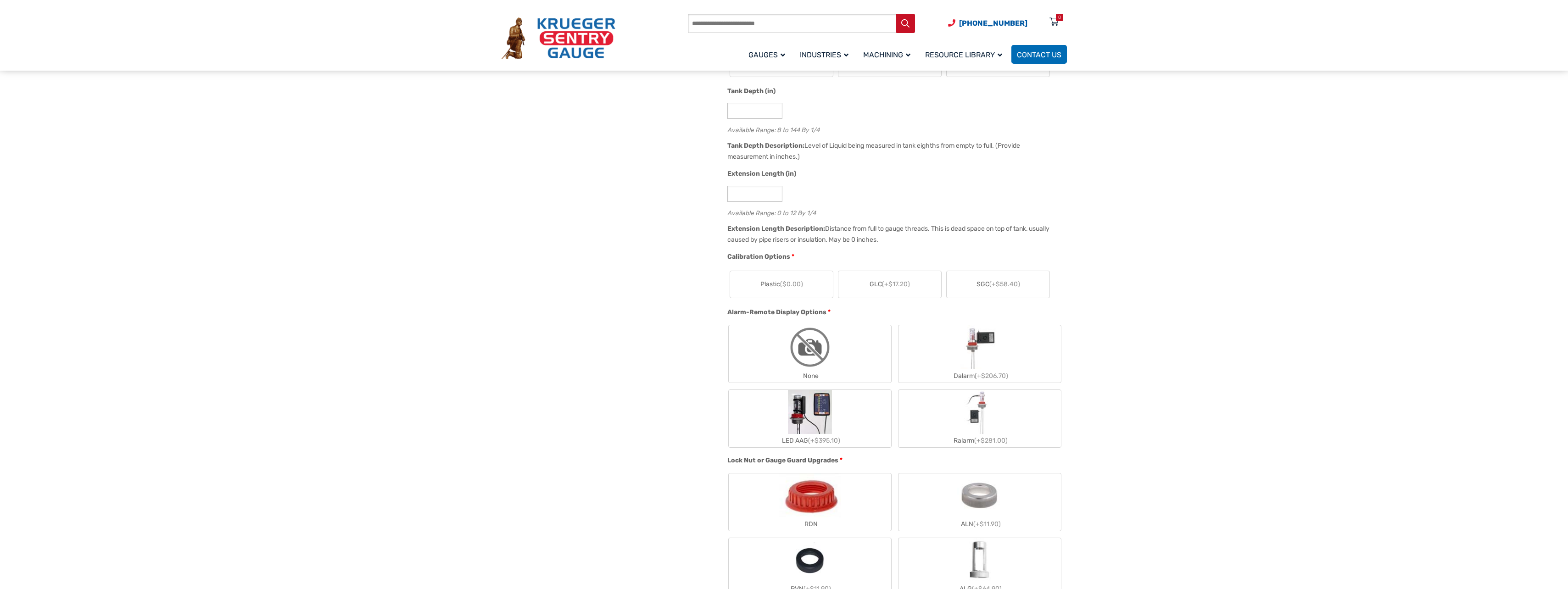
click at [789, 288] on span "($0.00)" at bounding box center [792, 284] width 23 height 8
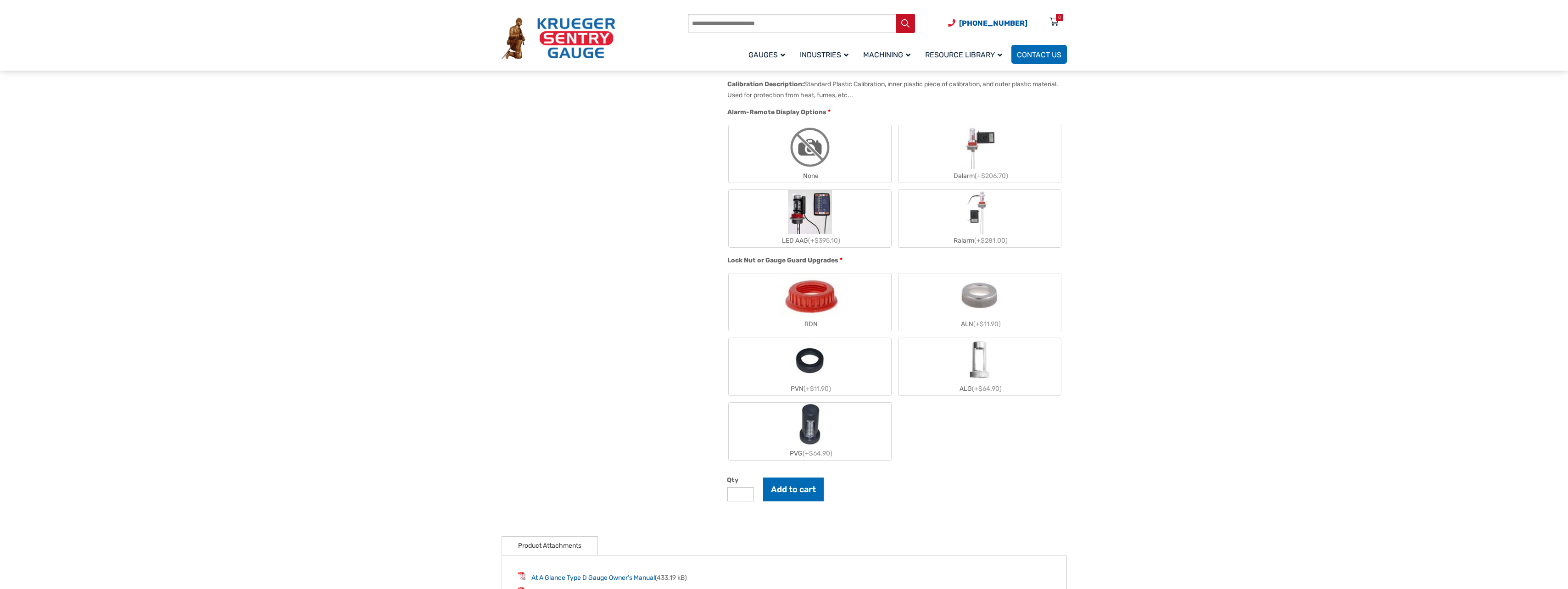
scroll to position [688, 0]
click at [766, 374] on label "PVN (+$11.90)" at bounding box center [810, 366] width 163 height 57
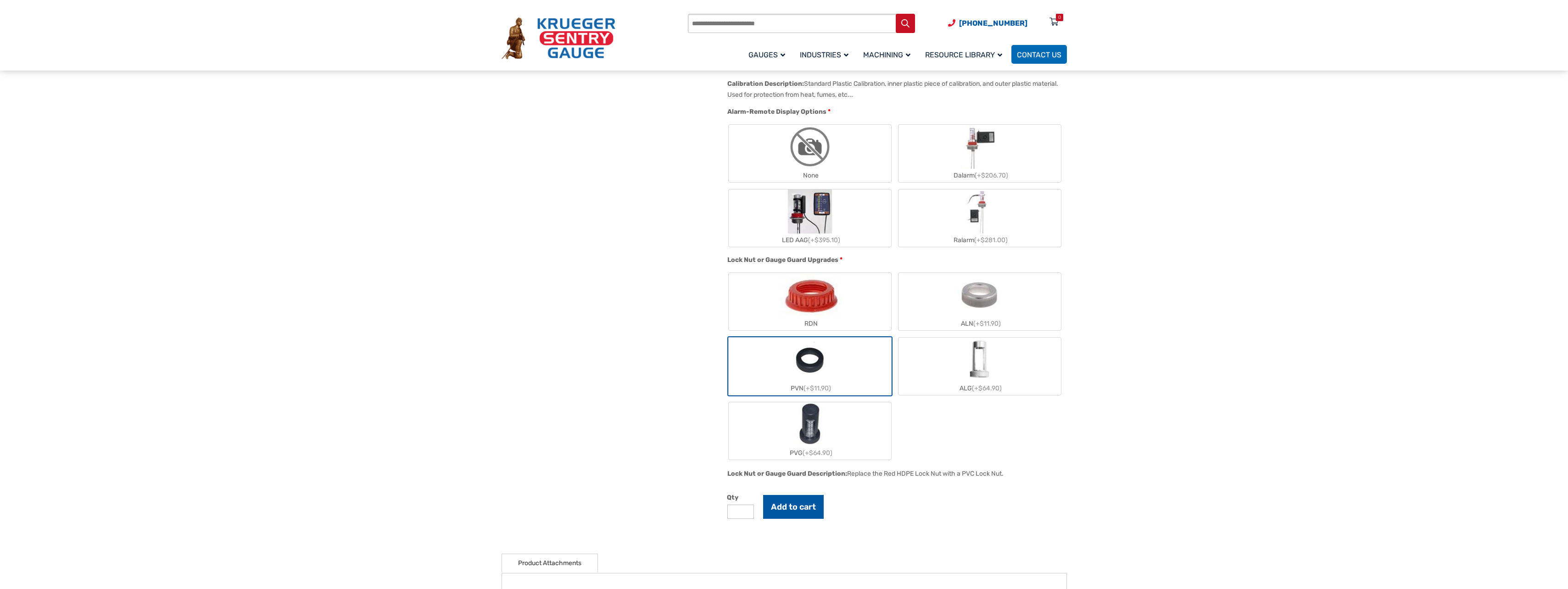
click at [783, 510] on button "Add to cart" at bounding box center [793, 507] width 61 height 24
